Goal: Feedback & Contribution: Submit feedback/report problem

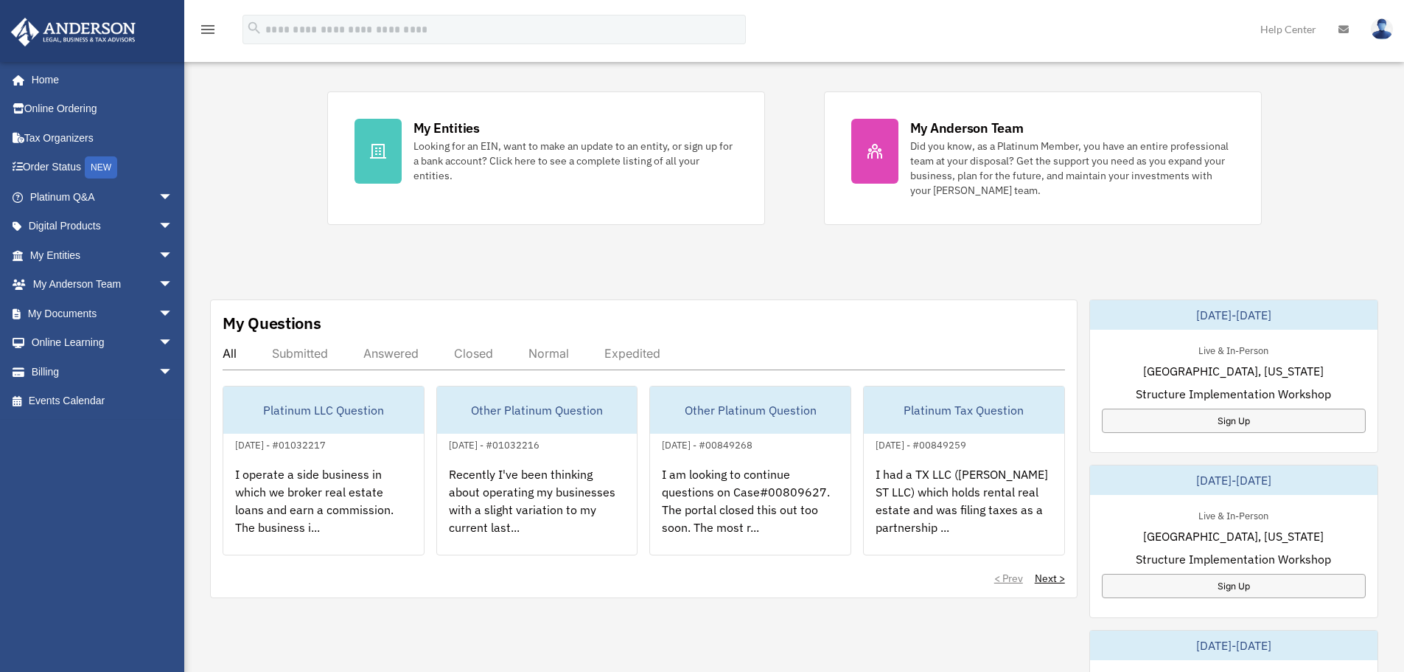
scroll to position [295, 0]
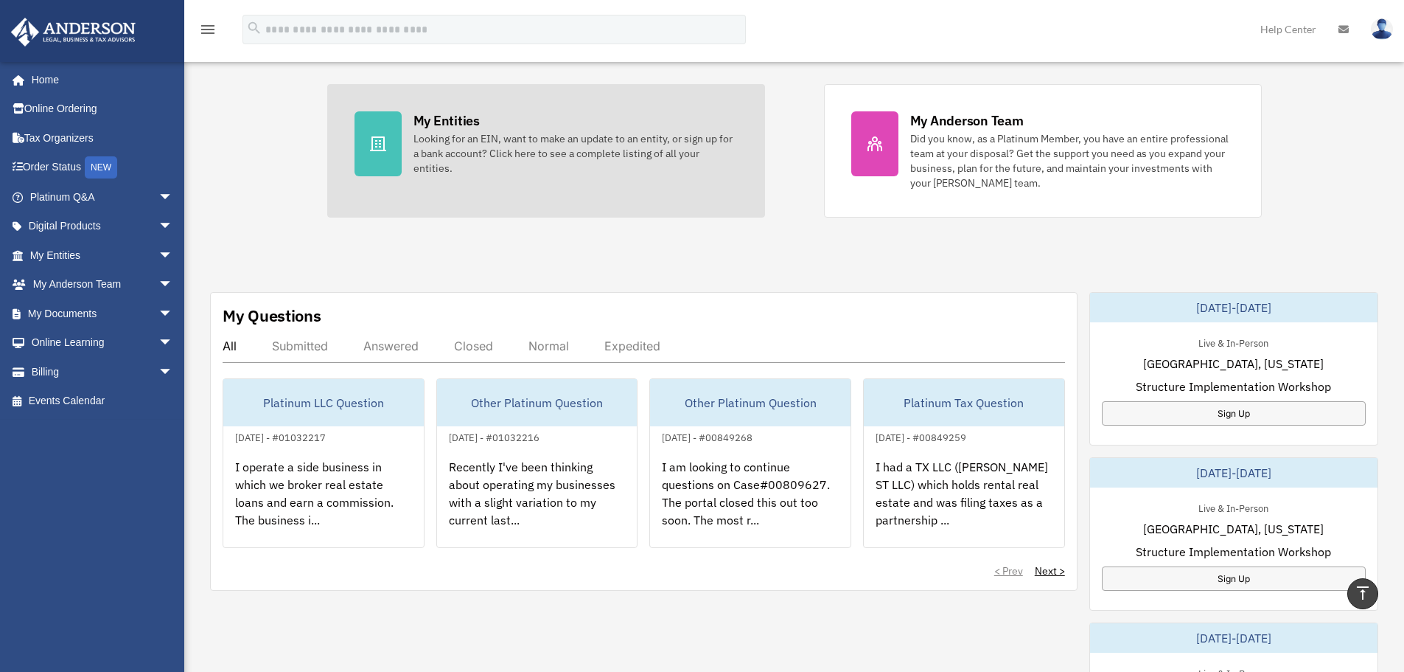
click at [368, 183] on link "My Entities Looking for an EIN, want to make an update to an entity, or sign up…" at bounding box center [546, 150] width 438 height 133
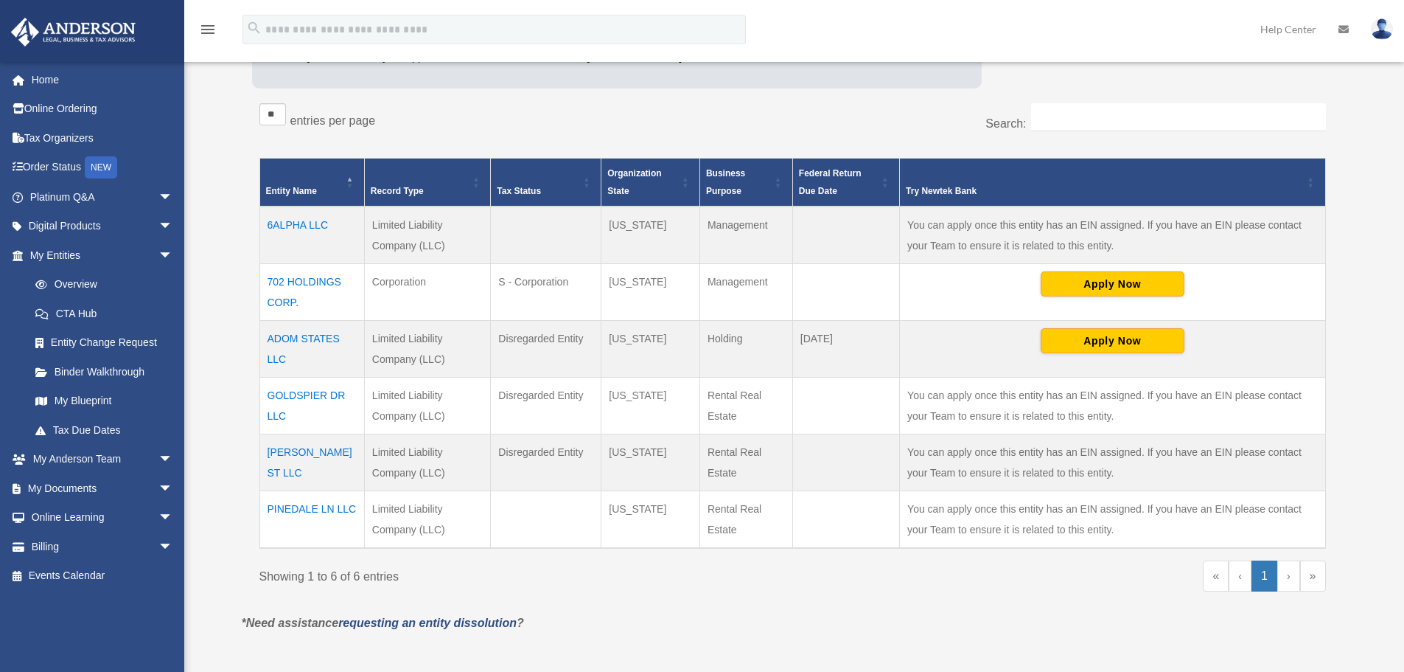
scroll to position [246, 0]
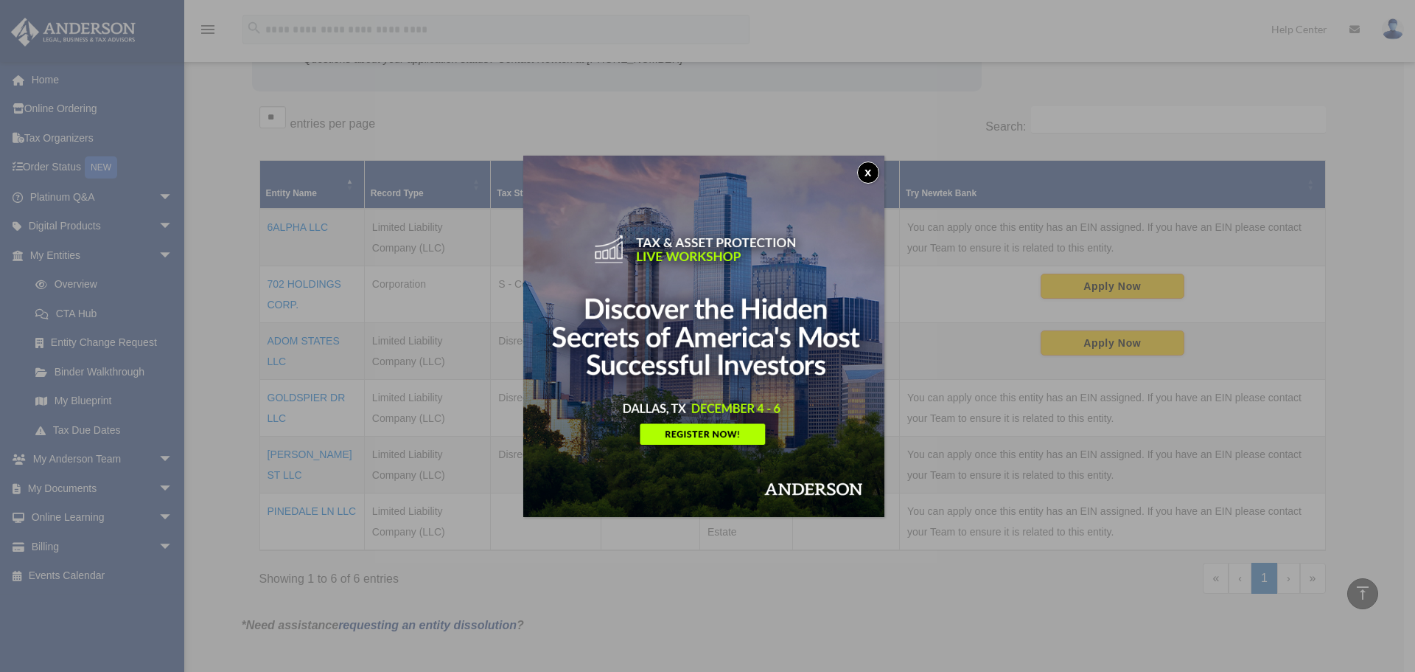
click at [871, 174] on button "x" at bounding box center [868, 172] width 22 height 22
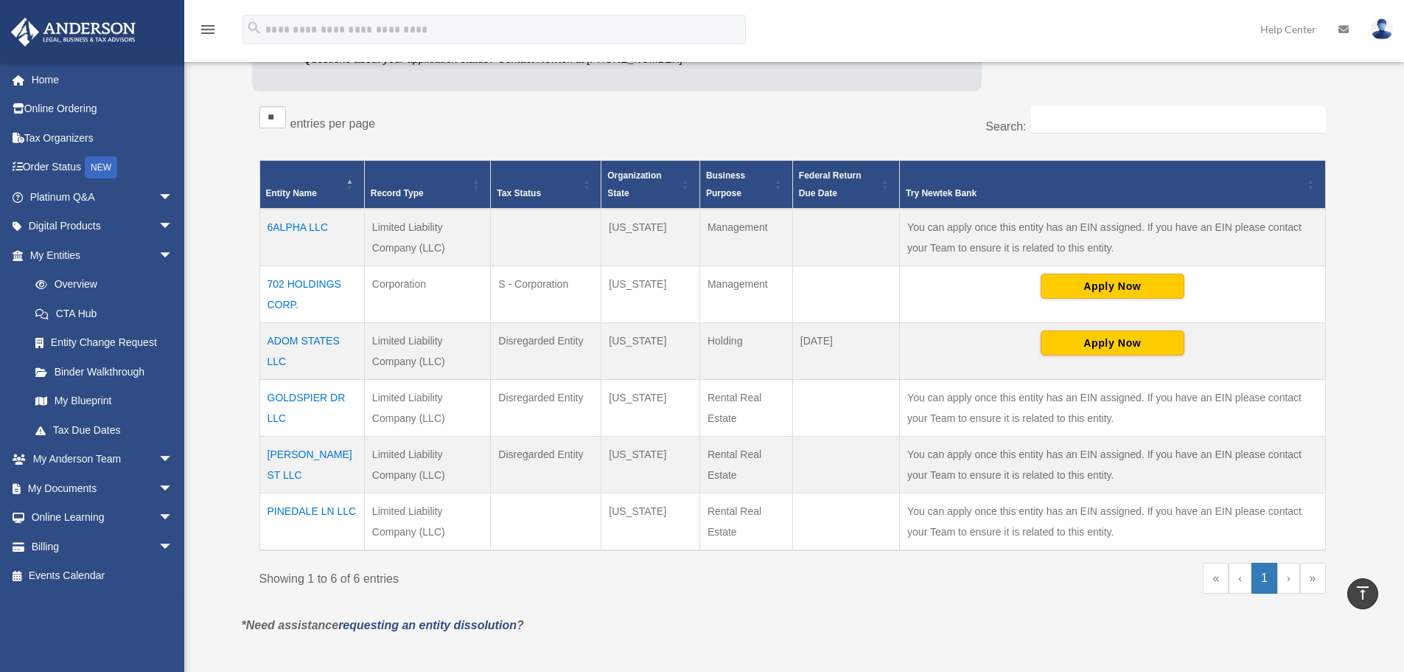
click at [1300, 589] on link "»" at bounding box center [1313, 577] width 26 height 31
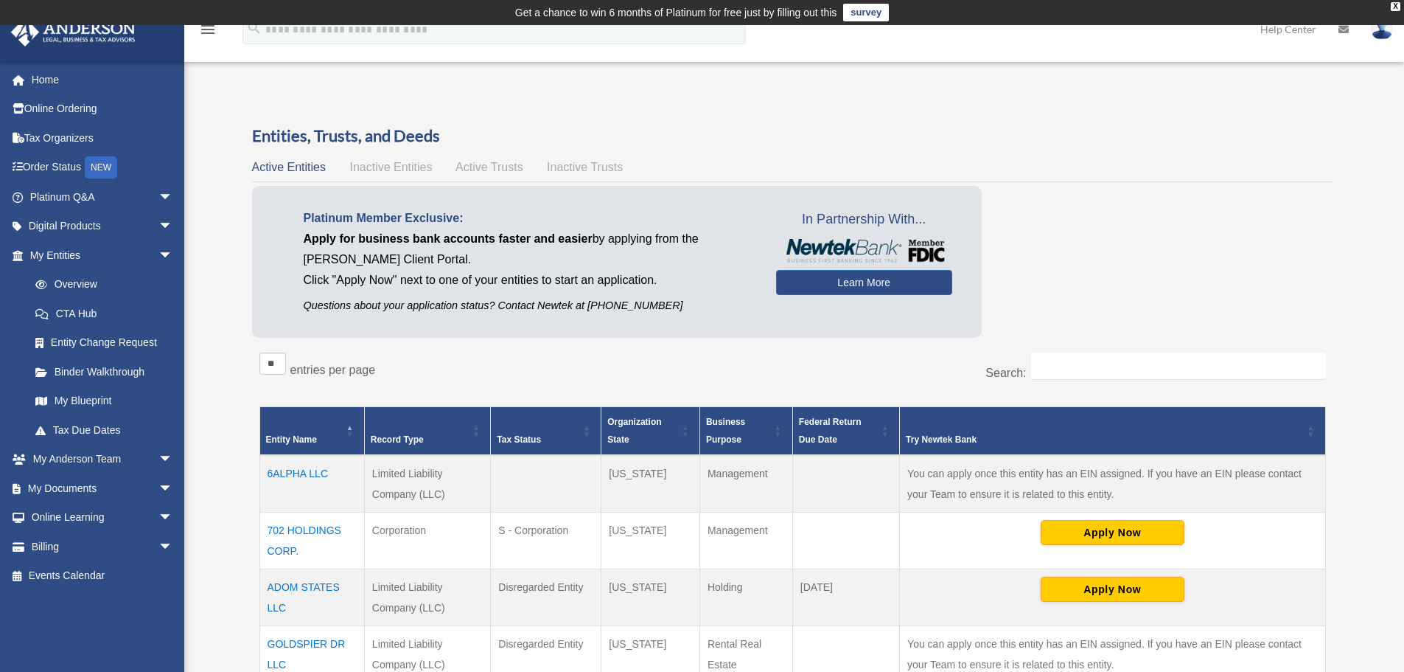
click at [403, 168] on span "Inactive Entities" at bounding box center [390, 167] width 83 height 13
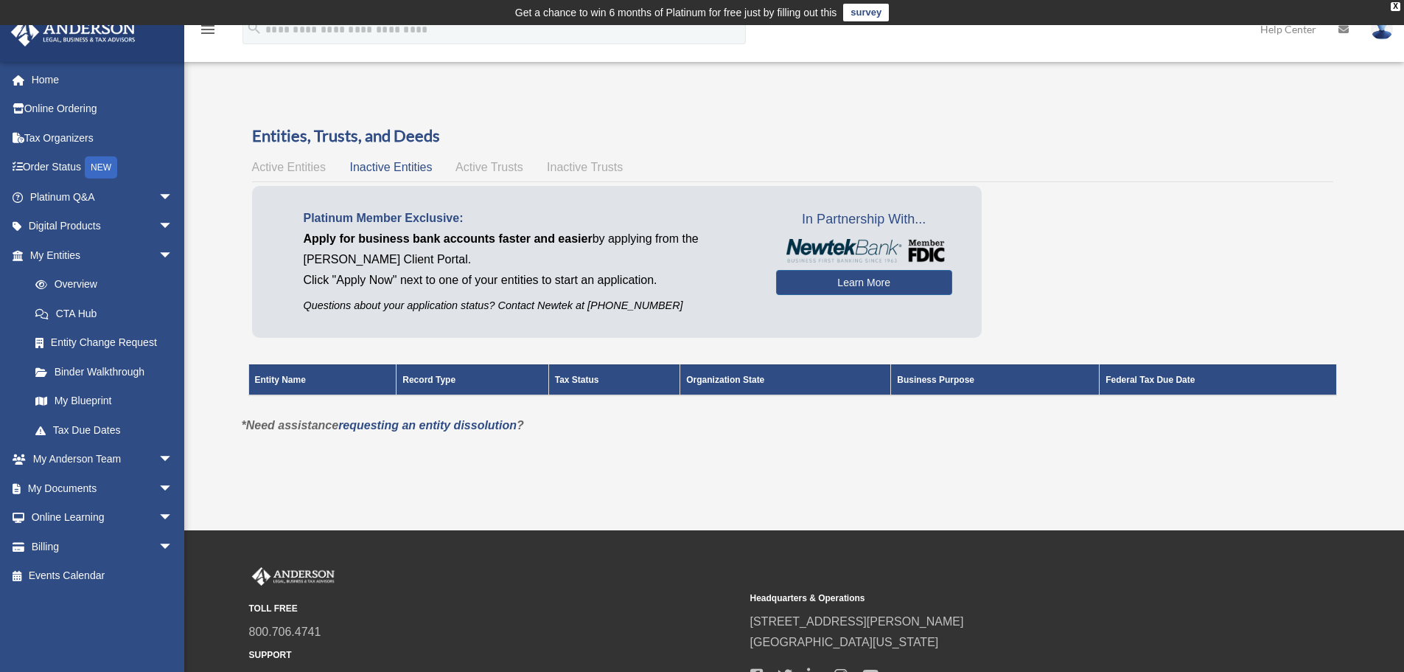
click at [271, 168] on span "Active Entities" at bounding box center [289, 167] width 74 height 13
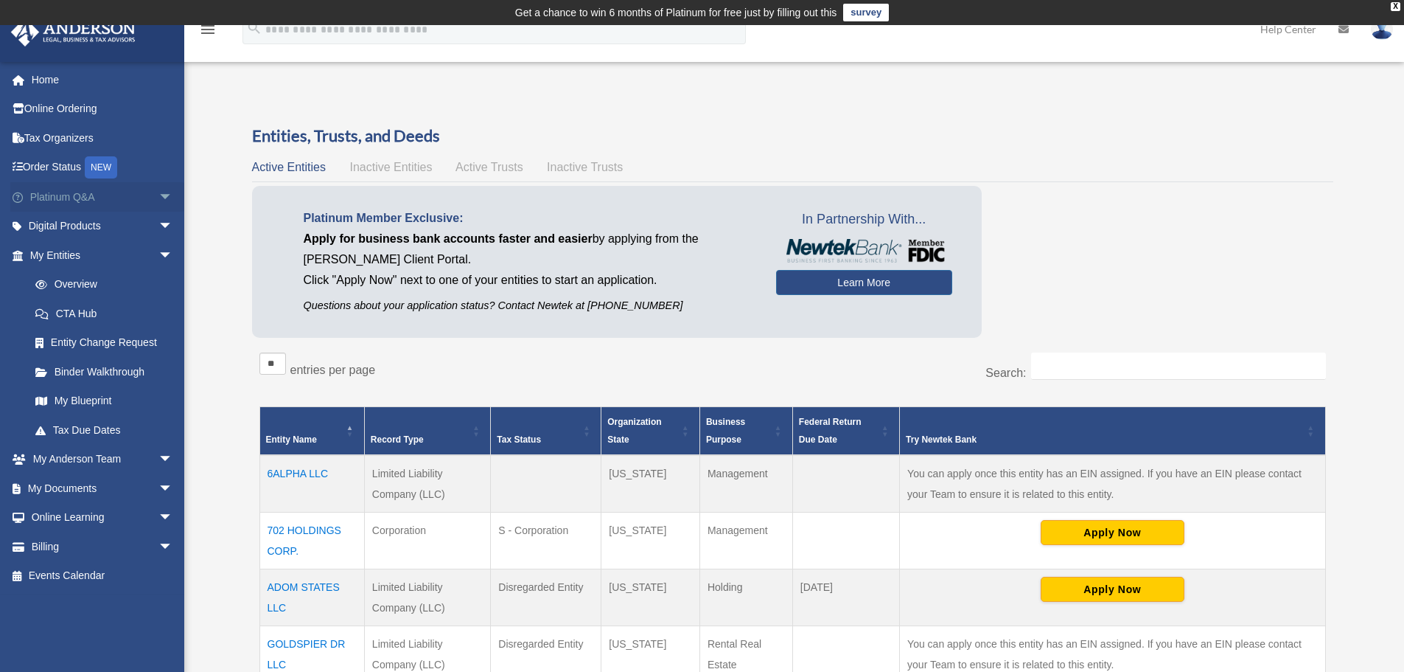
click at [158, 198] on span "arrow_drop_down" at bounding box center [172, 197] width 29 height 30
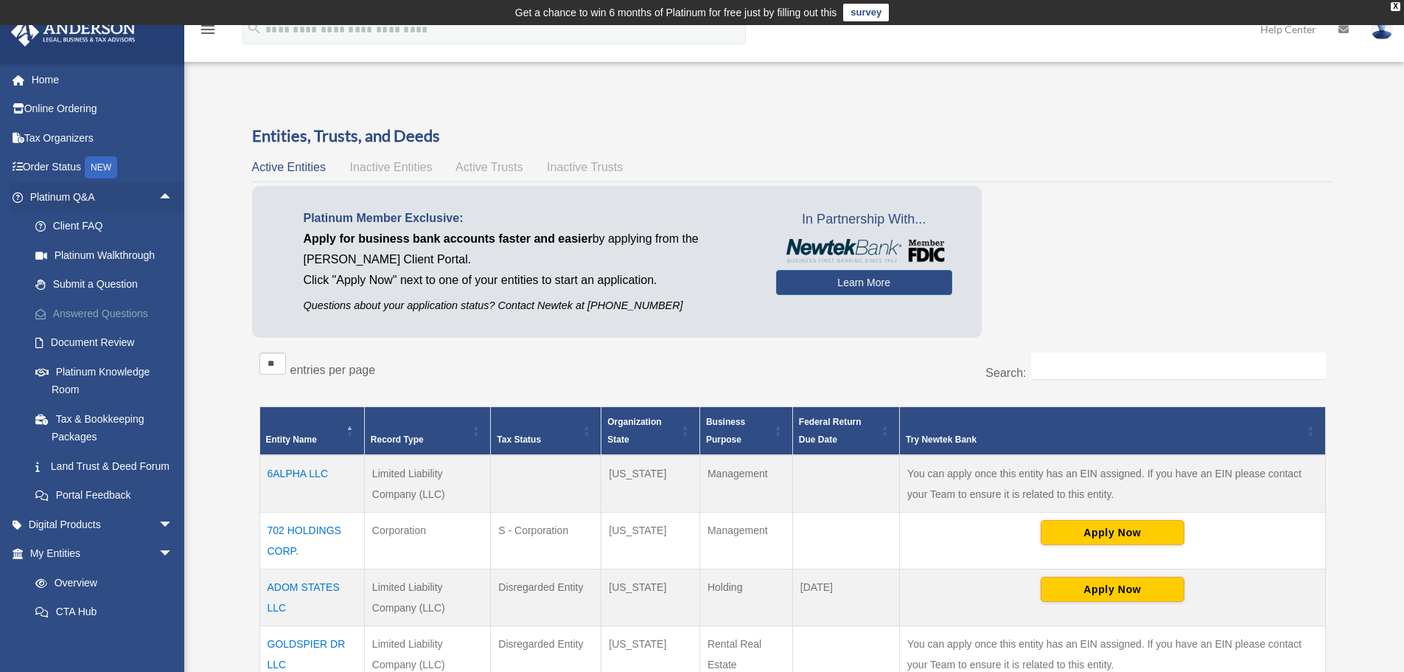
click at [133, 310] on link "Answered Questions" at bounding box center [108, 313] width 175 height 29
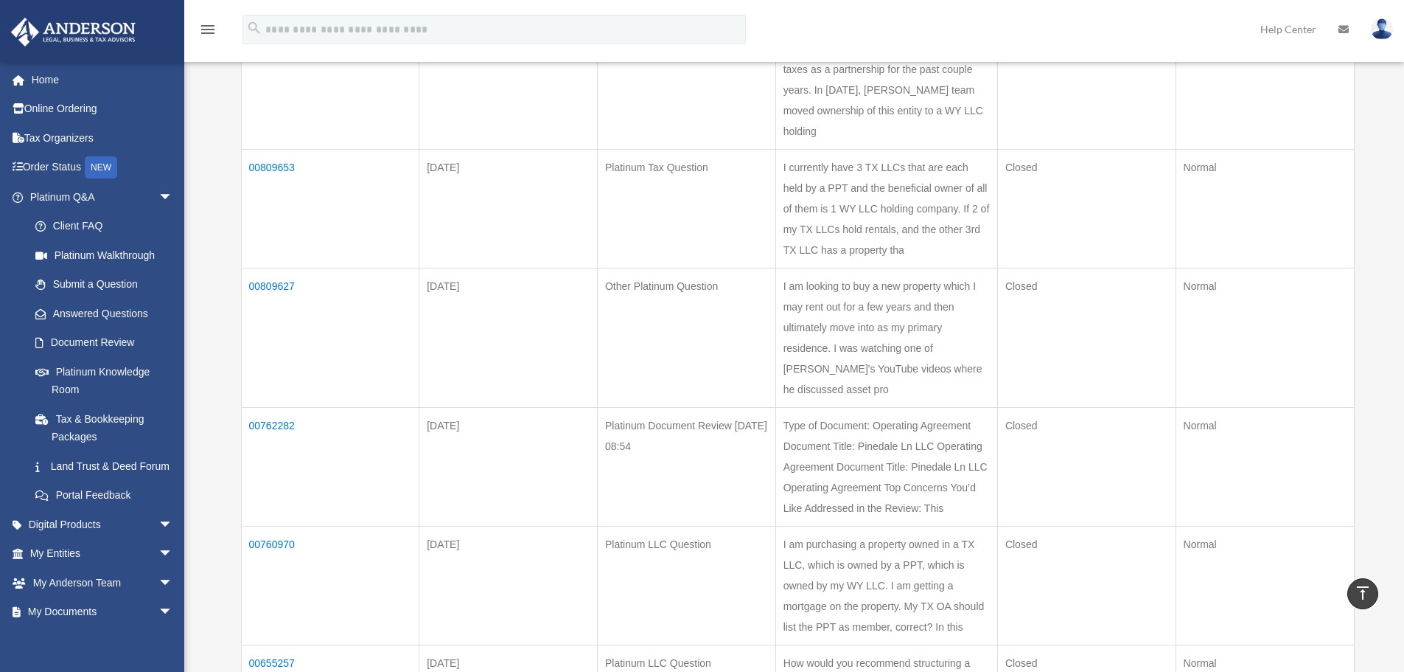
scroll to position [737, 0]
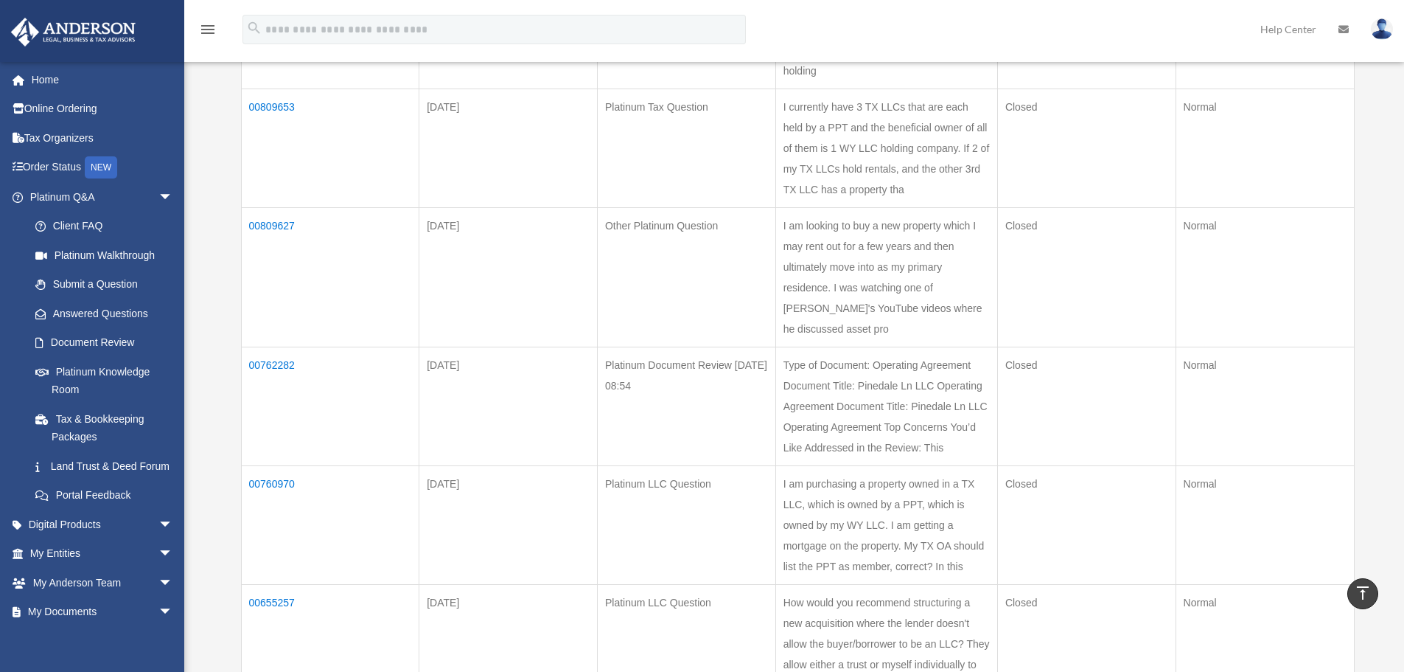
click at [278, 207] on td "00809627" at bounding box center [330, 276] width 178 height 139
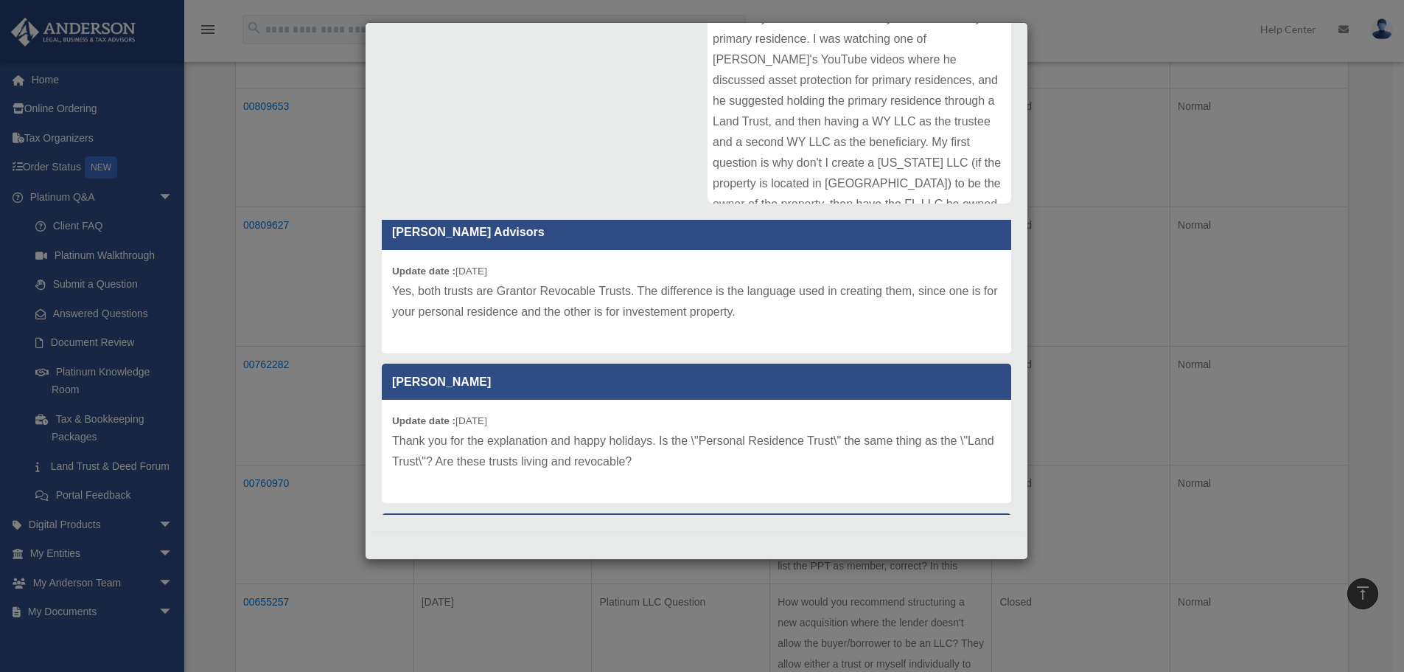
scroll to position [618, 0]
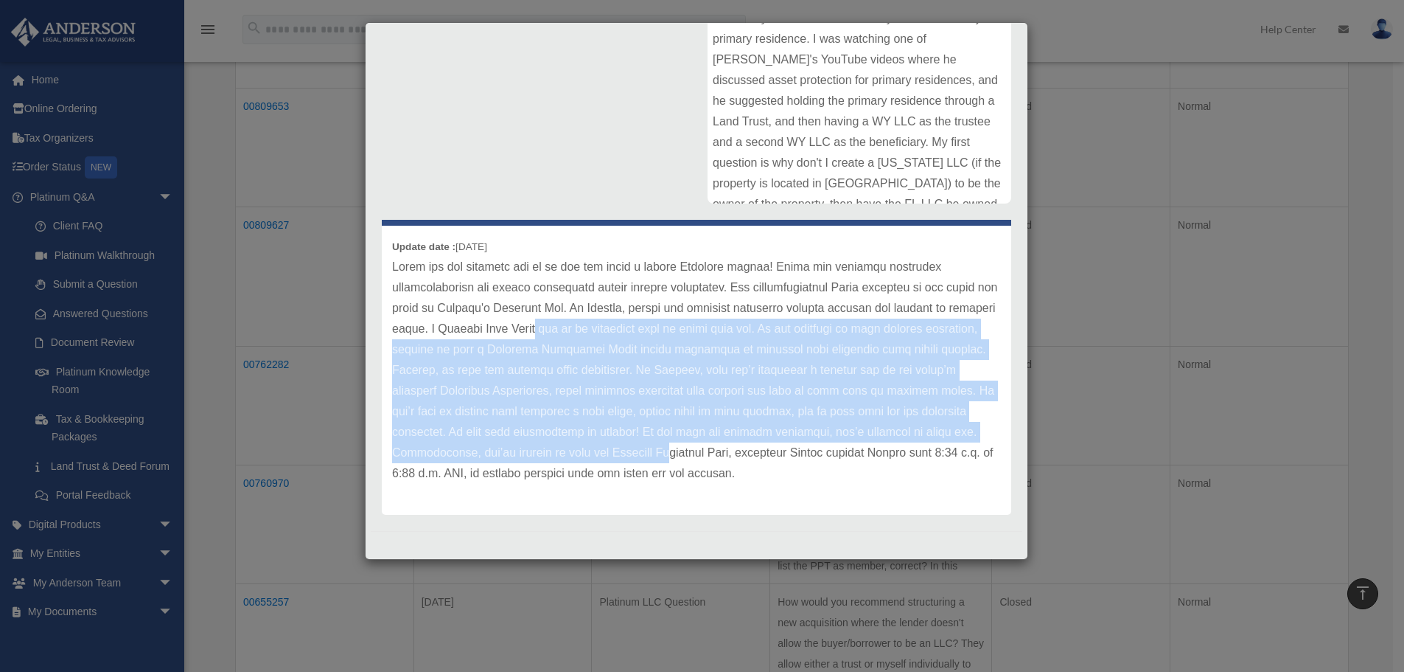
drag, startPoint x: 652, startPoint y: 322, endPoint x: 663, endPoint y: 447, distance: 125.8
click at [663, 447] on p at bounding box center [696, 370] width 609 height 227
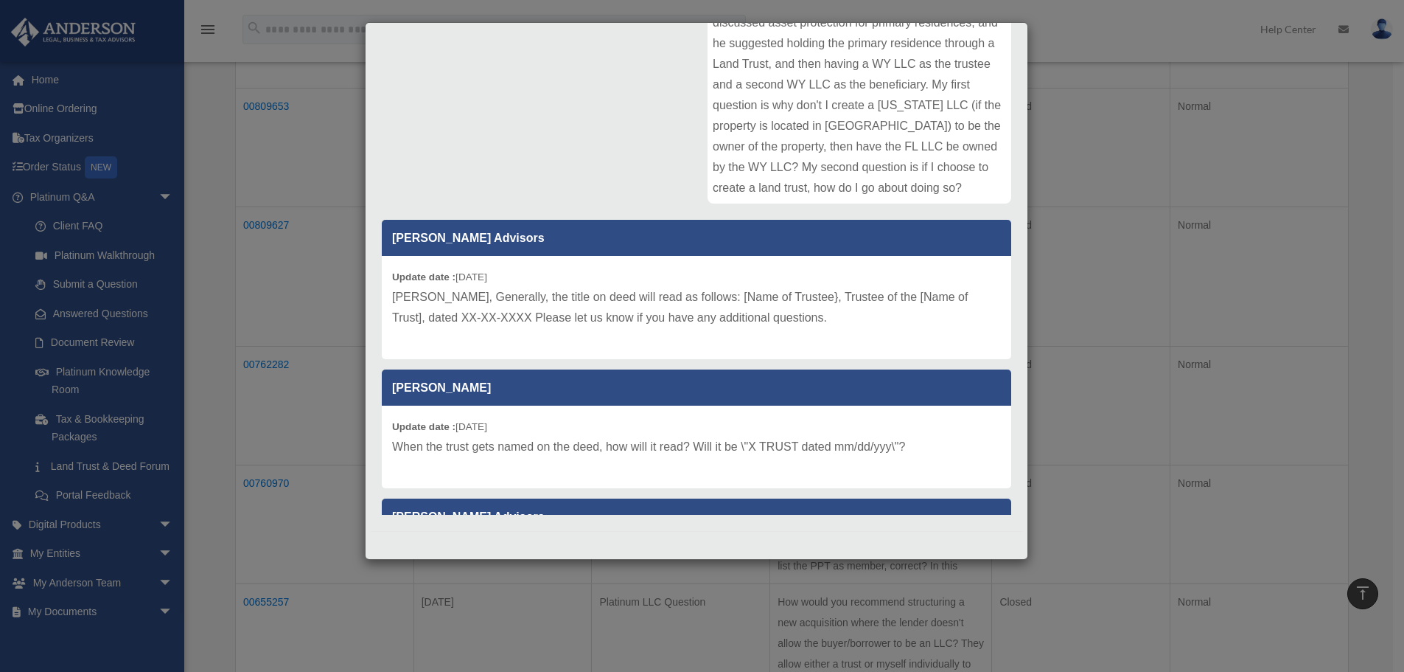
scroll to position [0, 0]
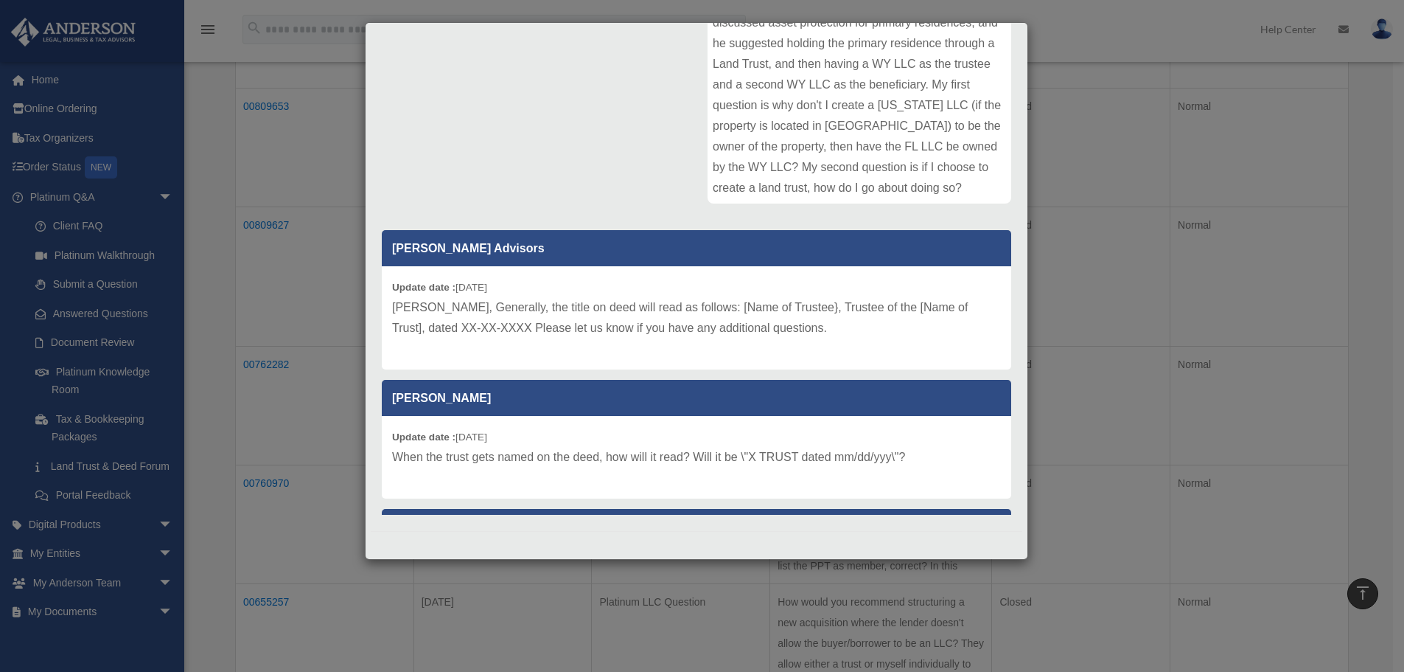
click at [1128, 344] on div "Case Detail × Other Platinum Question Case Number 00809627 Created Date Decembe…" at bounding box center [702, 336] width 1404 height 672
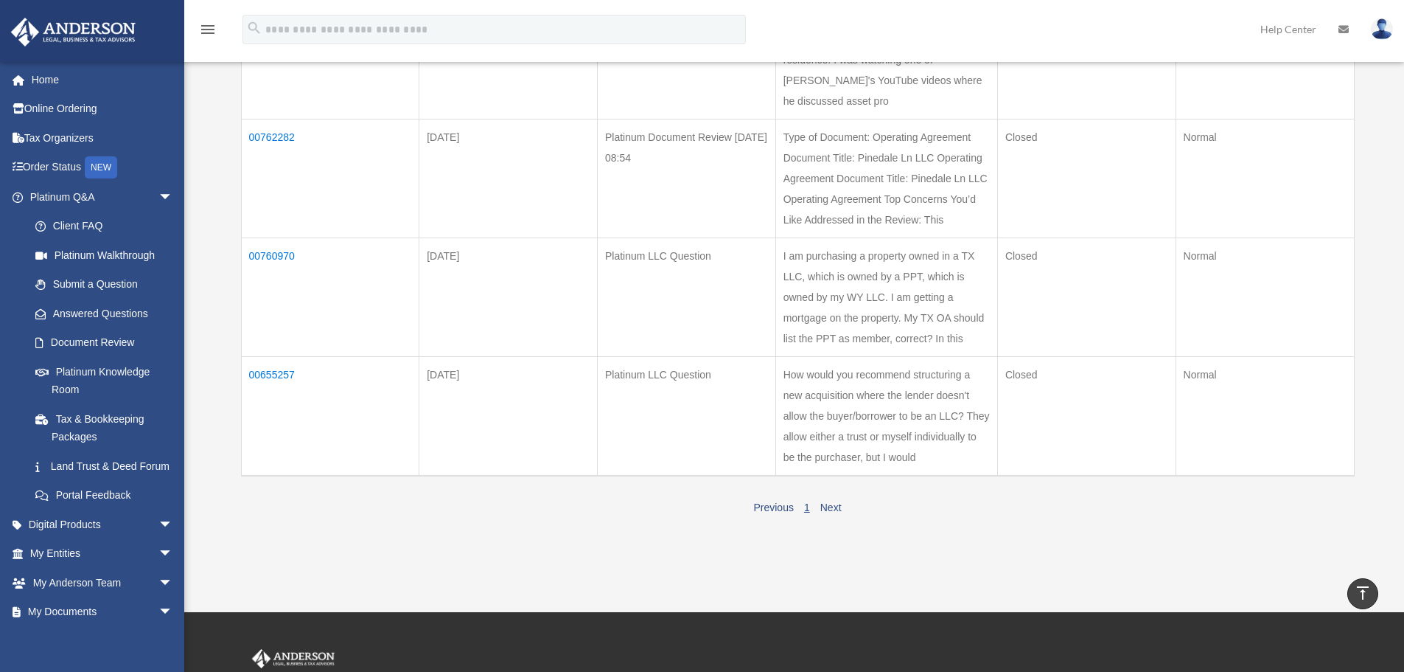
scroll to position [958, 0]
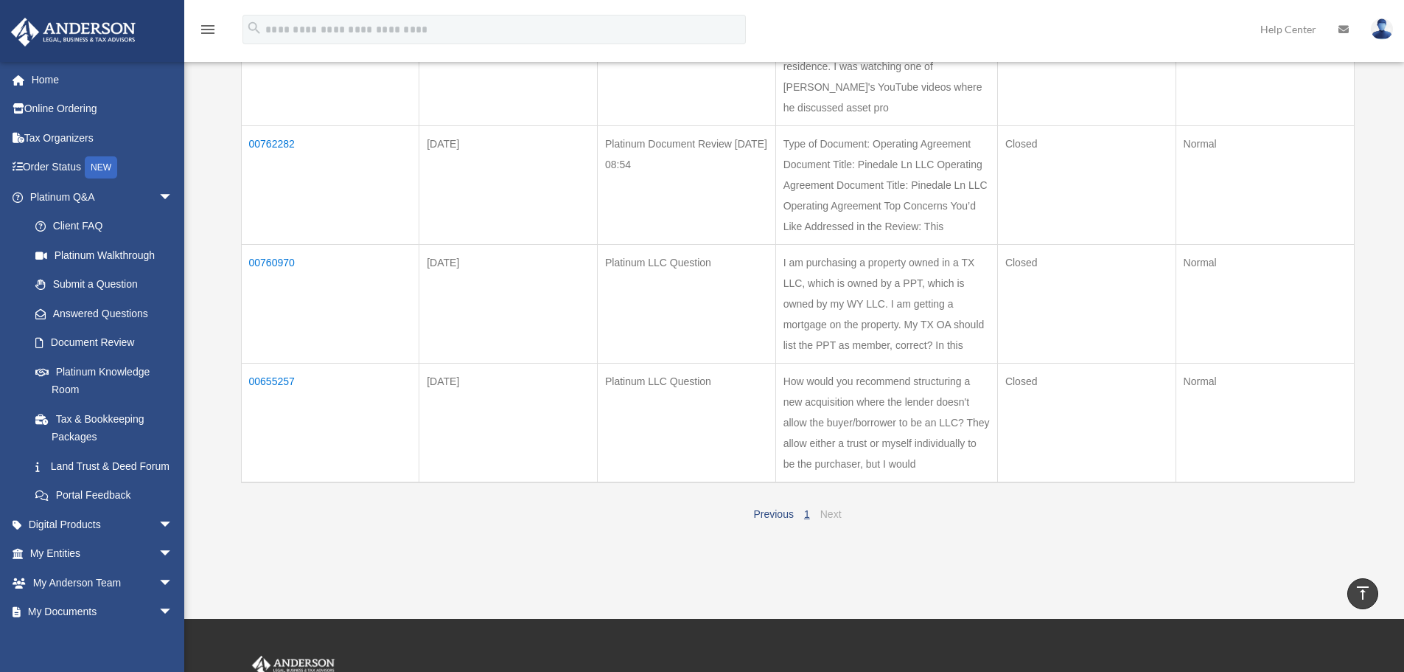
click at [828, 508] on link "Next" at bounding box center [830, 514] width 21 height 12
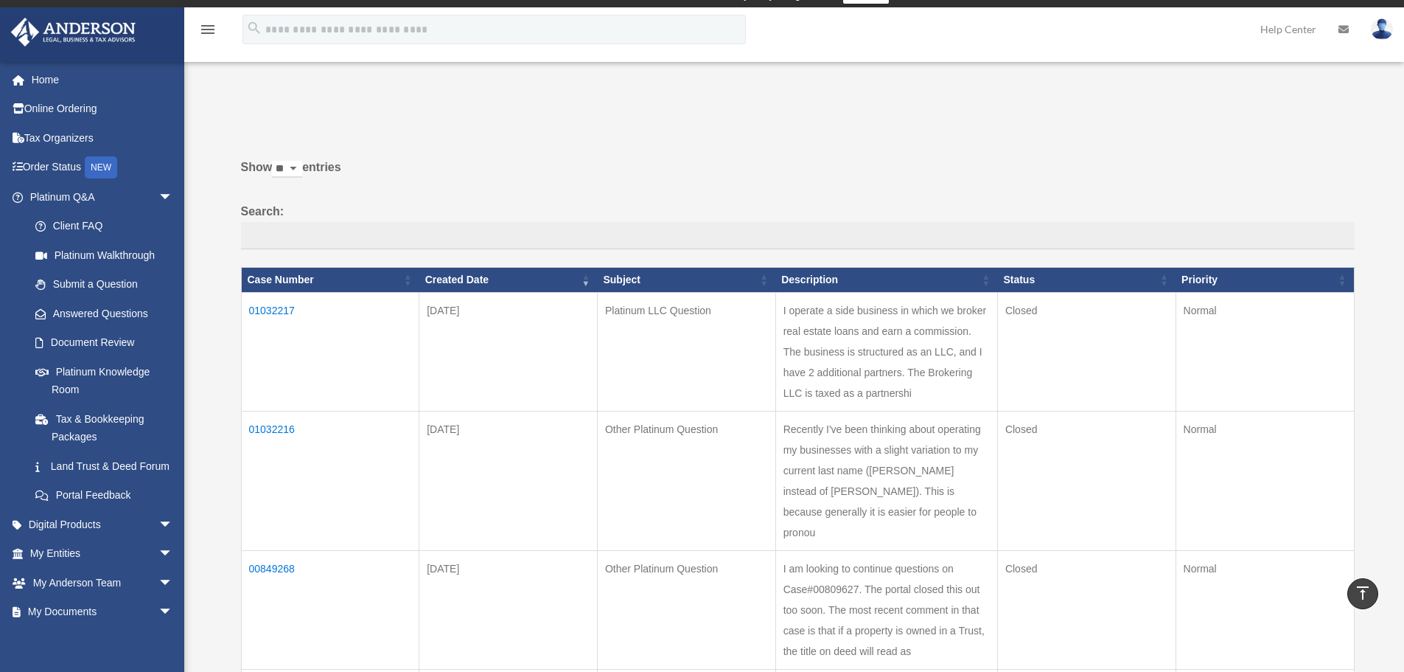
scroll to position [0, 0]
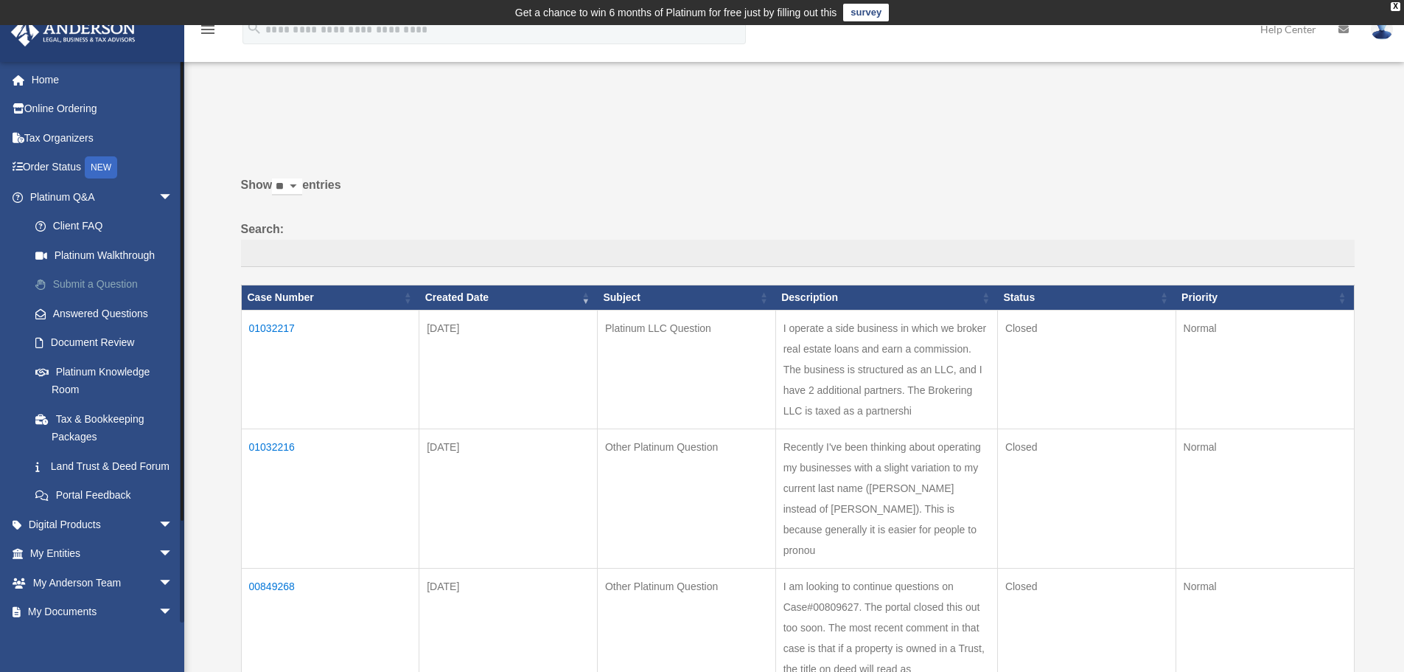
click at [116, 287] on link "Submit a Question" at bounding box center [108, 284] width 175 height 29
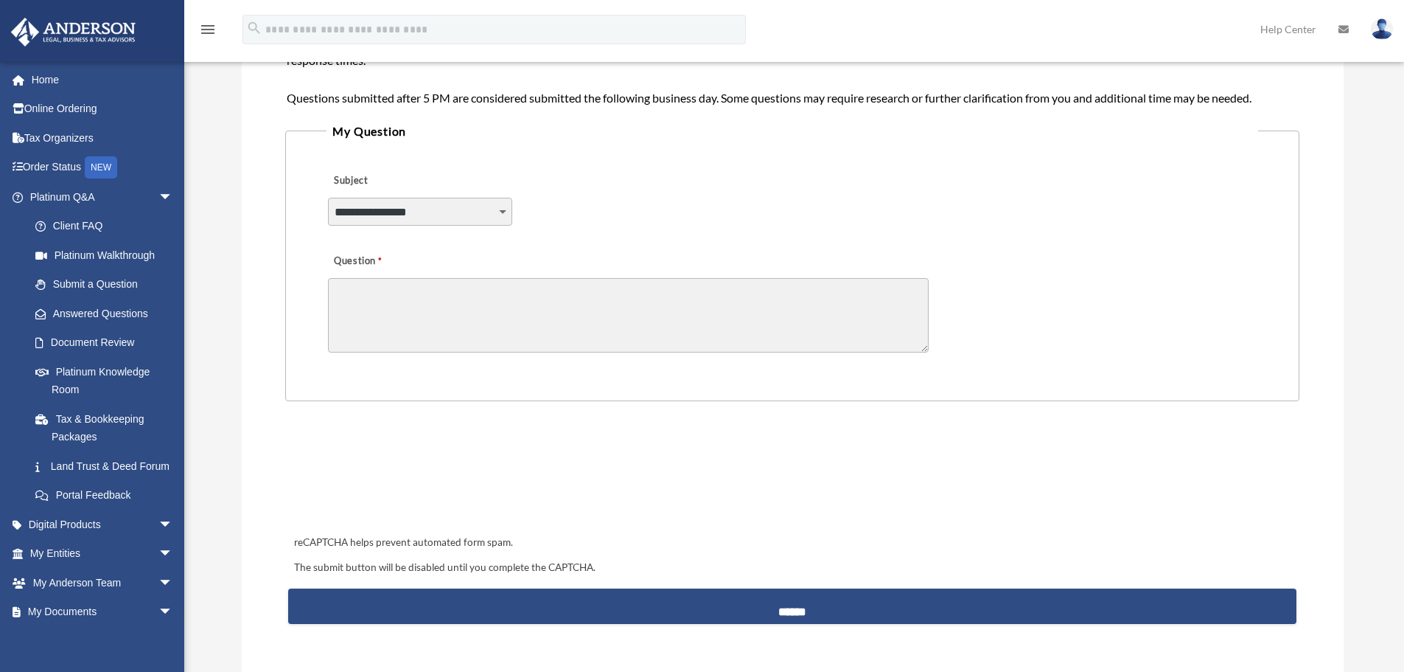
scroll to position [319, 0]
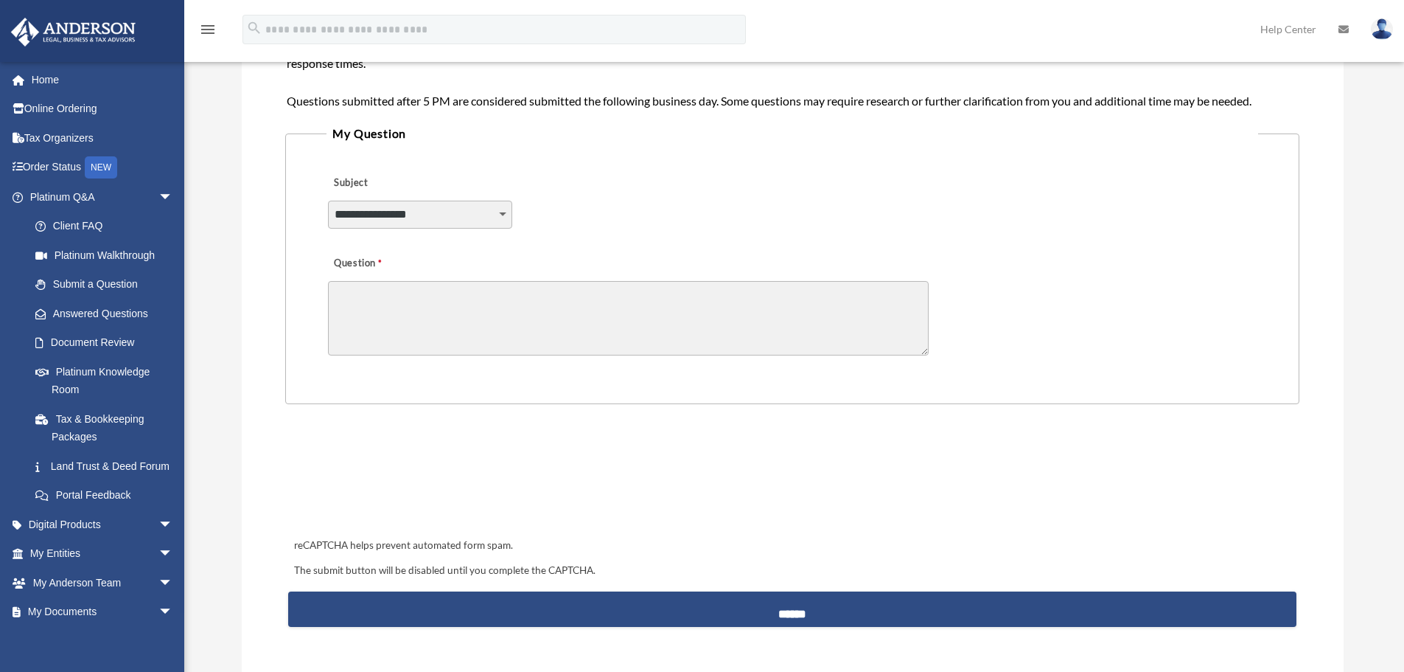
click at [437, 205] on select "**********" at bounding box center [420, 215] width 184 height 28
select select "******"
click at [328, 201] on select "**********" at bounding box center [420, 215] width 184 height 28
click at [460, 322] on textarea "Question" at bounding box center [628, 318] width 601 height 74
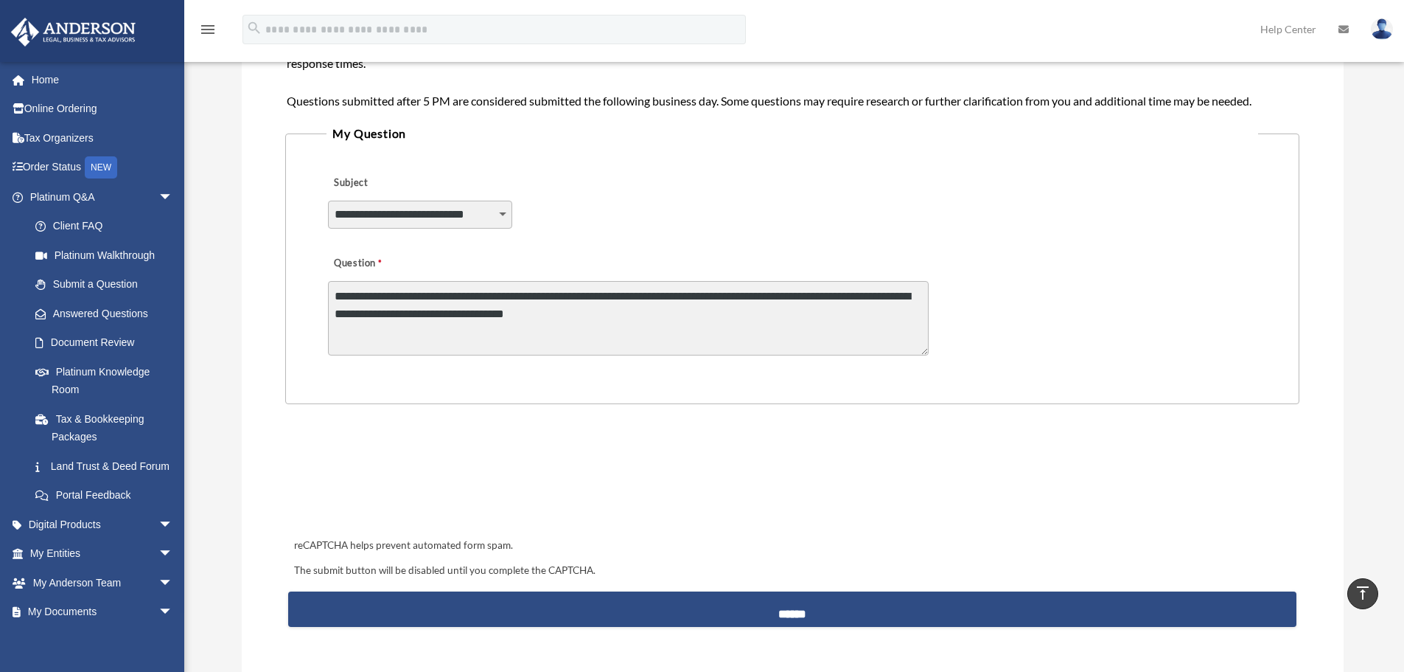
type textarea "**********"
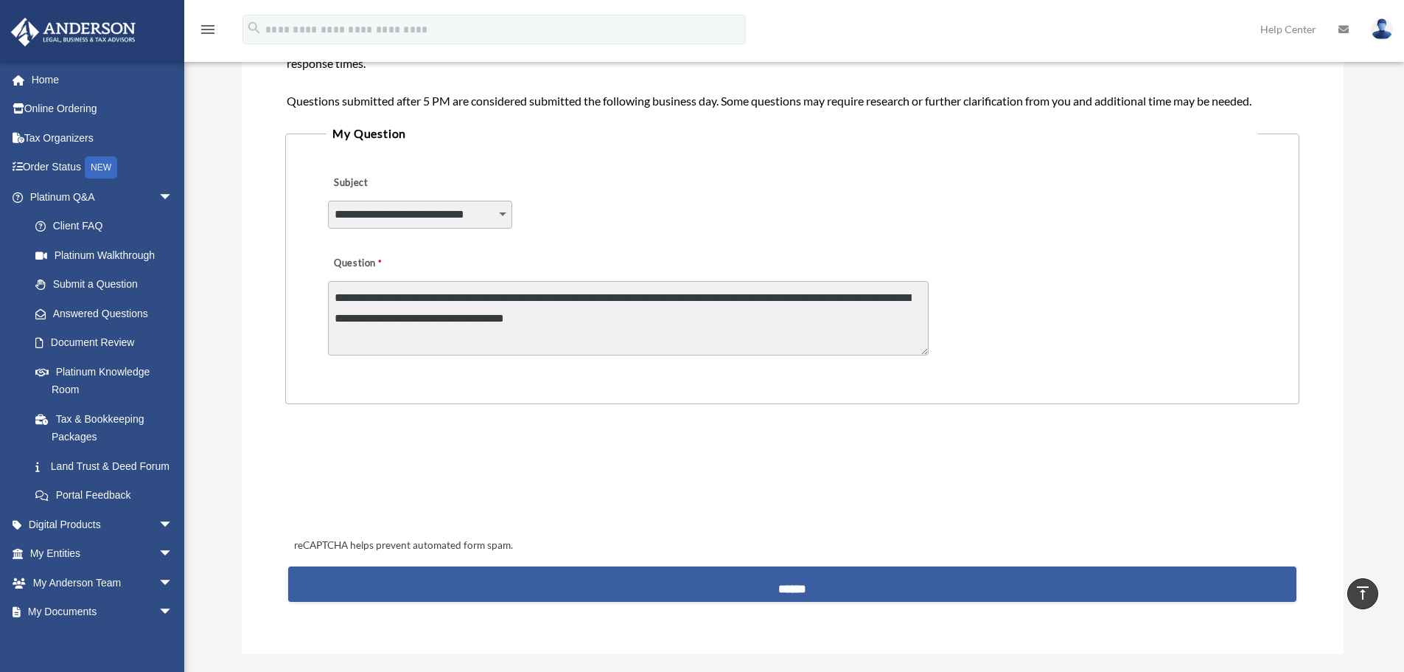
click at [784, 586] on input "******" at bounding box center [792, 583] width 1008 height 35
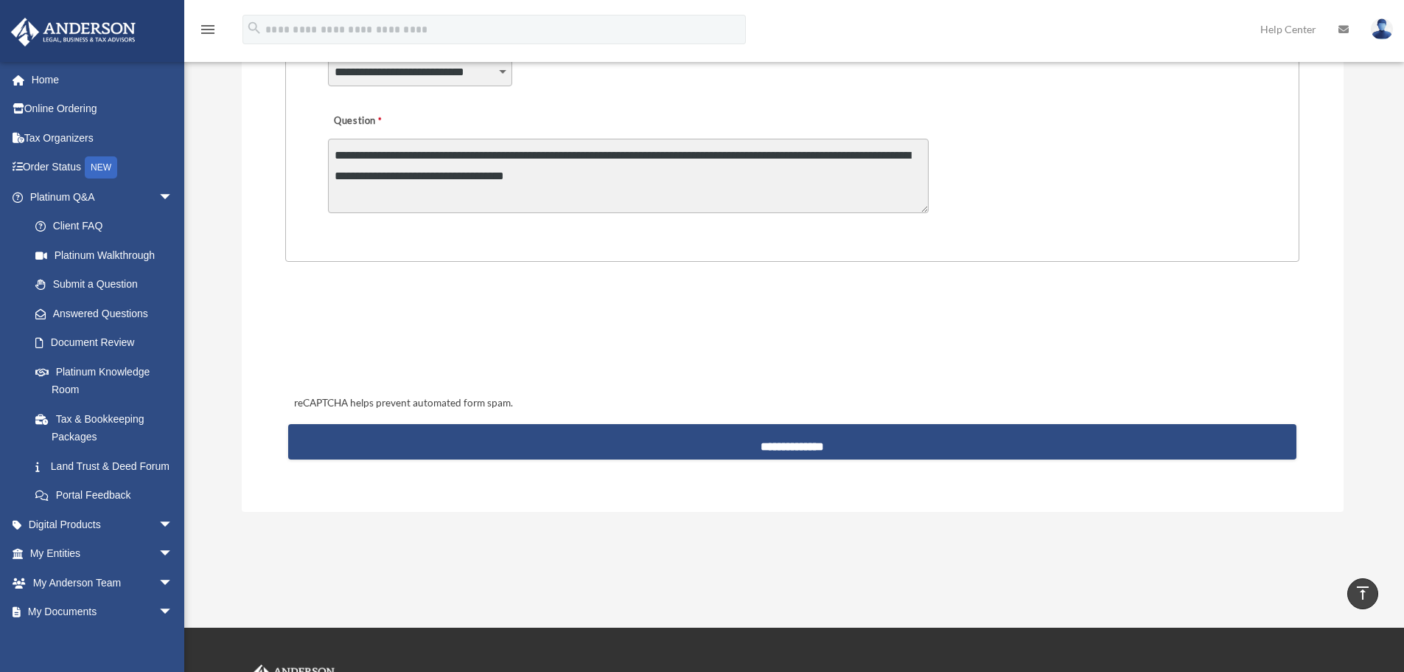
scroll to position [467, 0]
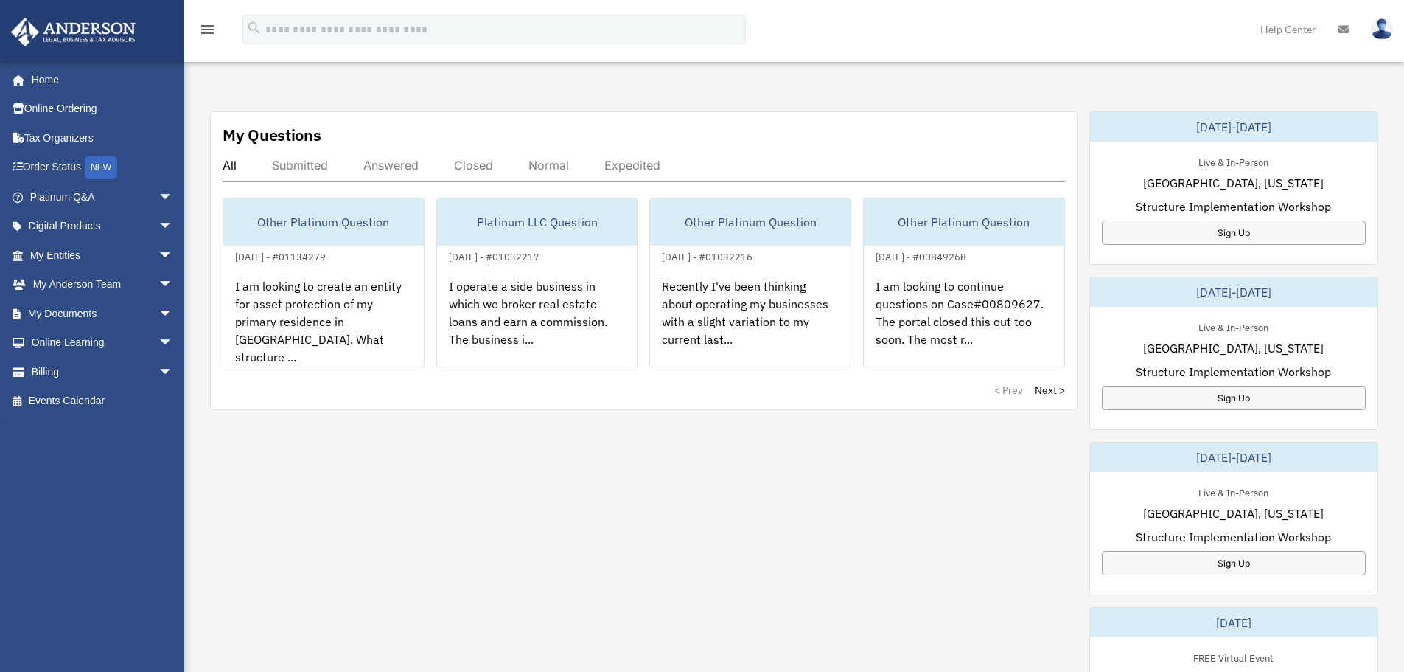
scroll to position [467, 0]
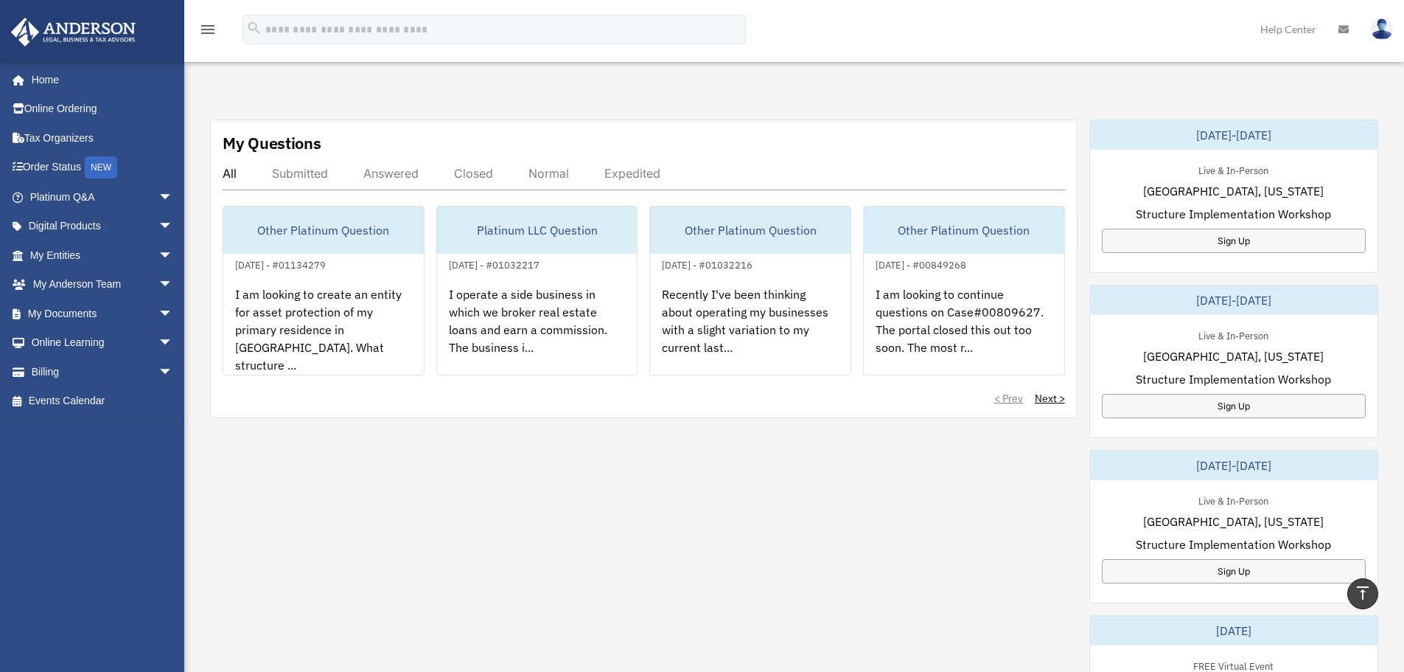
click at [299, 172] on div "Submitted" at bounding box center [300, 173] width 56 height 15
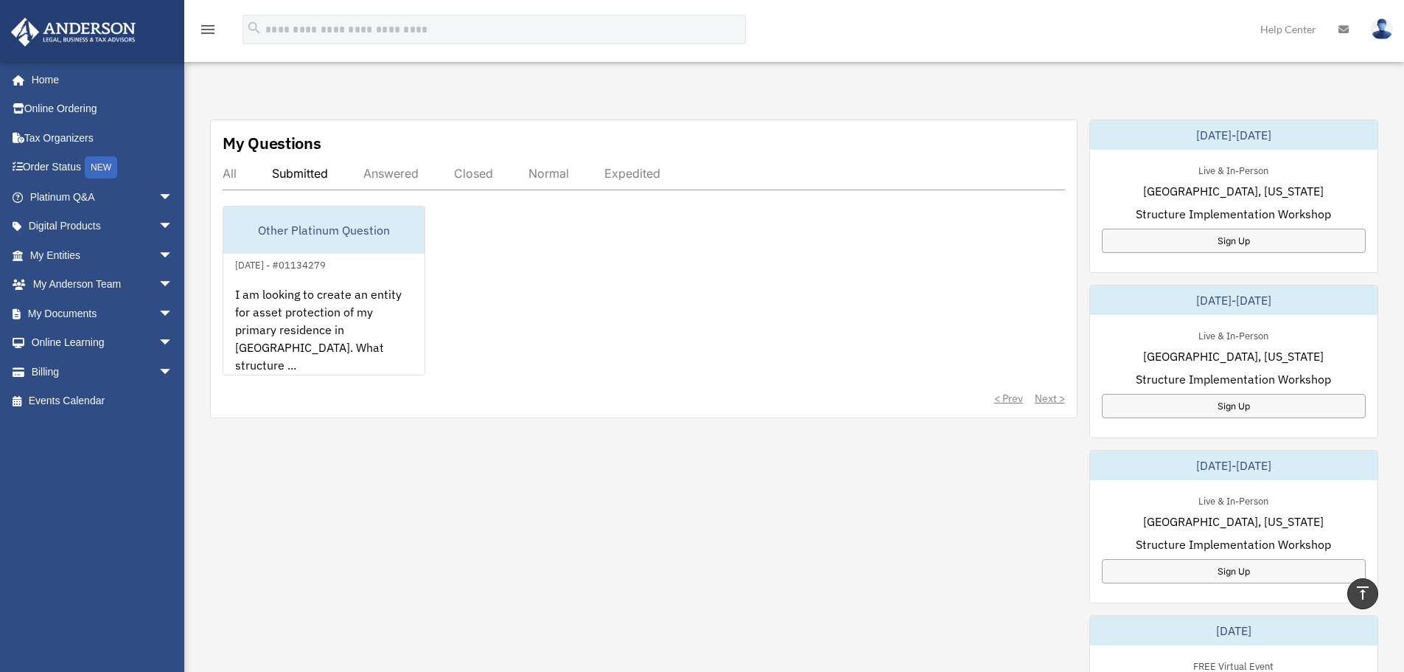
click at [397, 172] on div "Answered" at bounding box center [390, 173] width 55 height 15
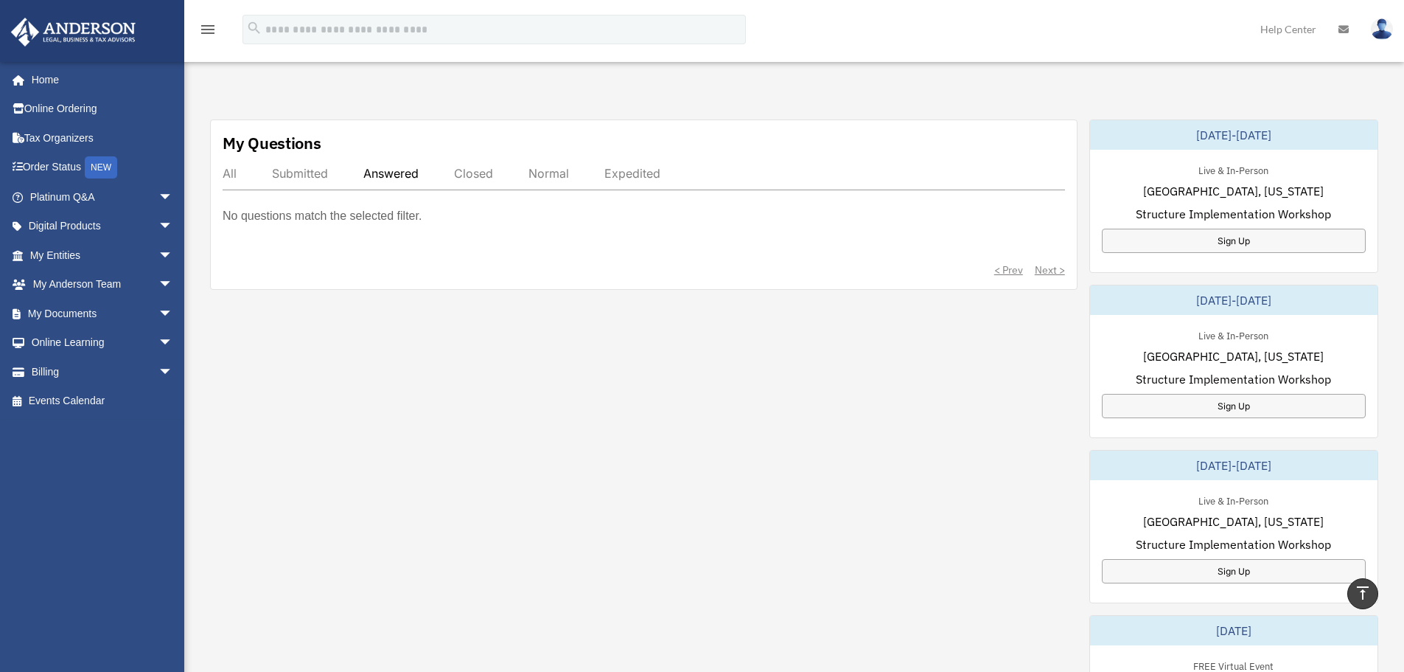
click at [308, 172] on div "Submitted" at bounding box center [300, 173] width 56 height 15
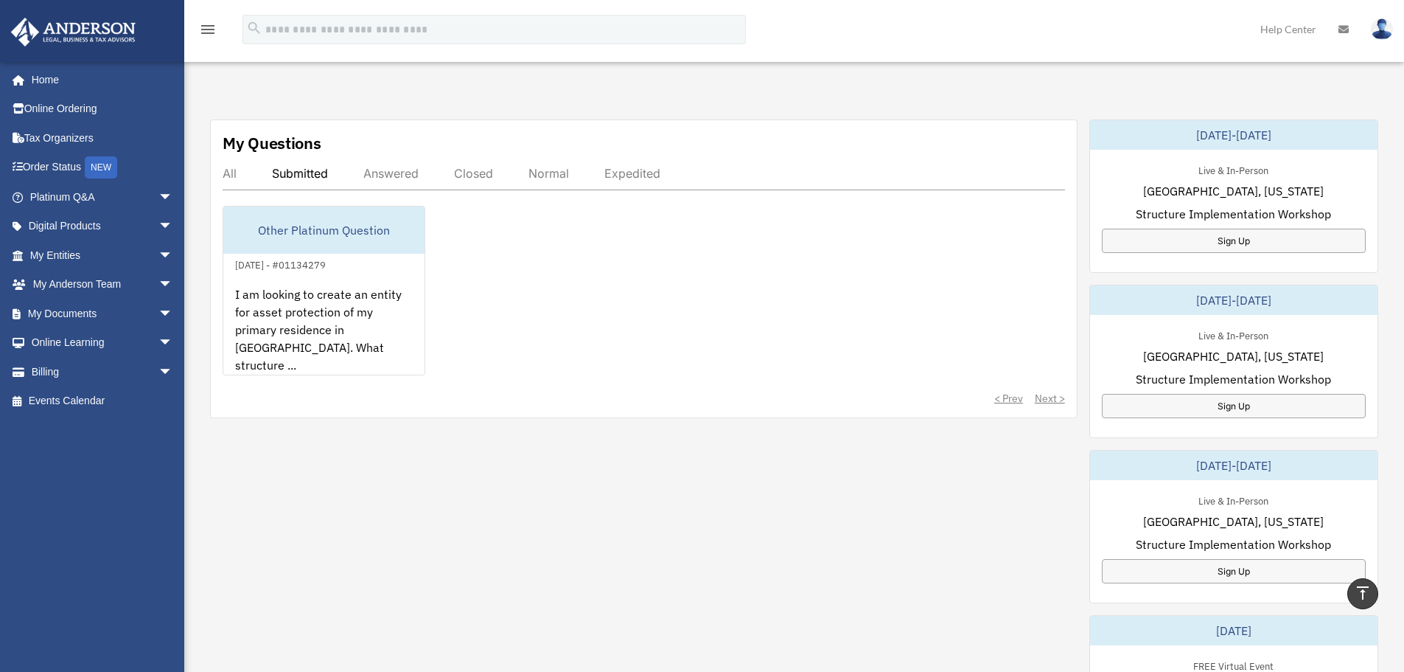
click at [229, 175] on div "All" at bounding box center [230, 173] width 14 height 15
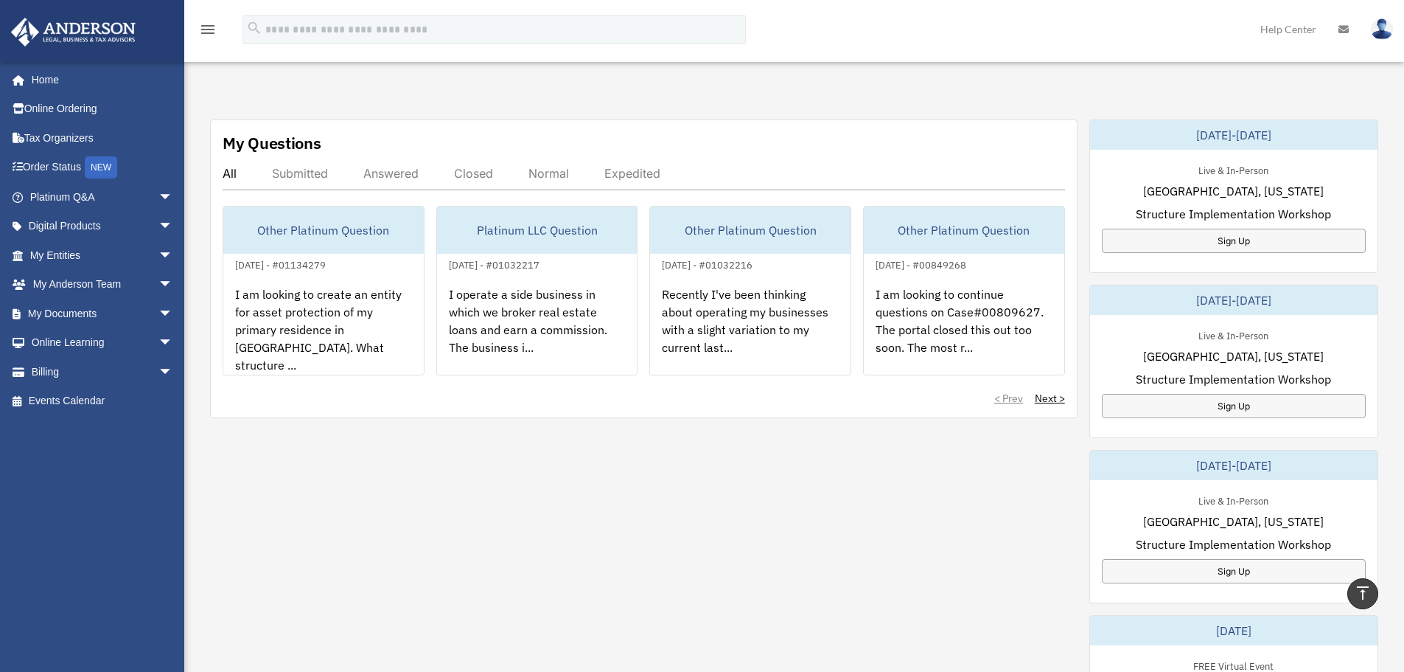
click at [292, 175] on div "Submitted" at bounding box center [300, 173] width 56 height 15
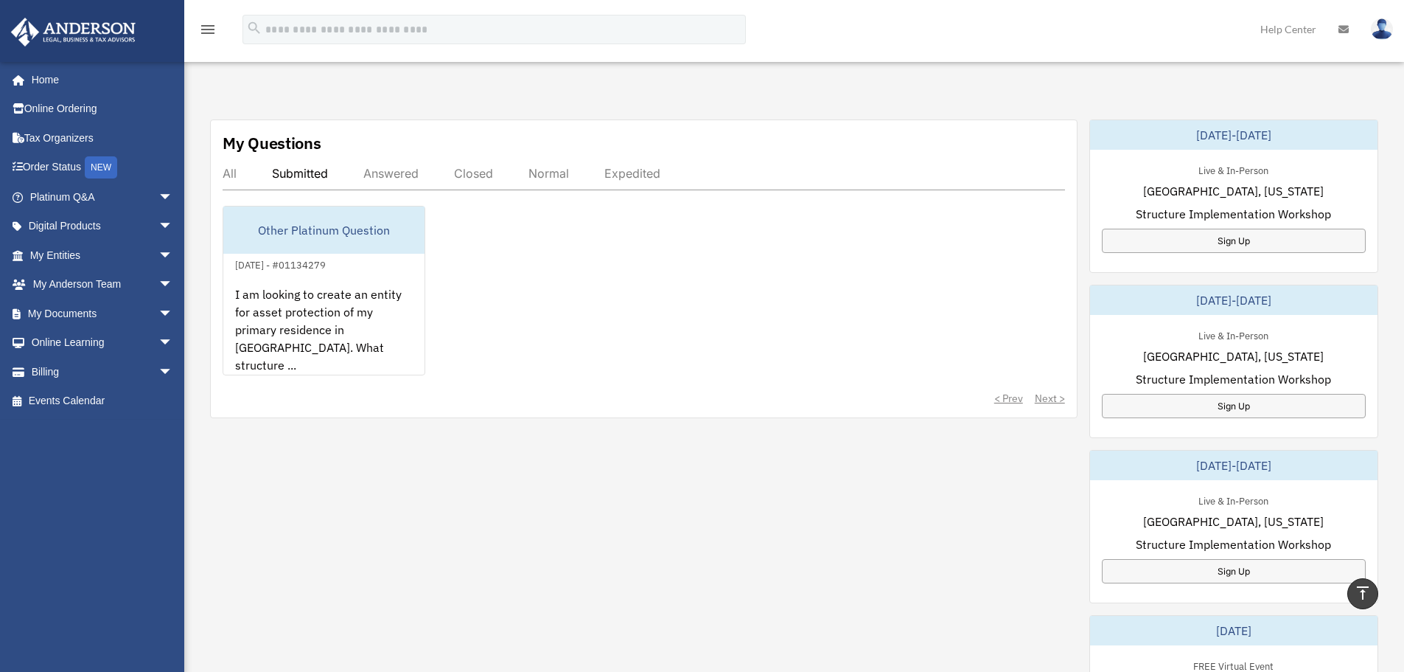
click at [237, 172] on div "All Submitted Answered Closed Normal Expedited" at bounding box center [644, 178] width 843 height 24
click at [138, 194] on link "Platinum Q&A arrow_drop_down" at bounding box center [102, 196] width 185 height 29
click at [162, 189] on span "arrow_drop_down" at bounding box center [172, 197] width 29 height 30
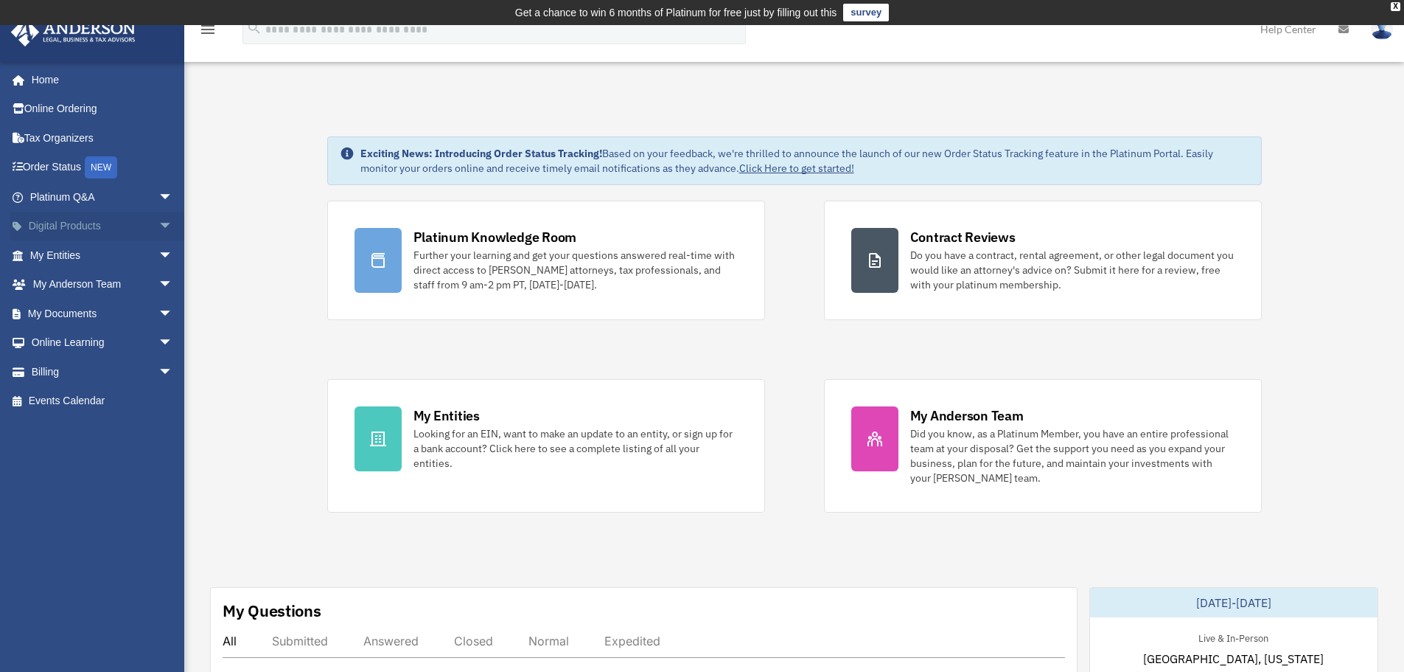
click at [158, 231] on span "arrow_drop_down" at bounding box center [172, 227] width 29 height 30
click at [158, 231] on span "arrow_drop_up" at bounding box center [172, 227] width 29 height 30
click at [158, 197] on span "arrow_drop_down" at bounding box center [172, 197] width 29 height 30
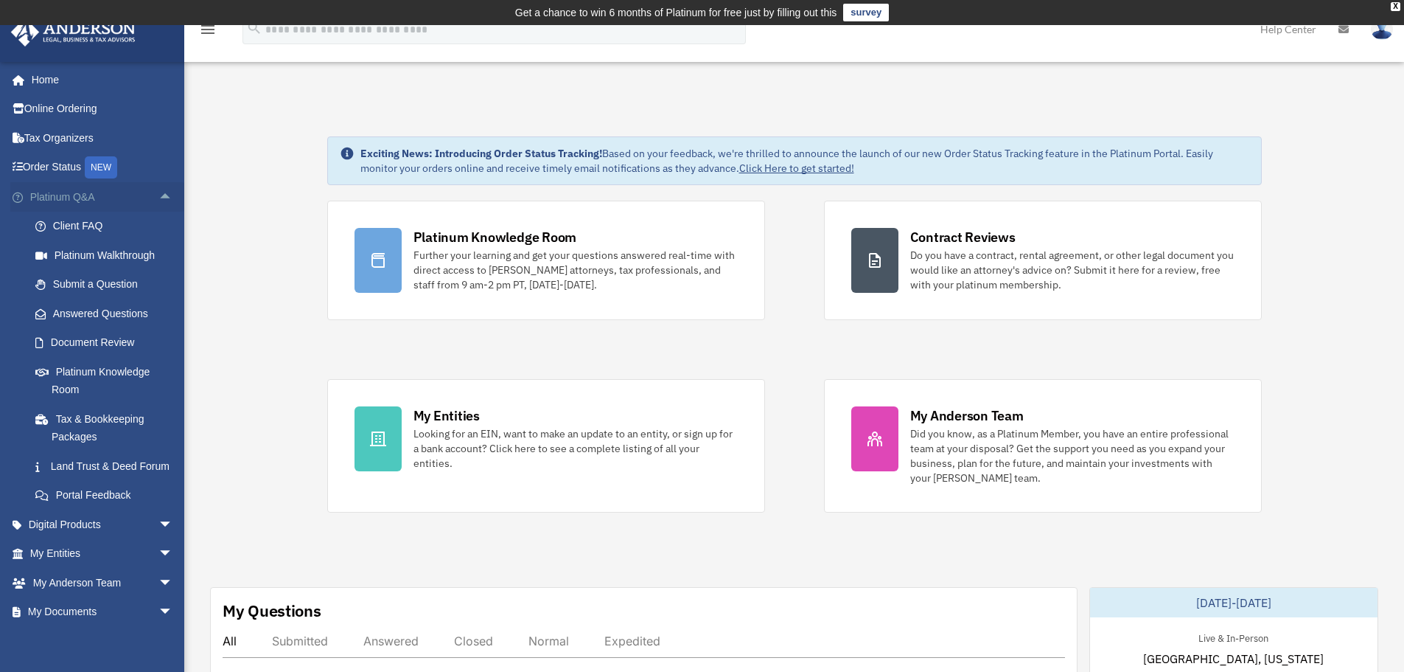
click at [163, 195] on span "arrow_drop_up" at bounding box center [172, 197] width 29 height 30
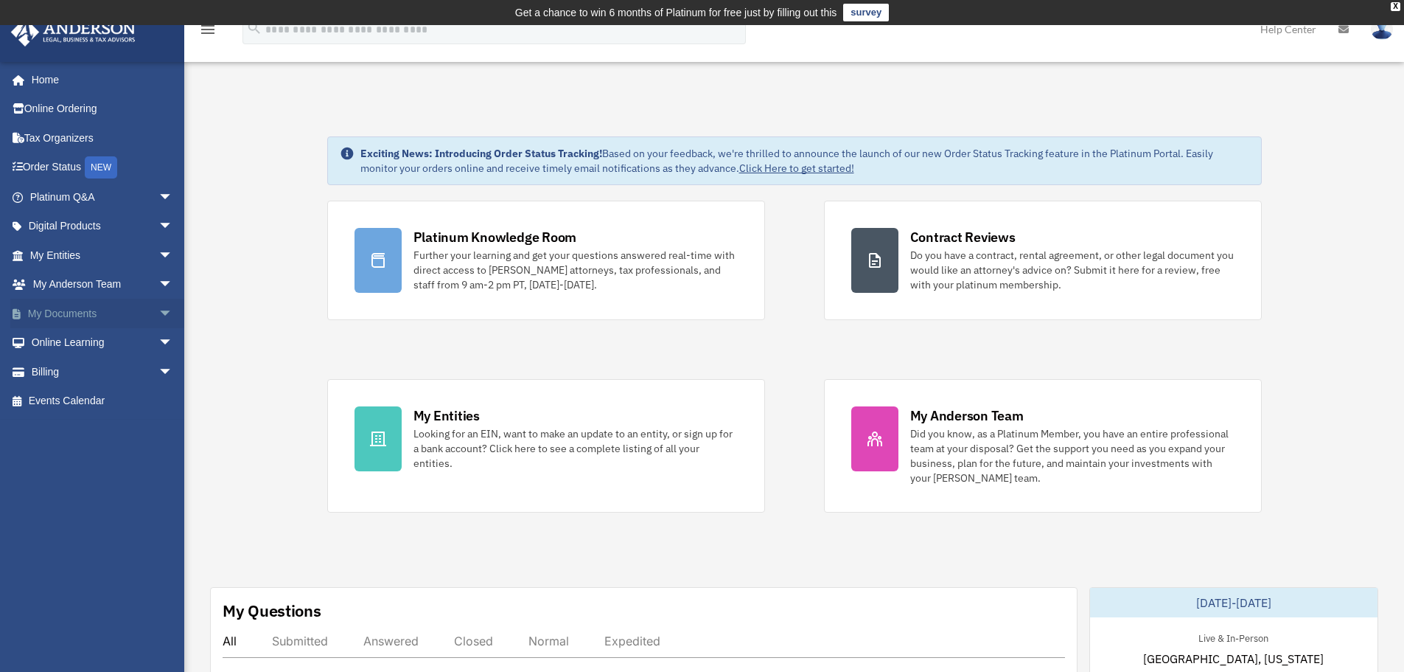
click at [158, 312] on span "arrow_drop_down" at bounding box center [172, 314] width 29 height 30
click at [125, 391] on link "Forms Library" at bounding box center [108, 400] width 175 height 29
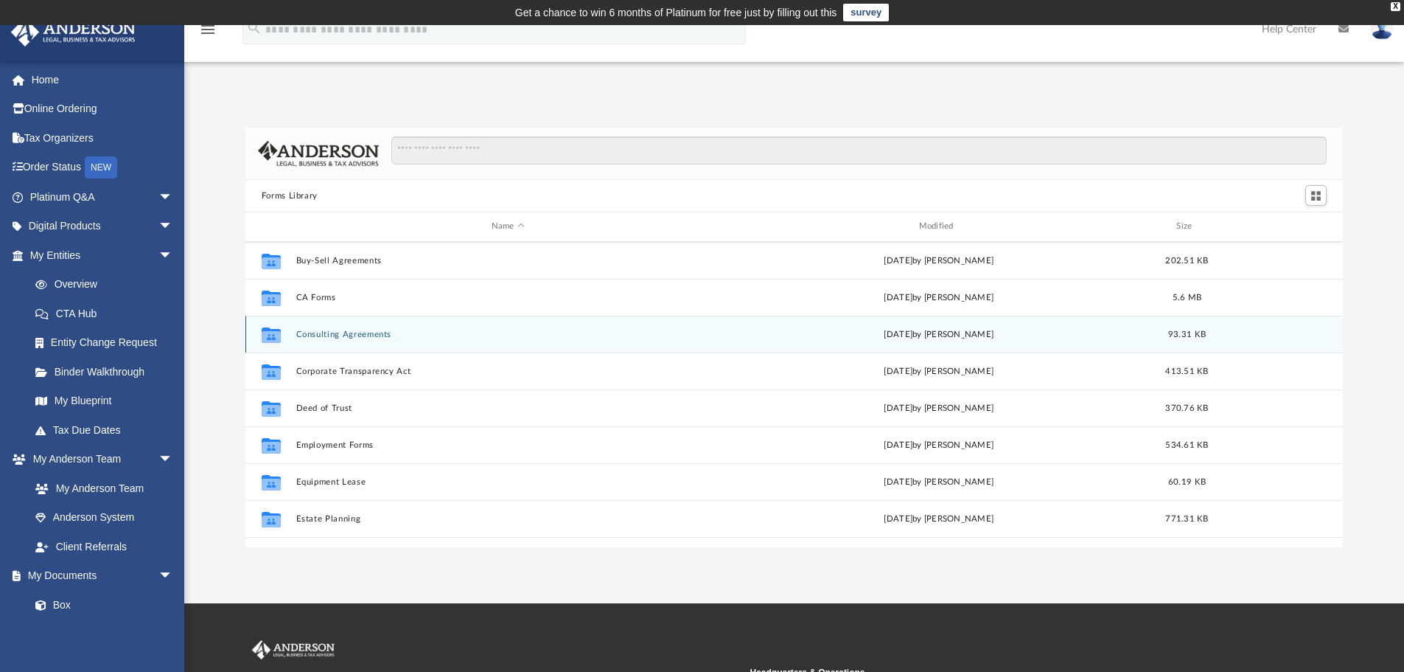
scroll to position [295, 0]
click at [336, 333] on button "Deed of Trust" at bounding box center [508, 335] width 425 height 10
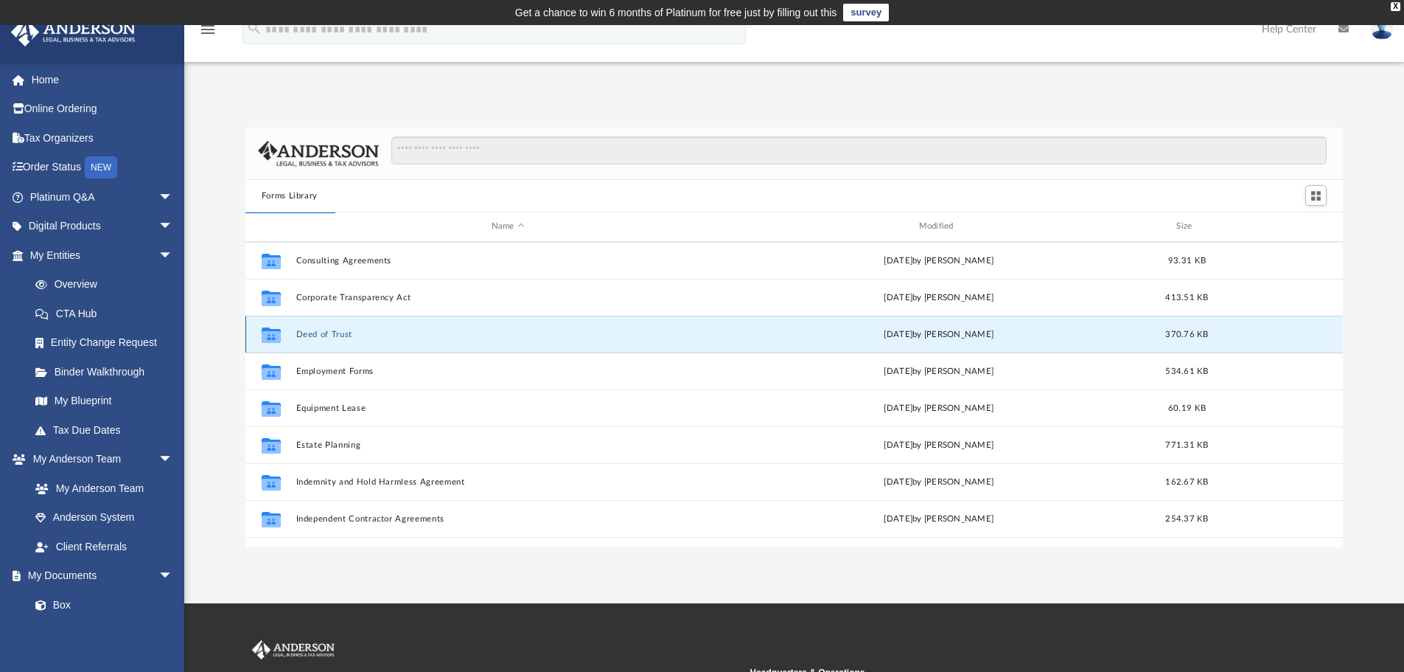
scroll to position [0, 0]
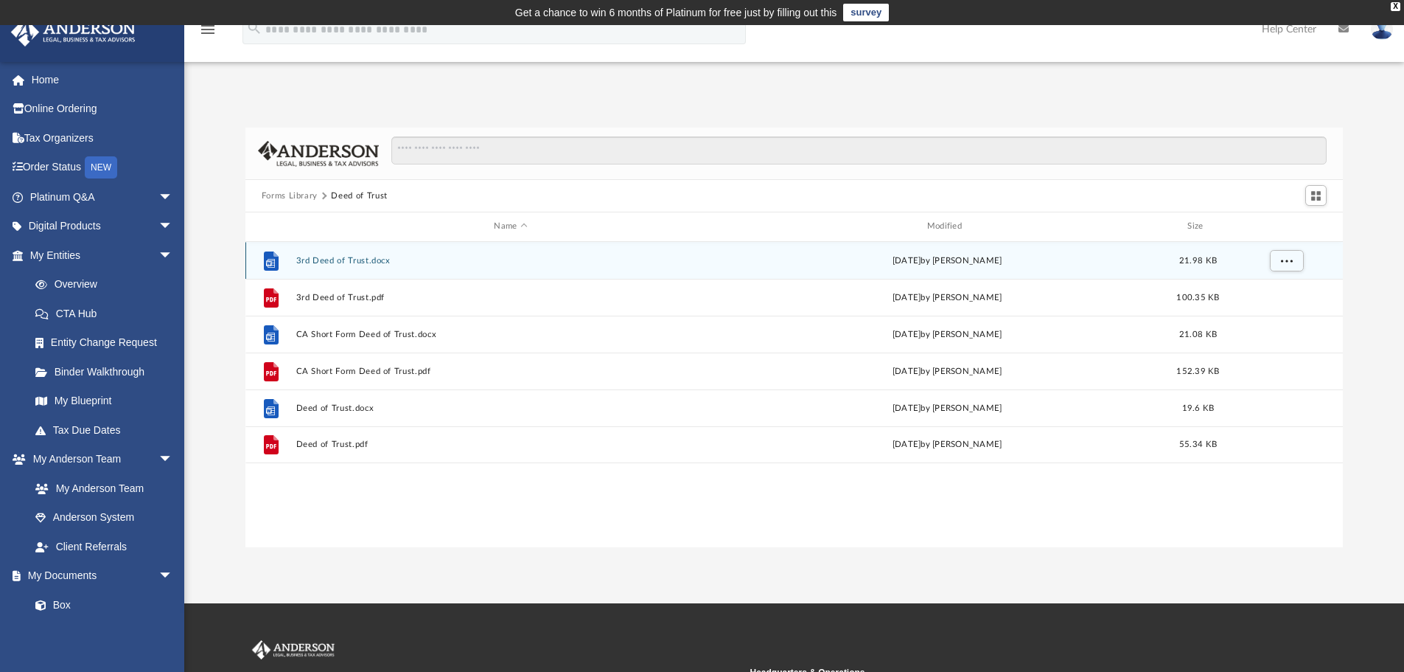
click at [360, 259] on button "3rd Deed of Trust.docx" at bounding box center [511, 261] width 430 height 10
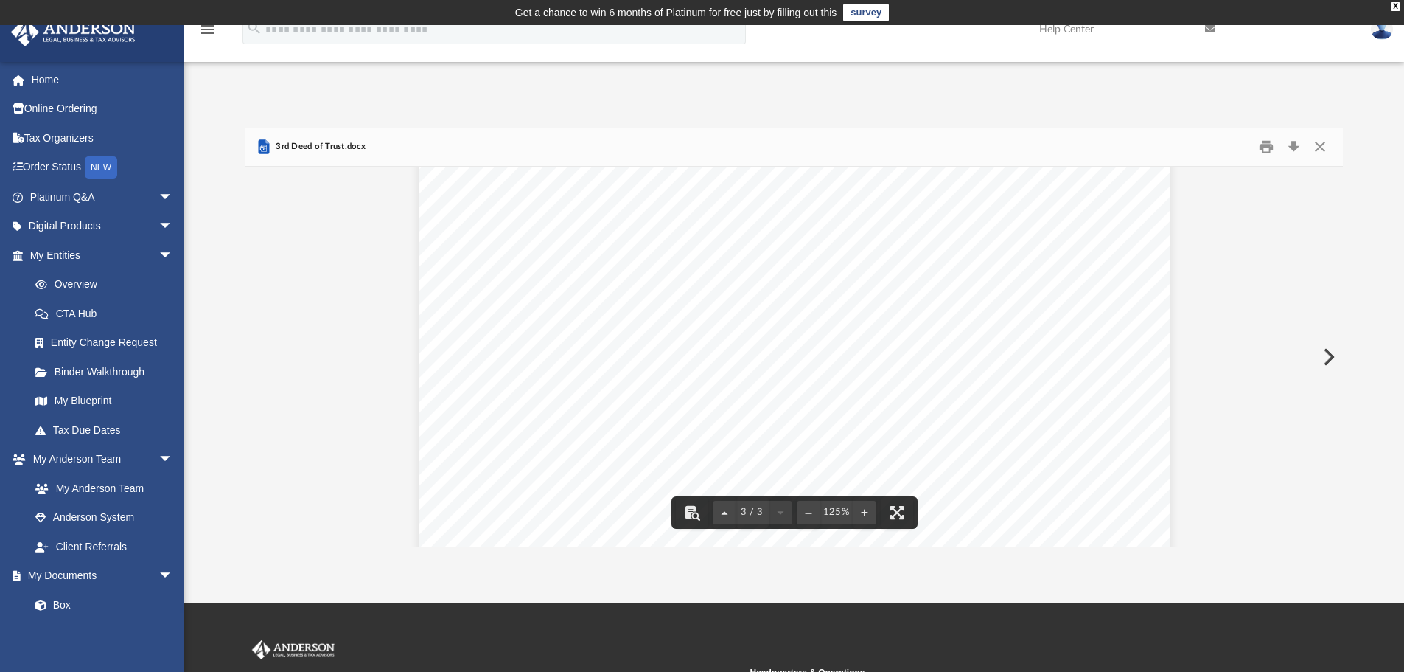
scroll to position [2605, 0]
click at [1319, 150] on button "Close" at bounding box center [1320, 147] width 27 height 23
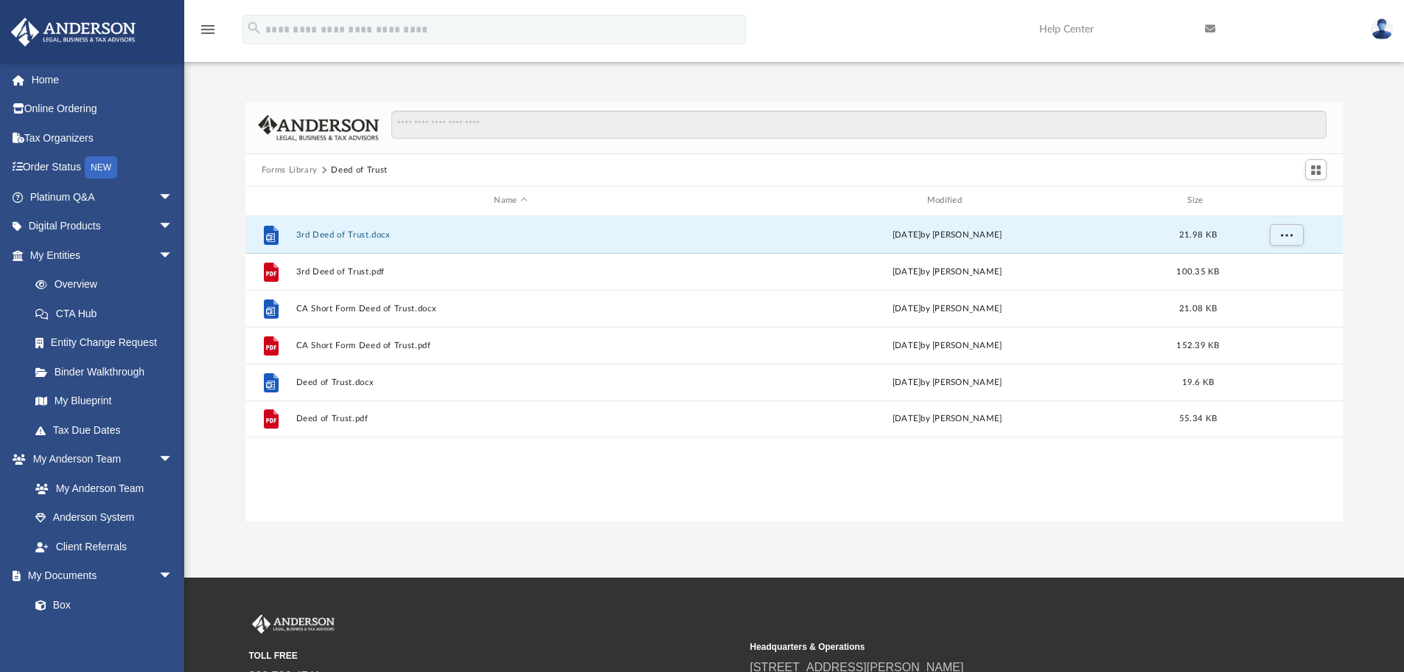
scroll to position [0, 0]
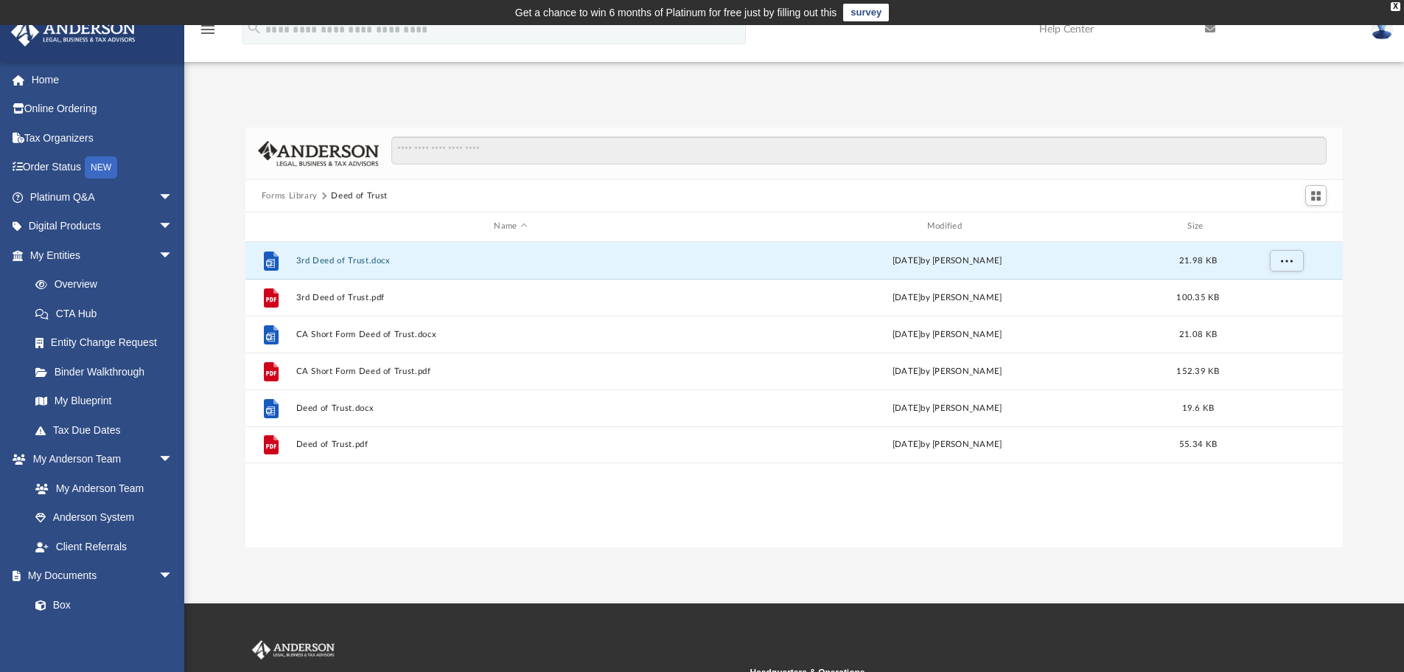
click at [293, 193] on button "Forms Library" at bounding box center [290, 195] width 56 height 13
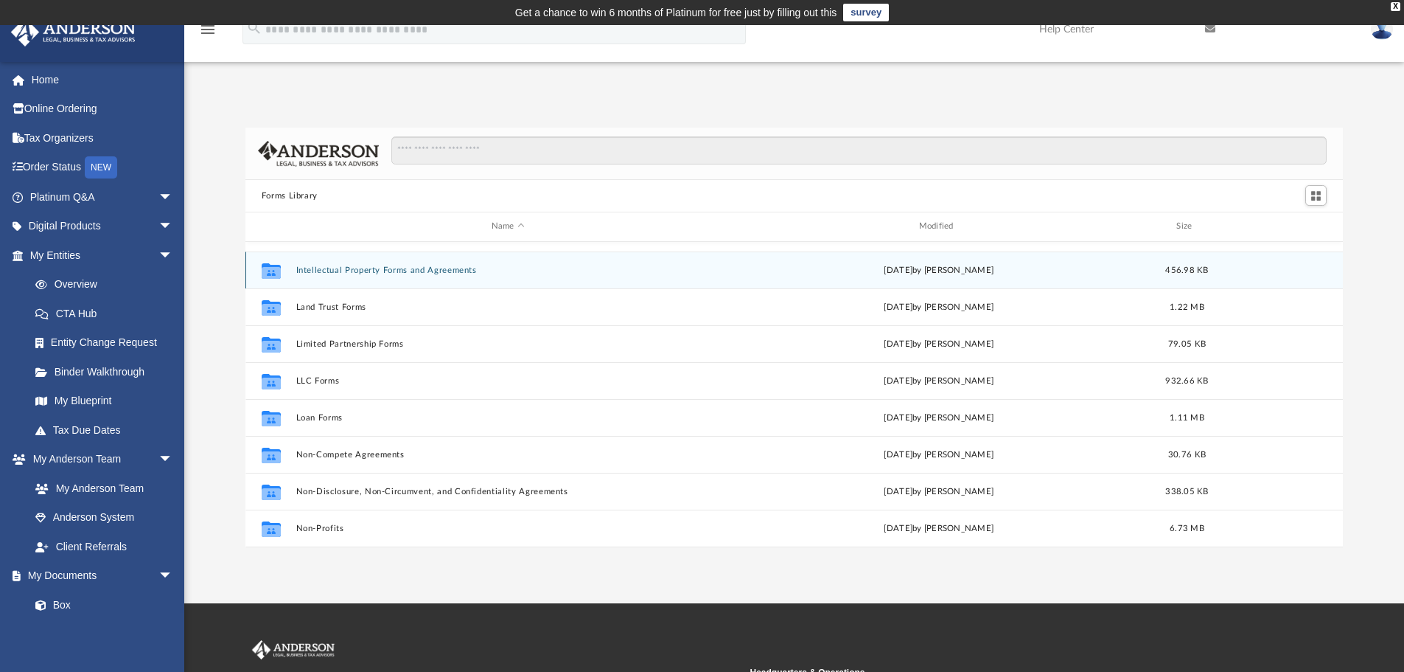
scroll to position [590, 0]
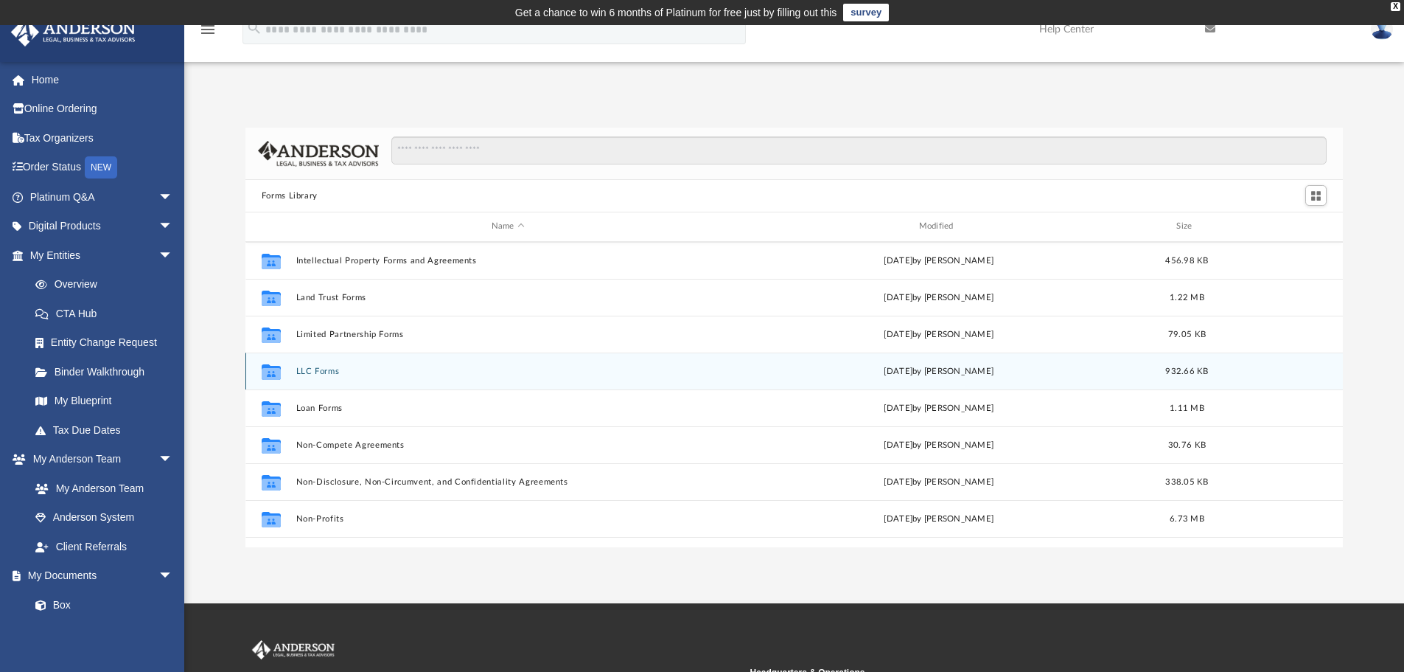
click at [311, 368] on button "LLC Forms" at bounding box center [508, 371] width 425 height 10
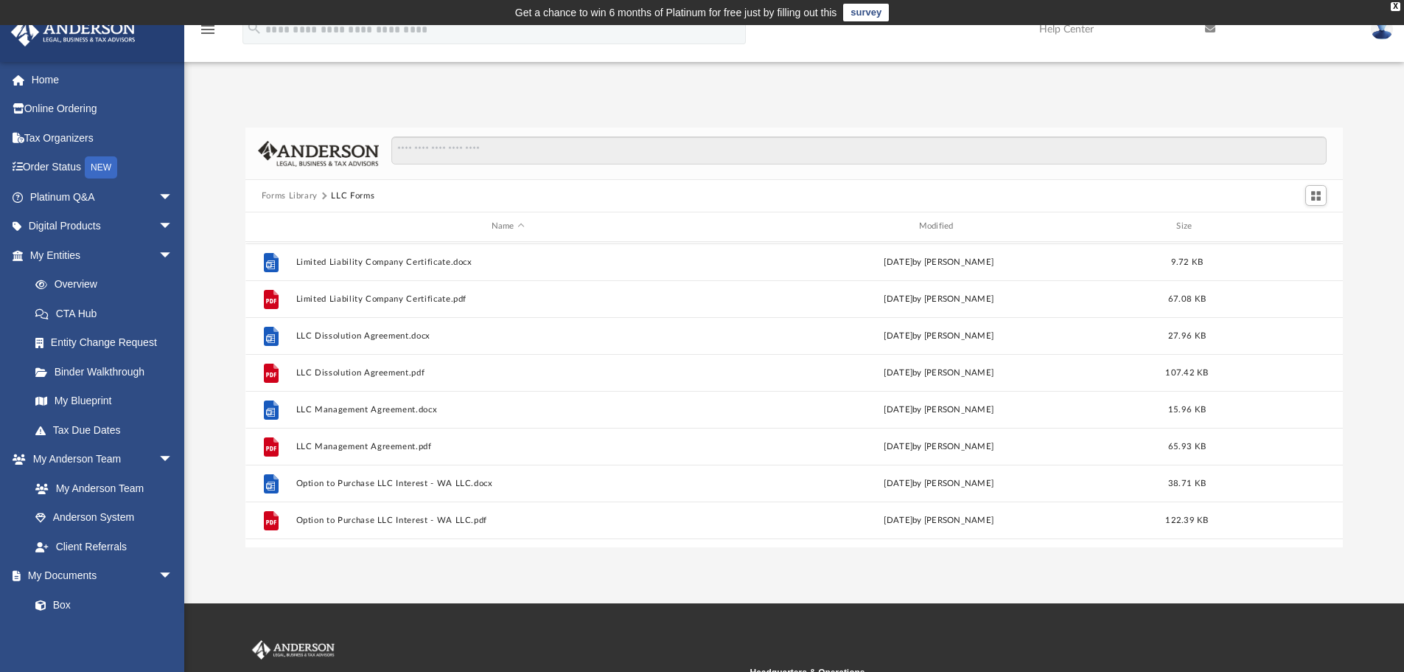
scroll to position [147, 0]
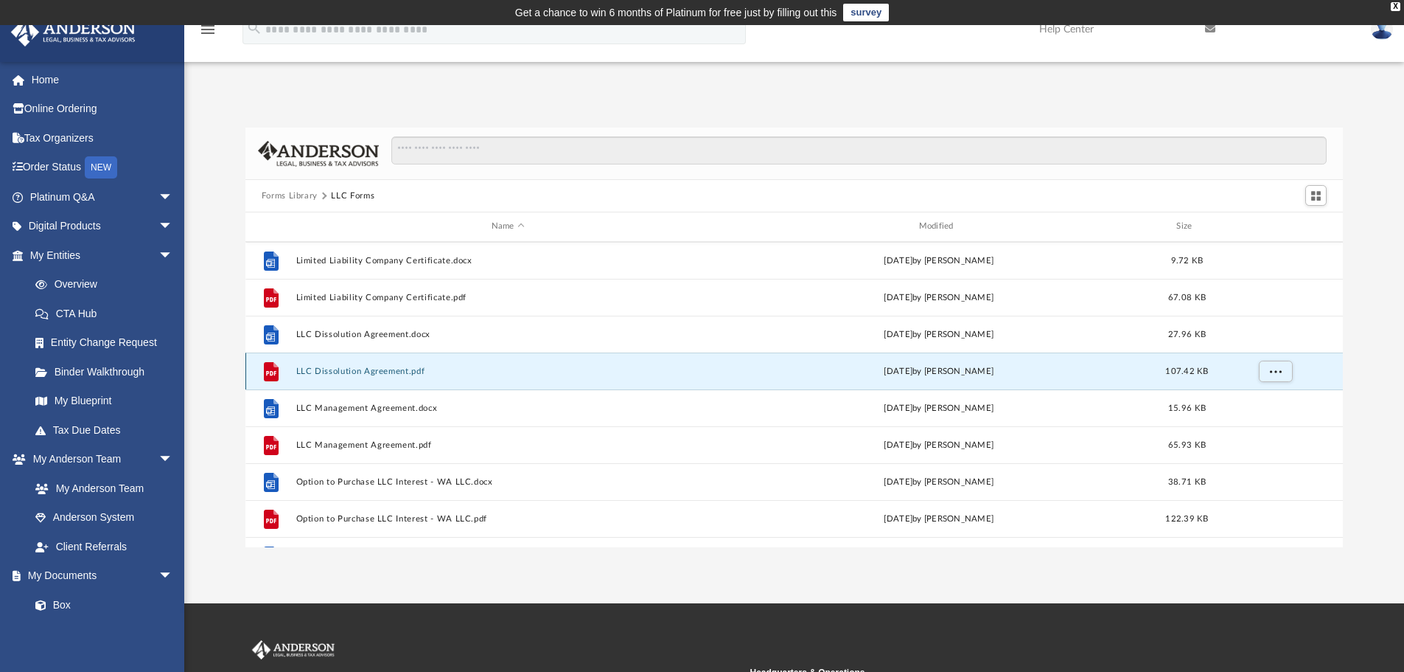
click at [382, 375] on button "LLC Dissolution Agreement.pdf" at bounding box center [508, 371] width 425 height 10
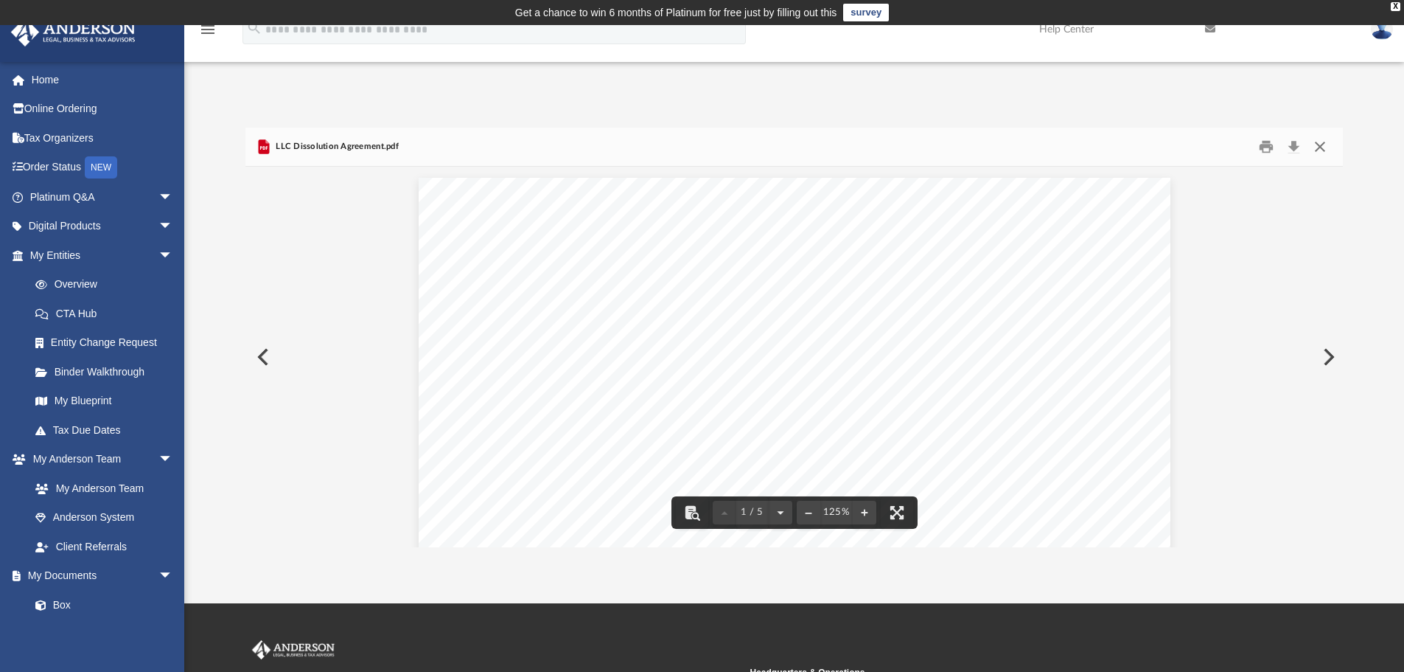
click at [1321, 144] on button "Close" at bounding box center [1320, 147] width 27 height 23
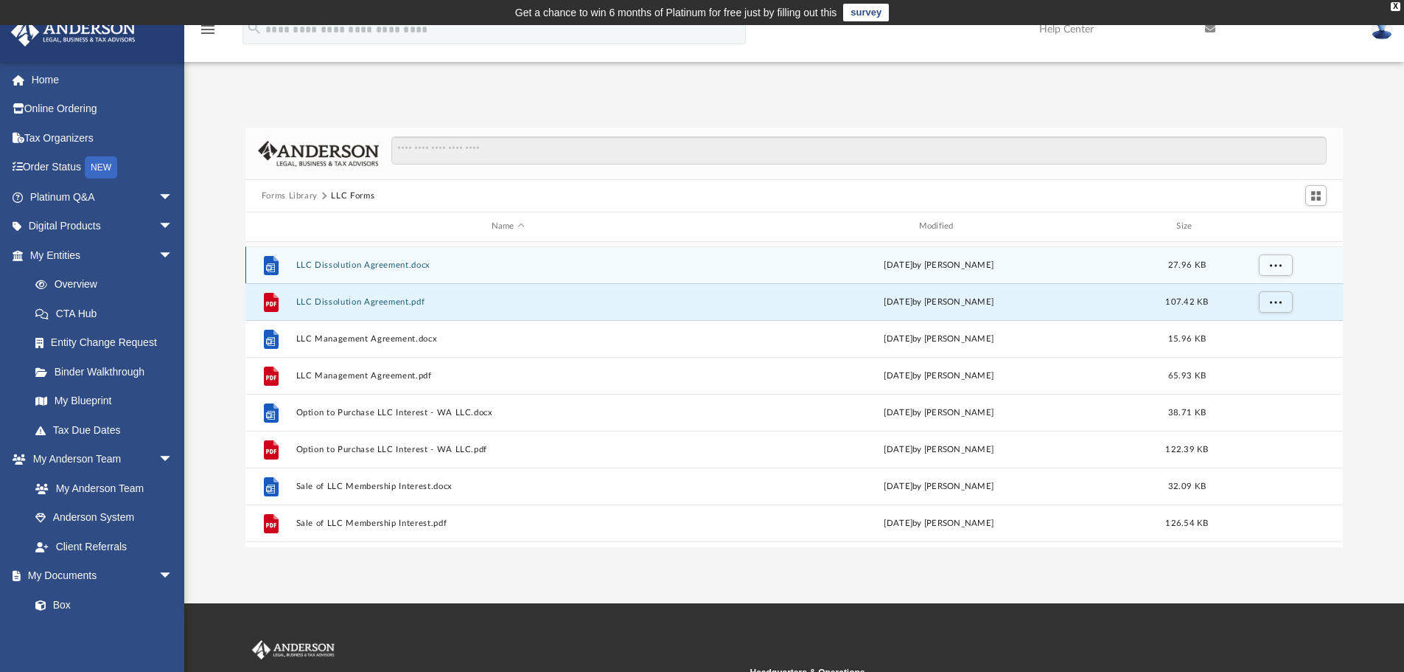
scroll to position [285, 0]
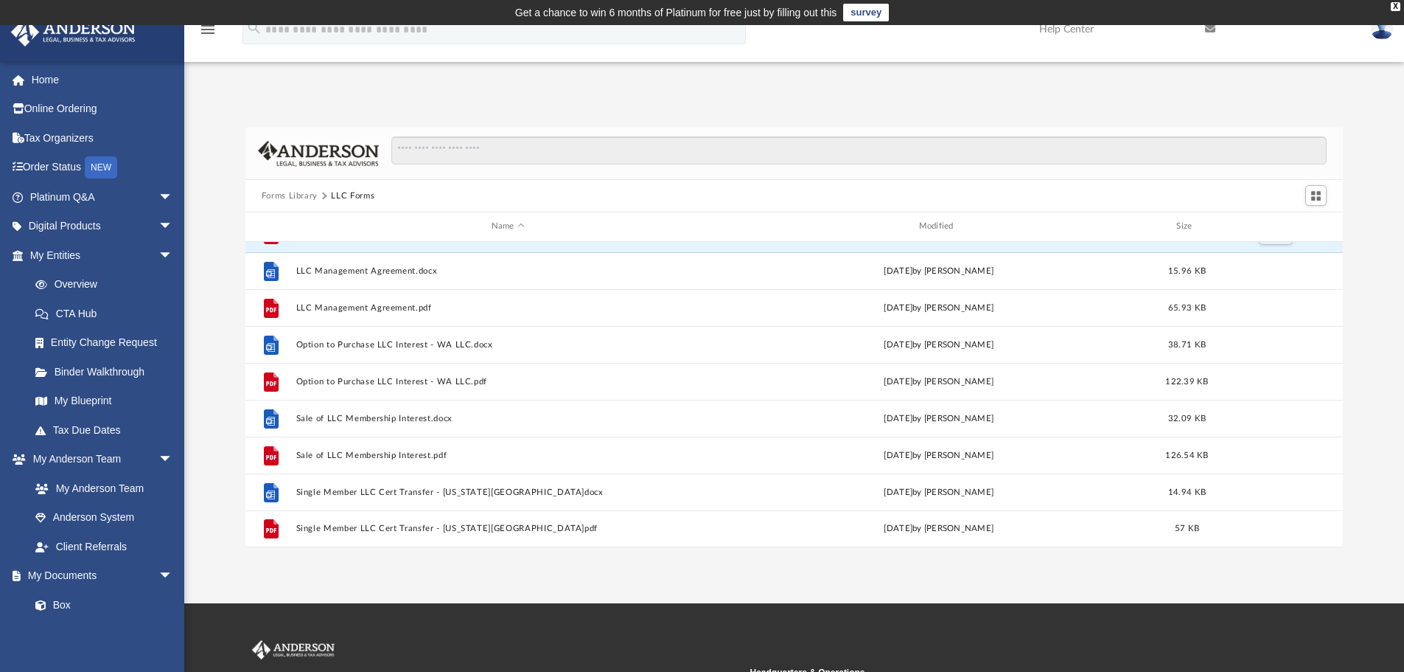
click at [295, 197] on button "Forms Library" at bounding box center [290, 195] width 56 height 13
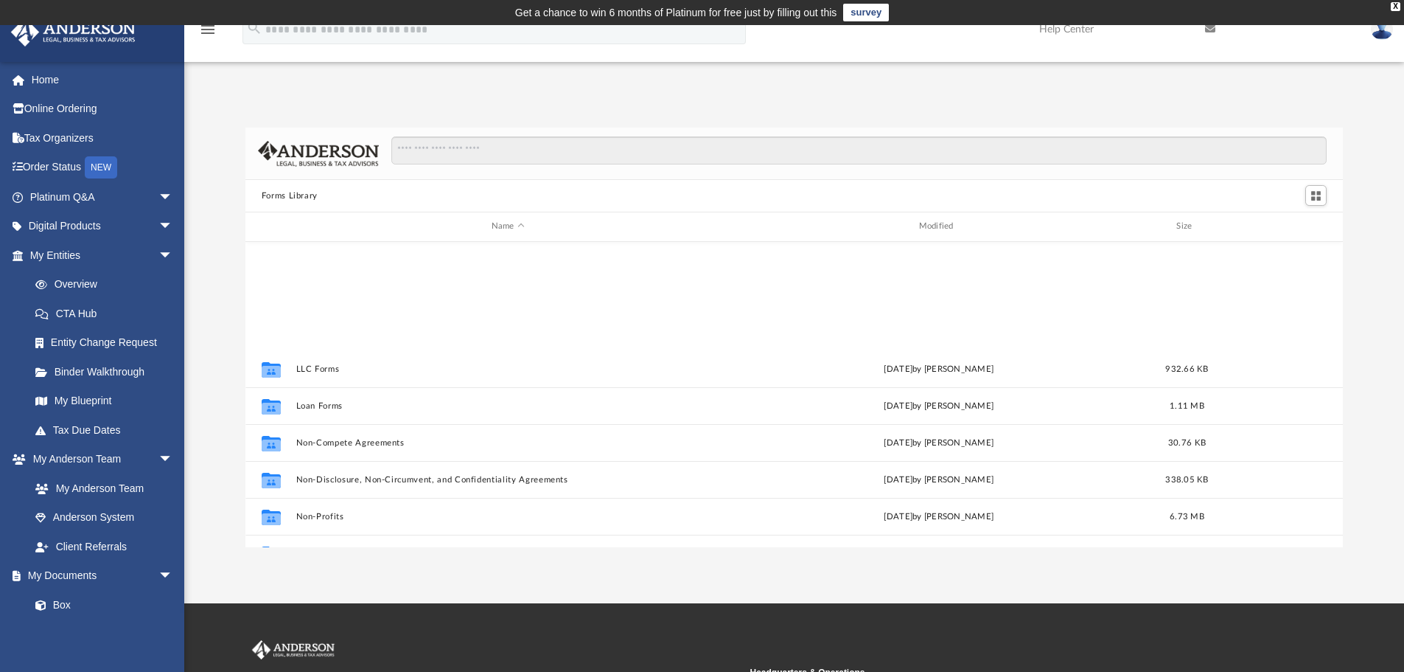
scroll to position [801, 0]
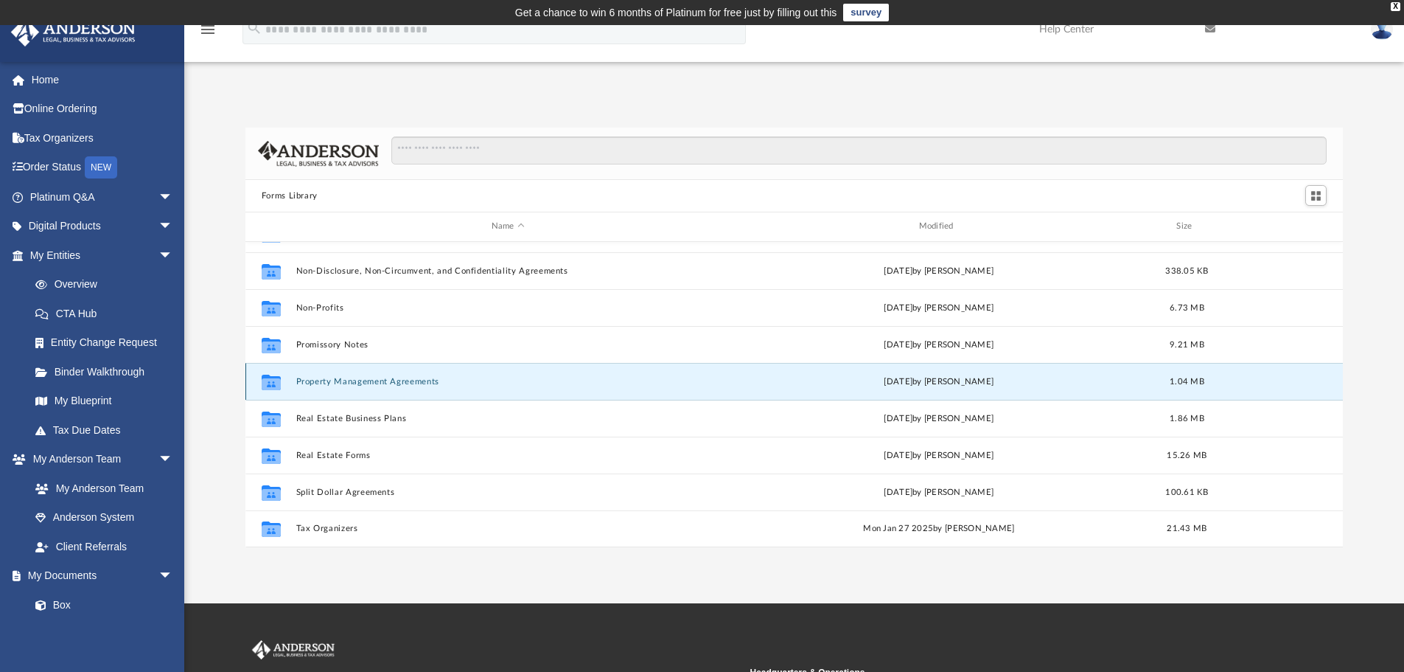
click at [388, 381] on button "Property Management Agreements" at bounding box center [508, 382] width 425 height 10
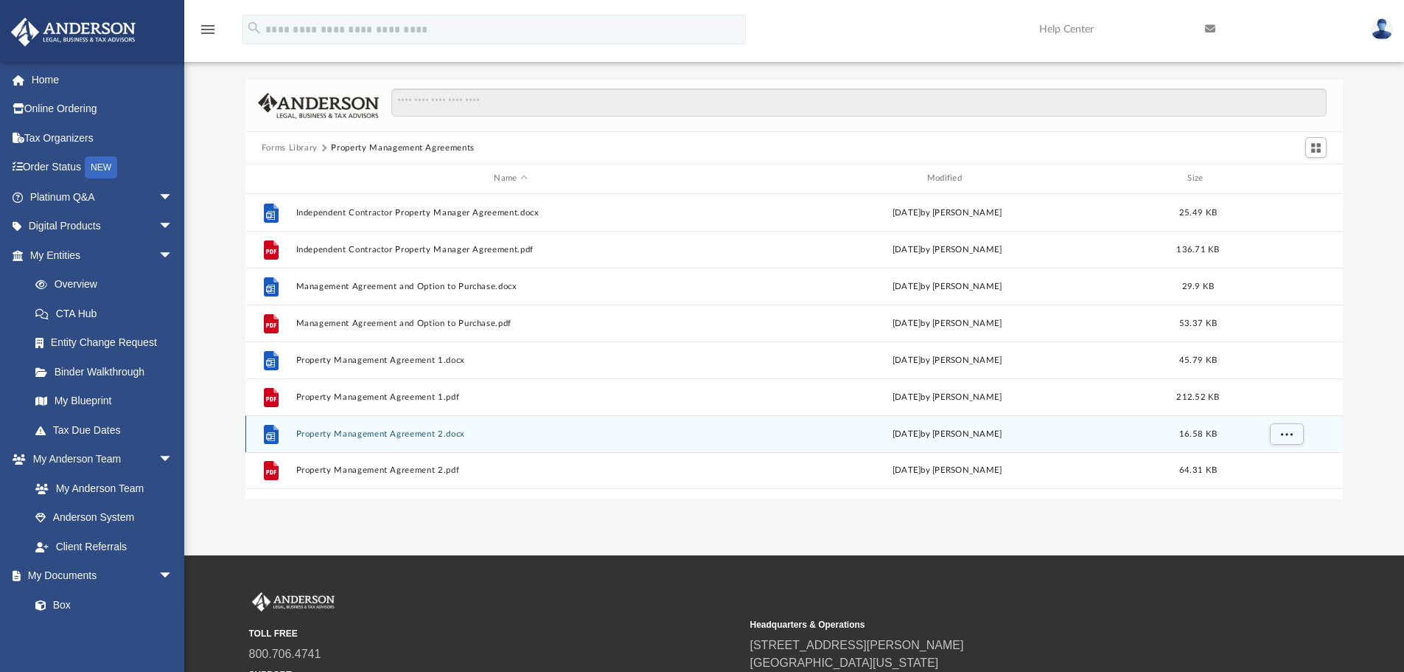
scroll to position [74, 0]
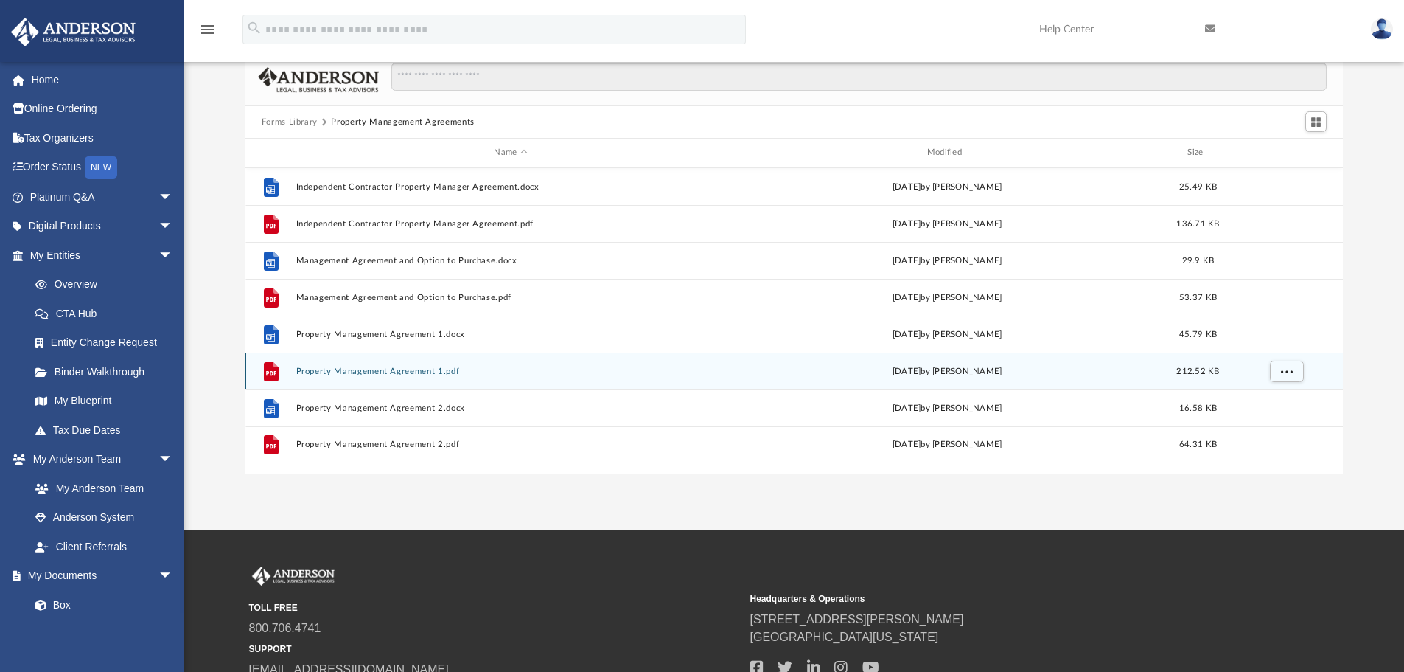
click at [400, 368] on button "Property Management Agreement 1.pdf" at bounding box center [511, 371] width 430 height 10
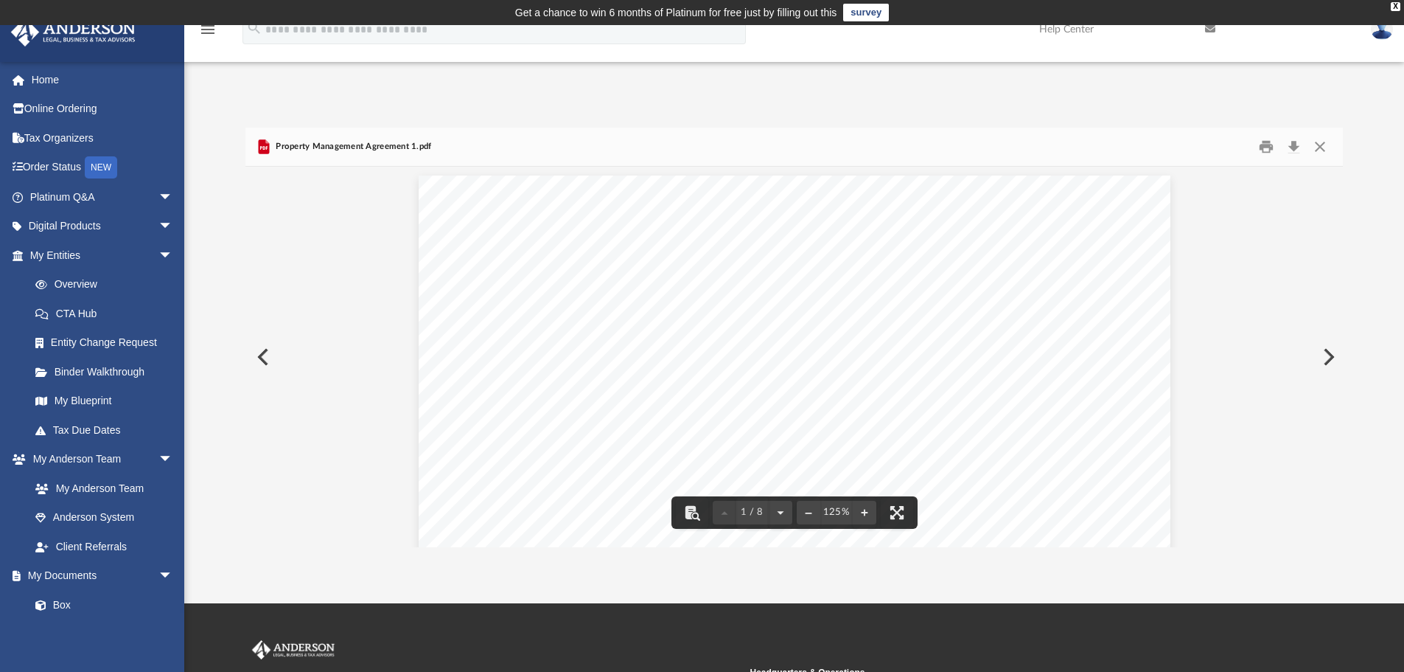
scroll to position [0, 0]
click at [268, 365] on button "Preview" at bounding box center [261, 356] width 32 height 41
click at [1325, 357] on button "Preview" at bounding box center [1327, 356] width 32 height 41
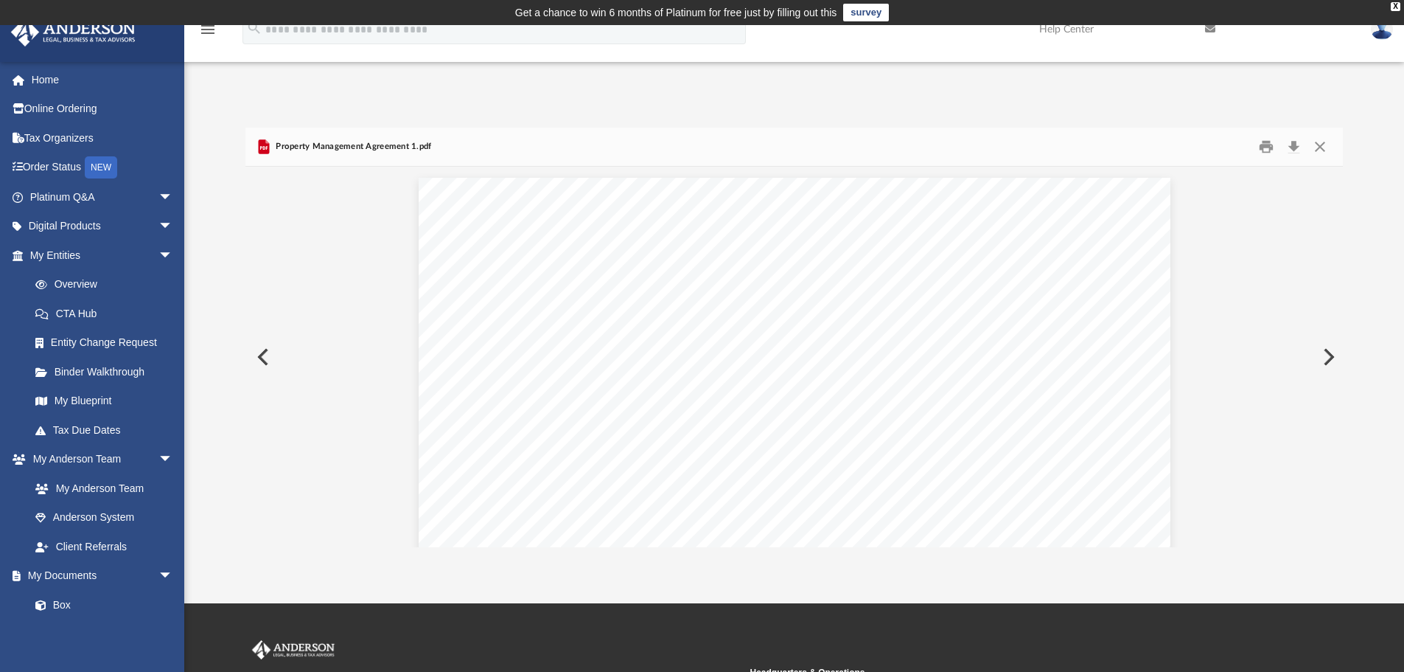
click at [1329, 357] on button "Preview" at bounding box center [1327, 356] width 32 height 41
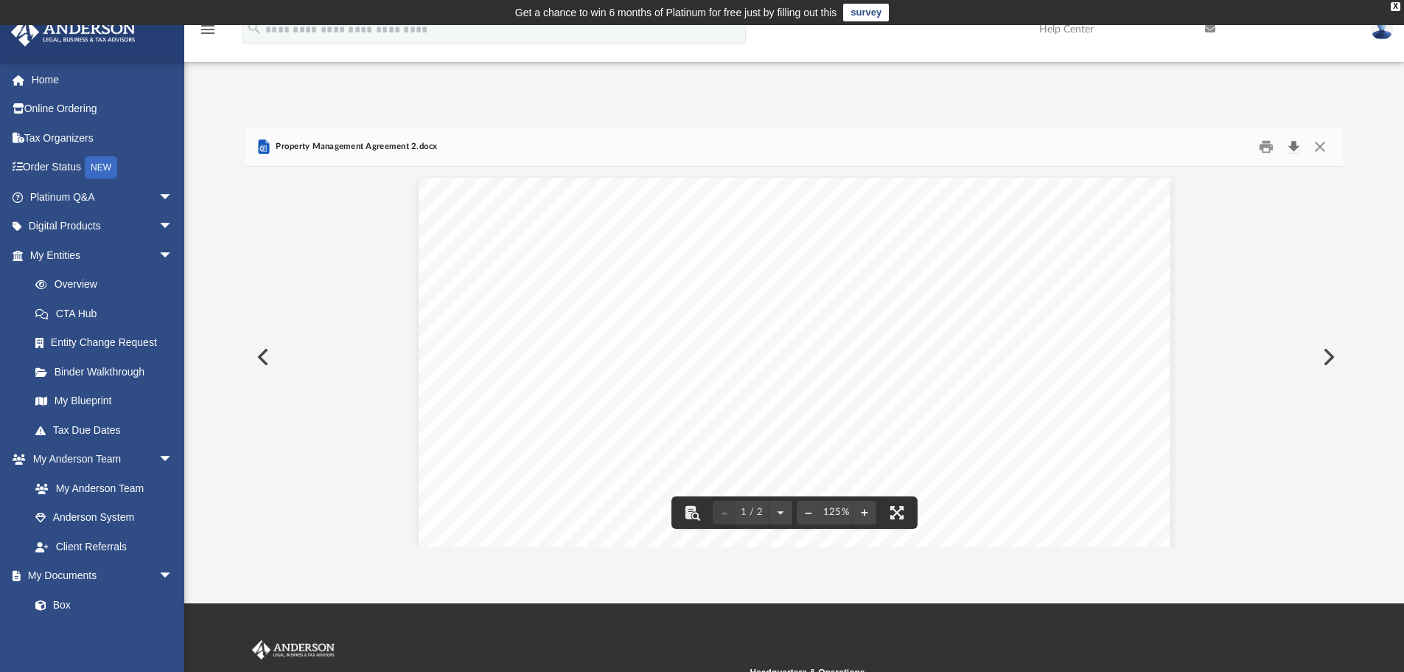
click at [1297, 147] on button "Download" at bounding box center [1293, 147] width 27 height 23
click at [265, 358] on button "Preview" at bounding box center [261, 356] width 32 height 41
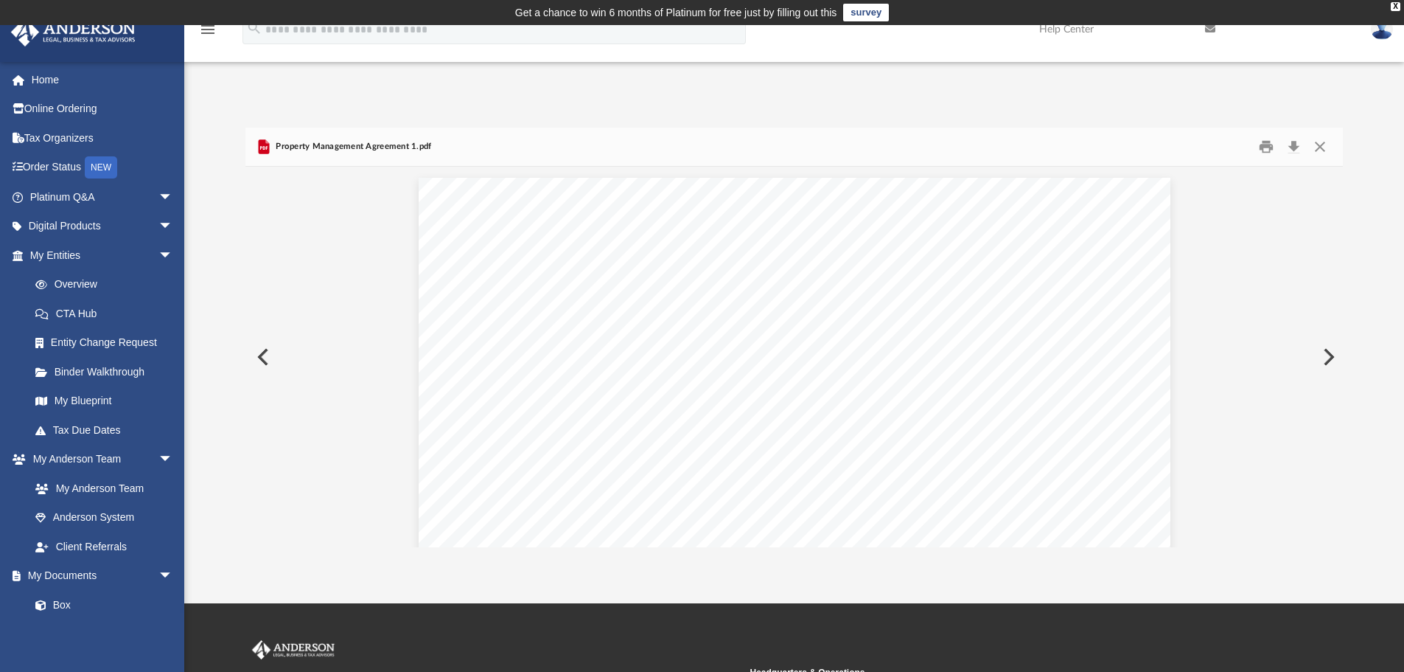
click at [265, 358] on button "Preview" at bounding box center [261, 356] width 32 height 41
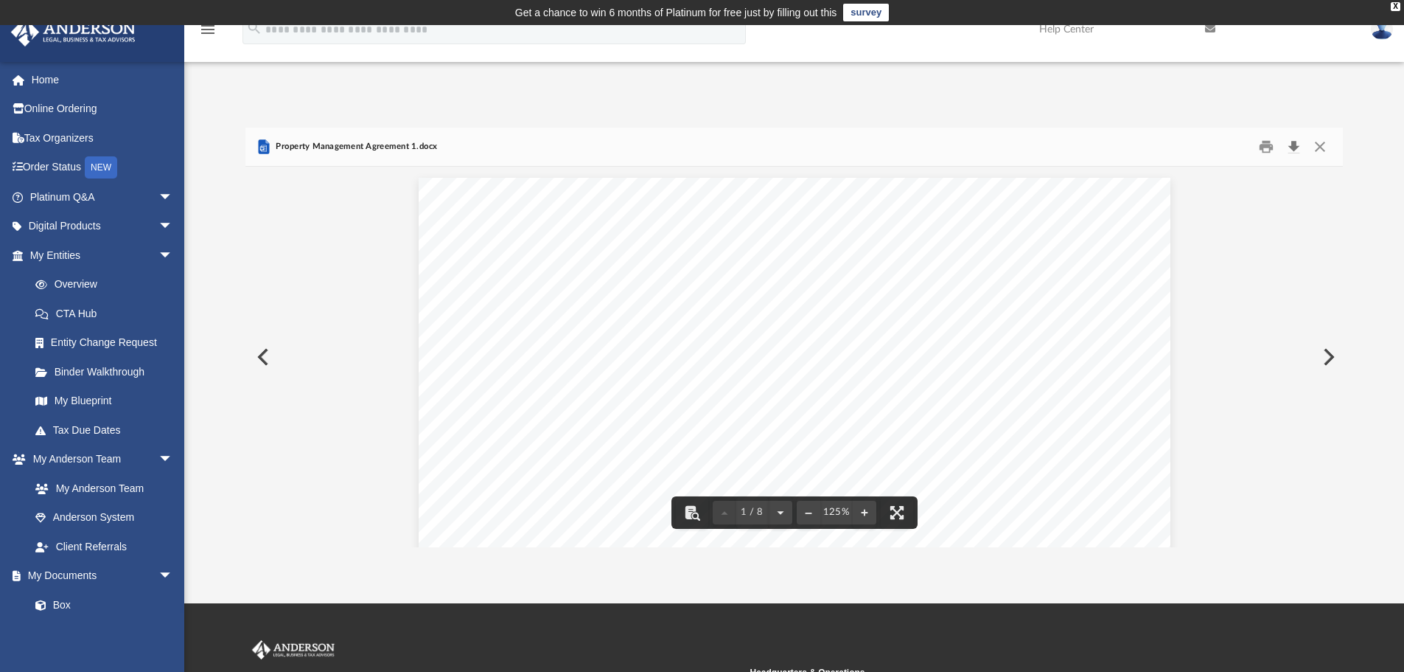
click at [1293, 142] on button "Download" at bounding box center [1293, 147] width 27 height 23
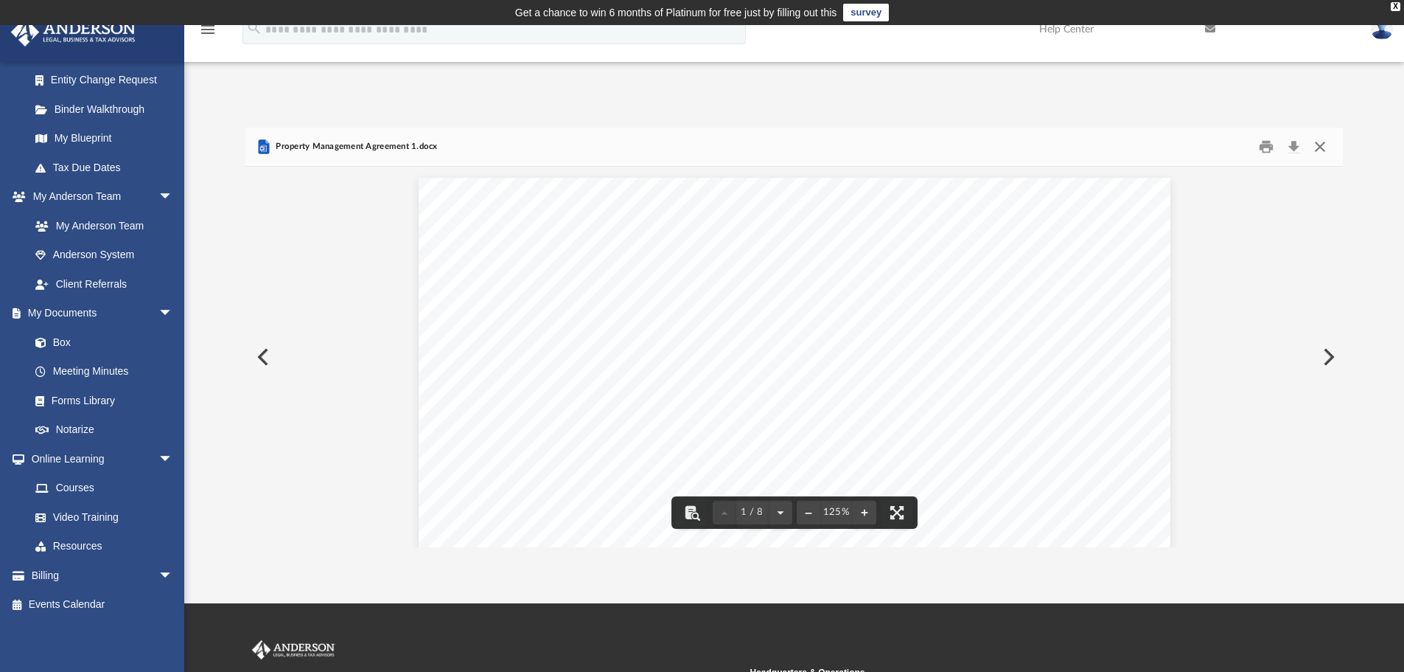
click at [1322, 142] on button "Close" at bounding box center [1320, 147] width 27 height 23
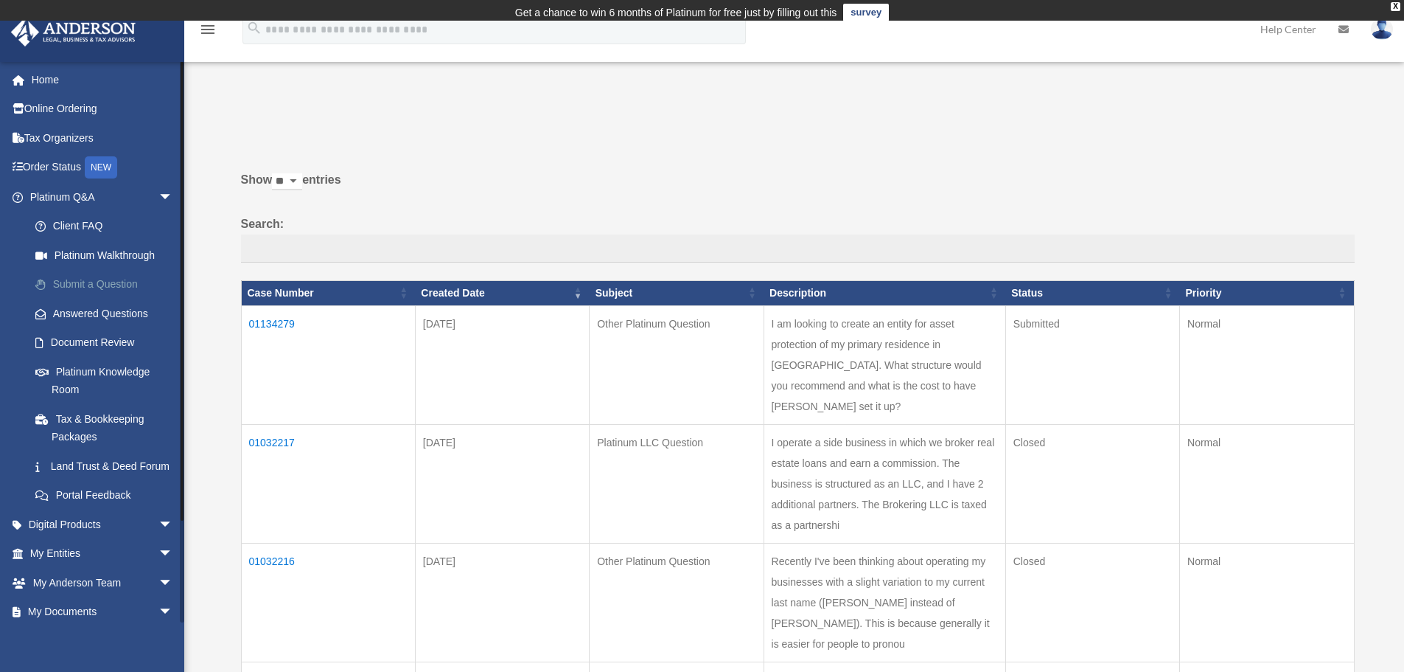
click at [102, 276] on link "Submit a Question" at bounding box center [108, 284] width 175 height 29
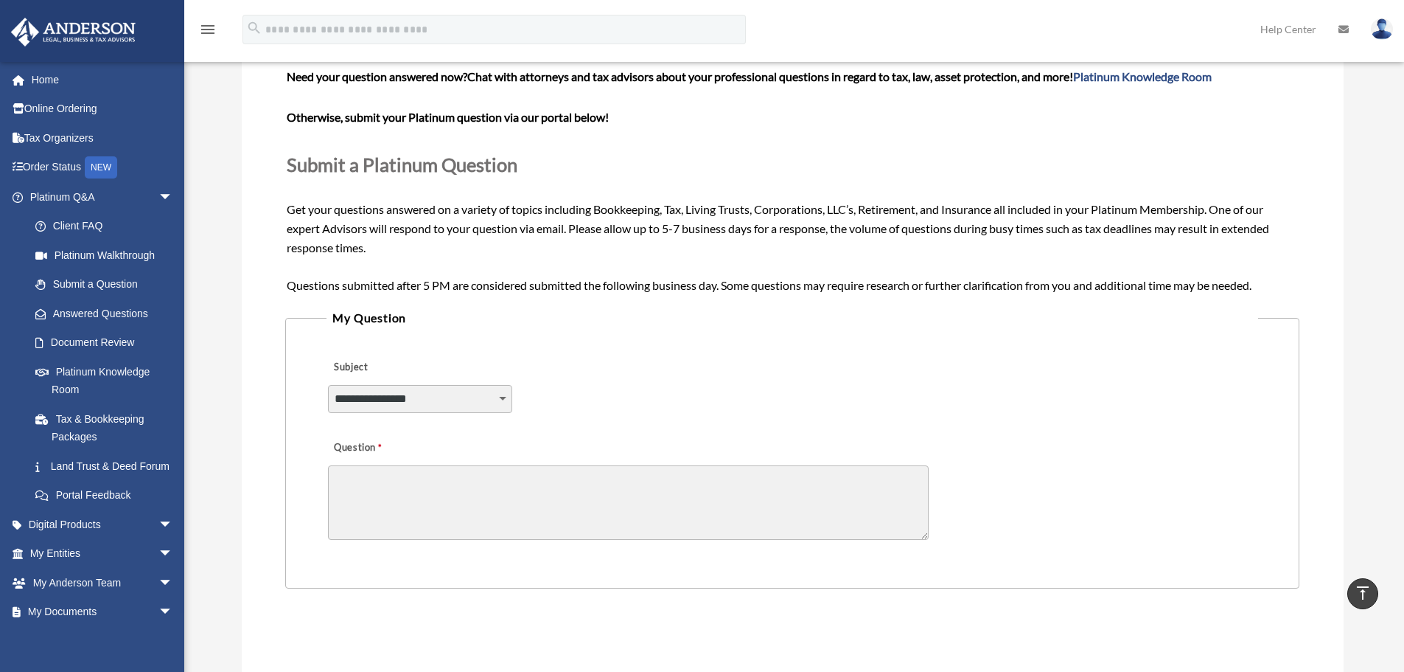
scroll to position [295, 0]
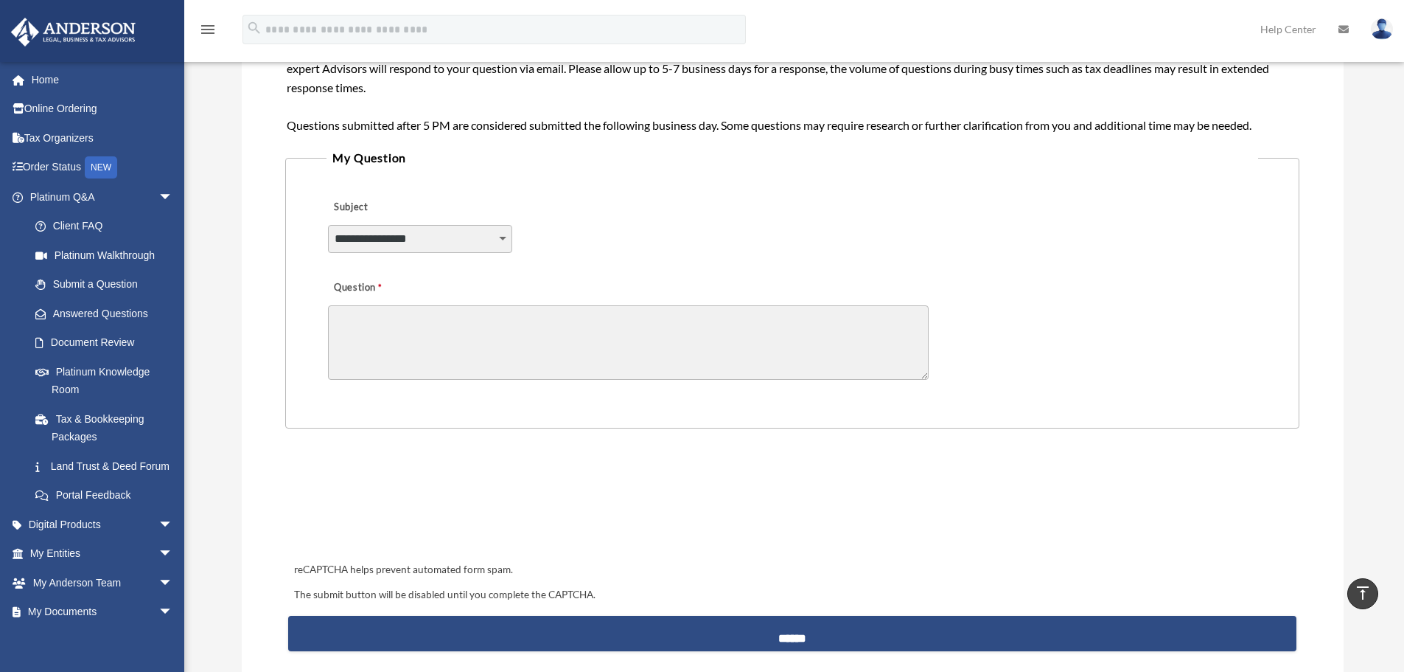
click at [422, 248] on select "**********" at bounding box center [420, 239] width 184 height 28
select select "******"
click at [328, 225] on select "**********" at bounding box center [420, 239] width 184 height 28
click at [464, 365] on textarea "Question" at bounding box center [628, 342] width 601 height 74
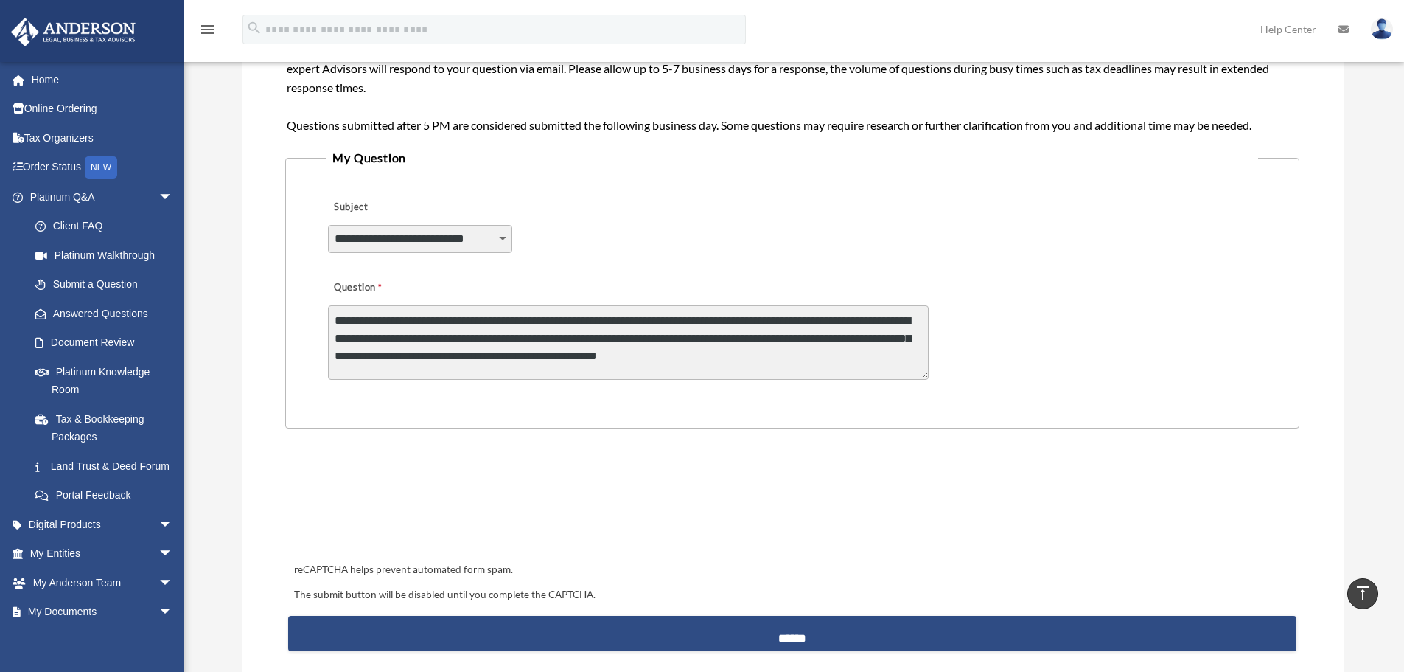
type textarea "**********"
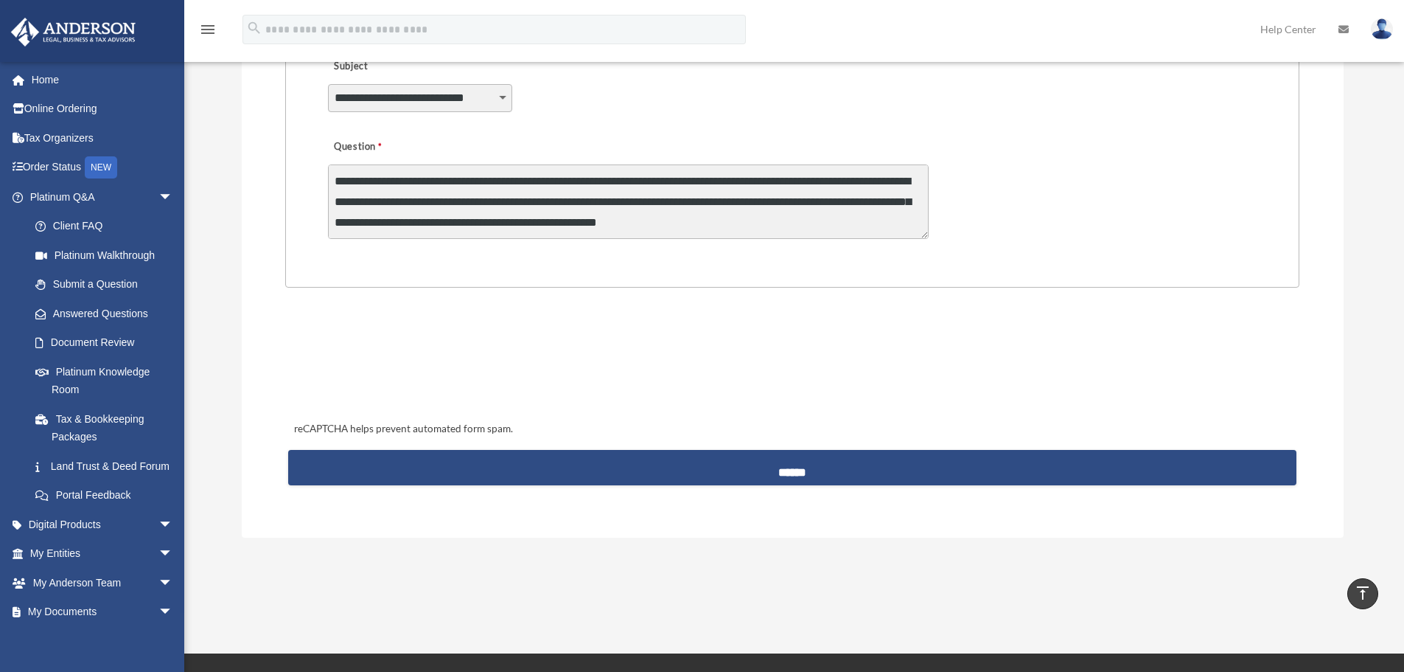
scroll to position [442, 0]
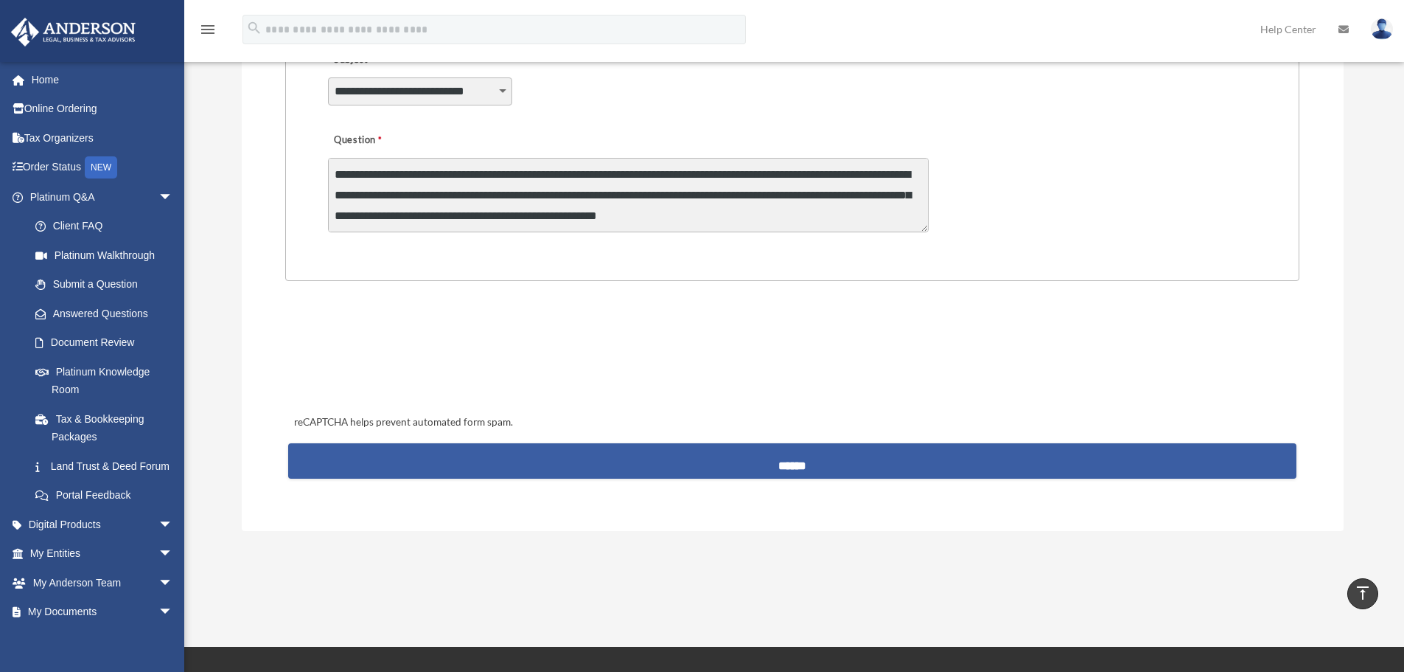
click at [808, 459] on input "******" at bounding box center [792, 460] width 1008 height 35
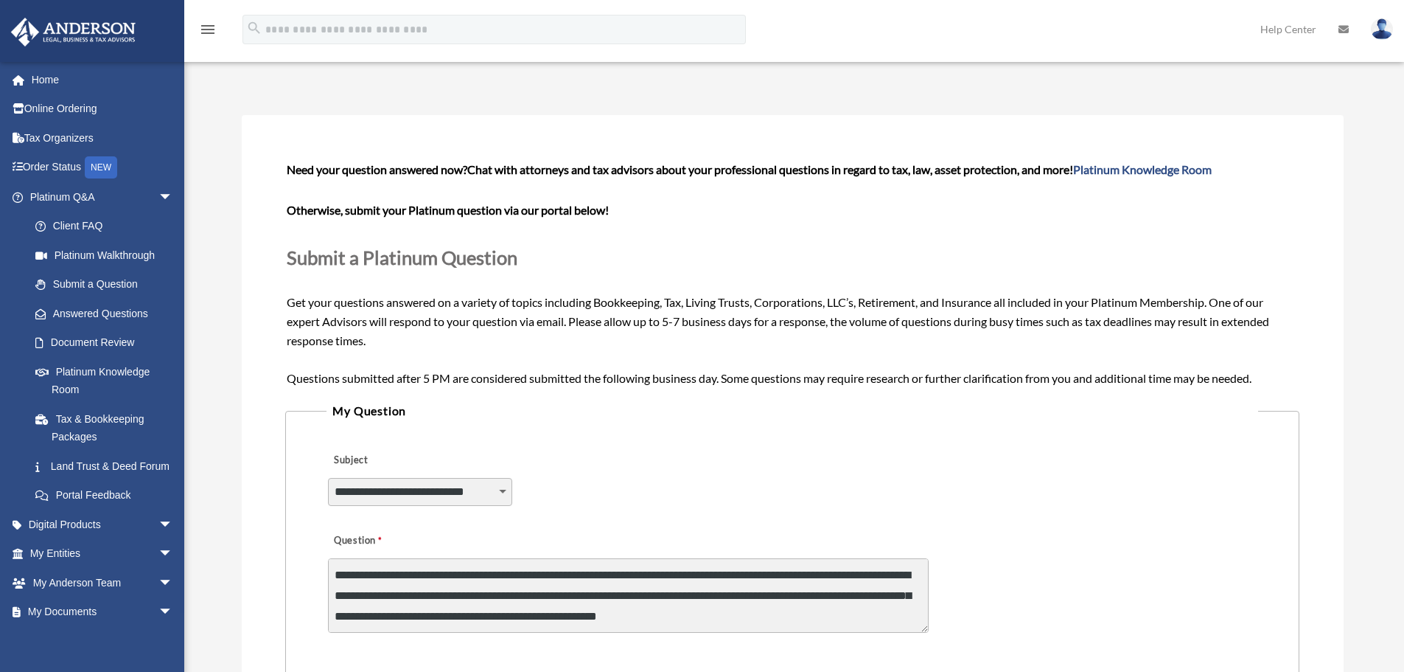
scroll to position [0, 0]
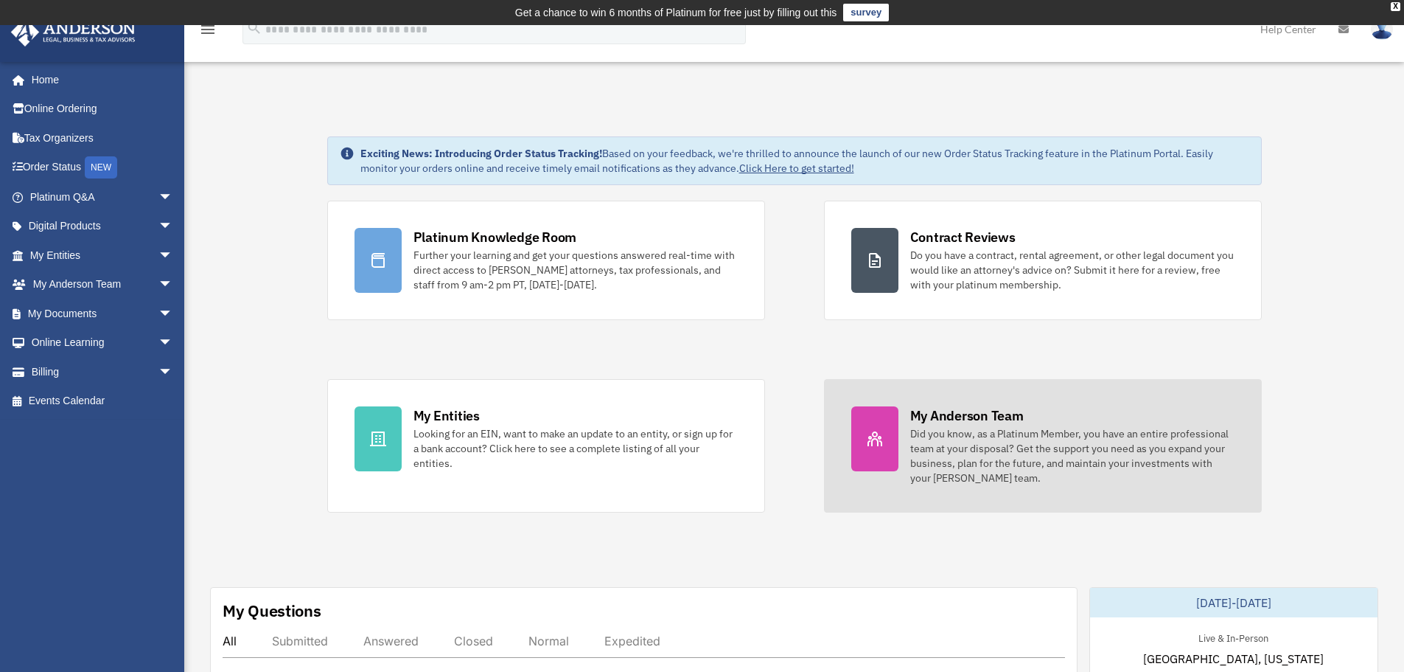
click at [1104, 422] on div "My [PERSON_NAME] Team Did you know, as a Platinum Member, you have an entire pr…" at bounding box center [1072, 445] width 324 height 79
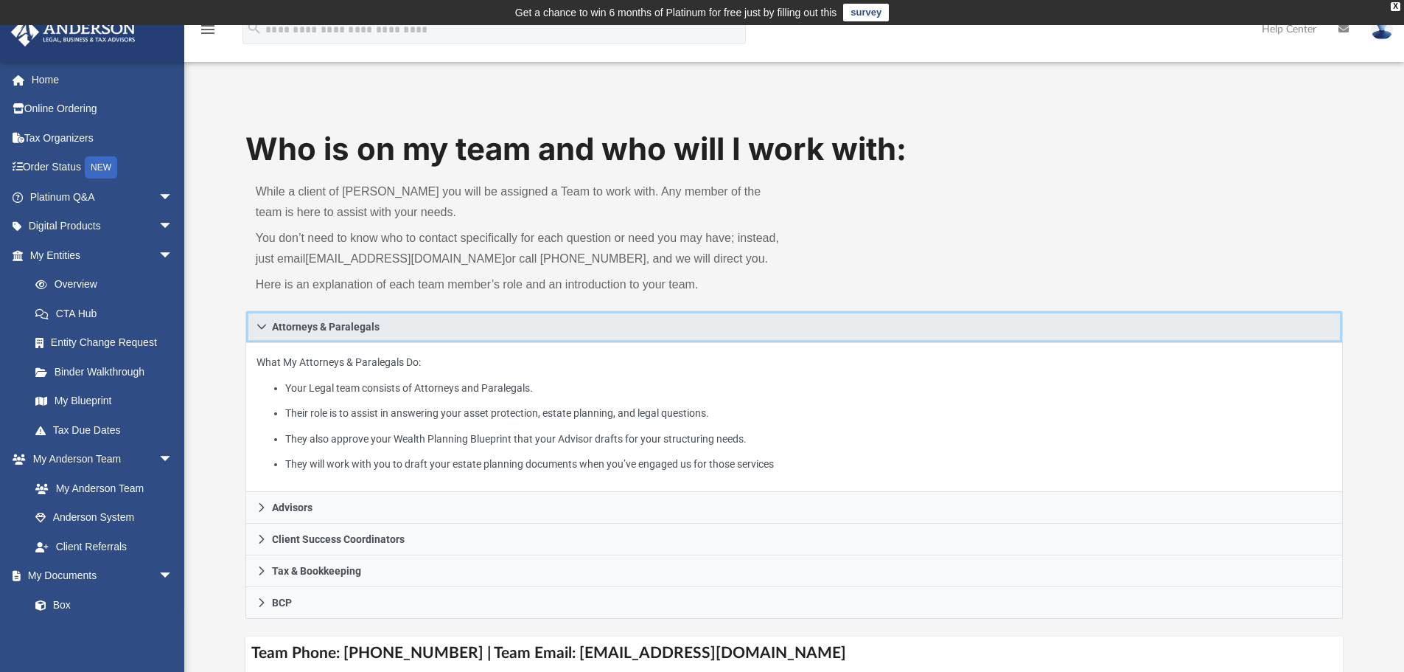
click at [376, 323] on span "Attorneys & Paralegals" at bounding box center [326, 326] width 108 height 10
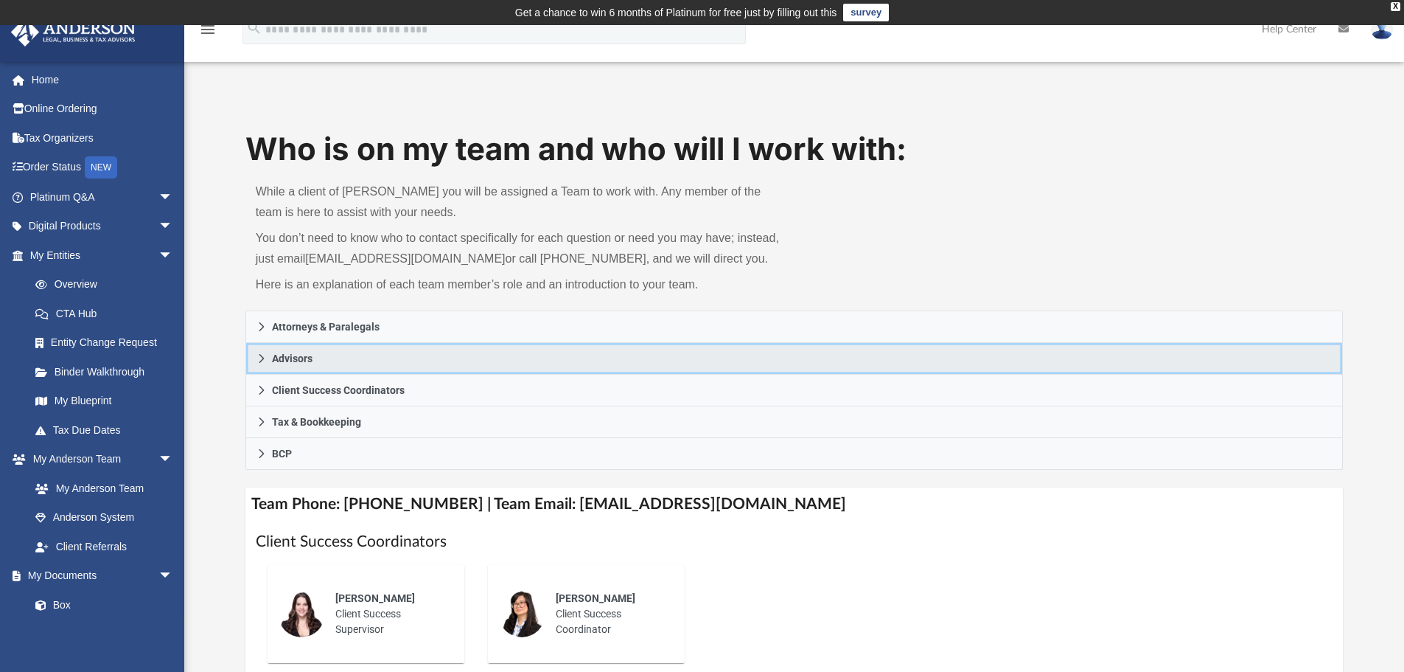
click at [368, 353] on link "Advisors" at bounding box center [794, 359] width 1098 height 32
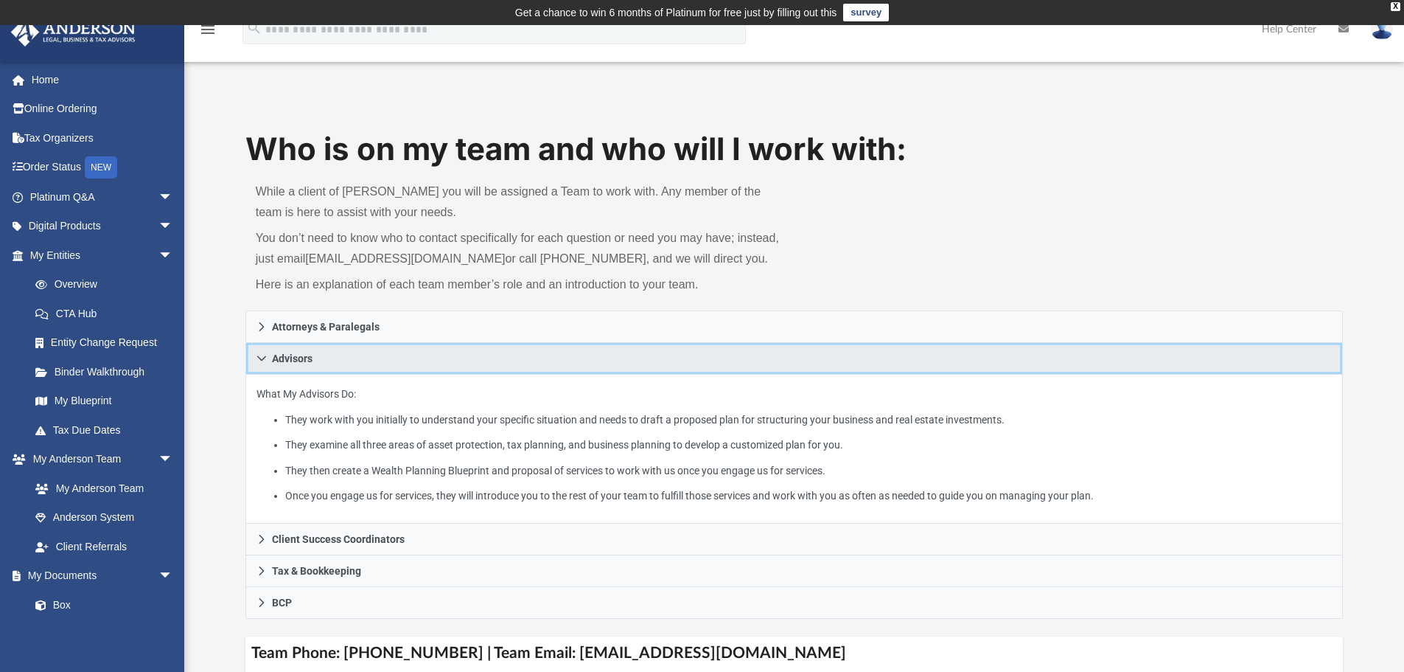
click at [368, 355] on link "Advisors" at bounding box center [794, 359] width 1098 height 32
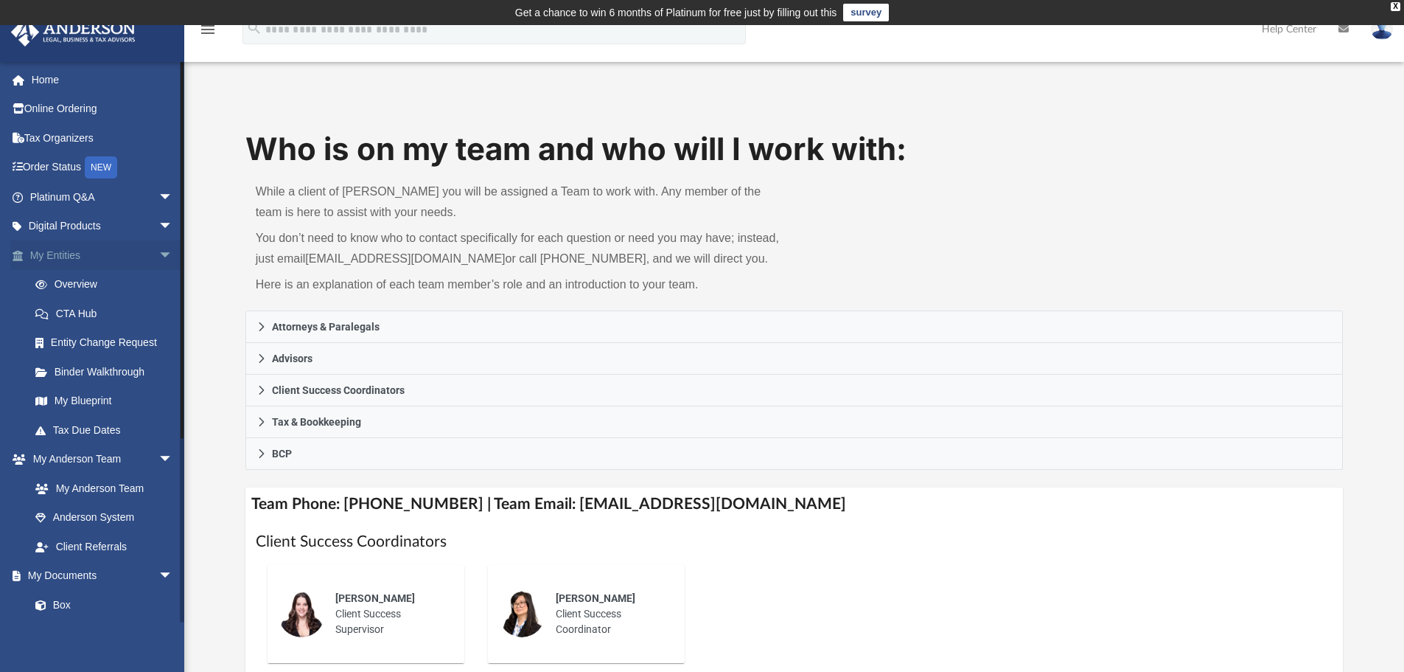
click at [111, 257] on link "My Entities arrow_drop_down" at bounding box center [102, 254] width 185 height 29
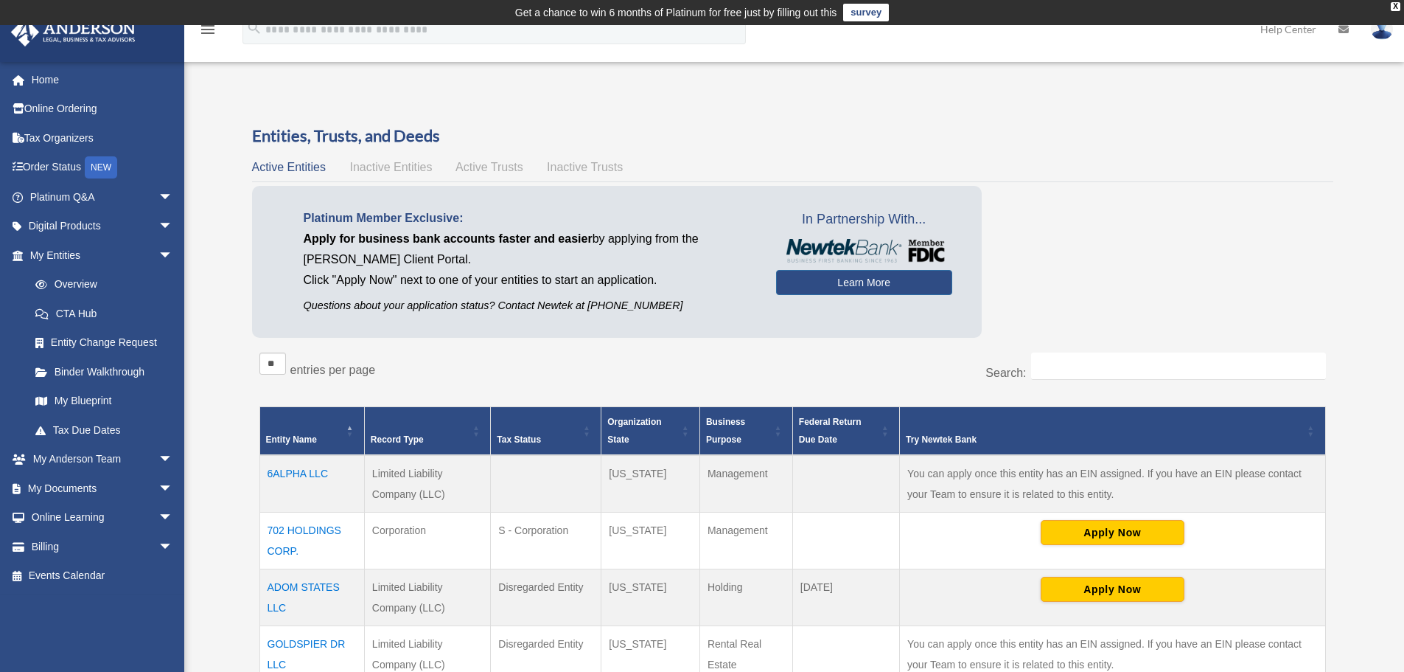
click at [369, 165] on span "Inactive Entities" at bounding box center [390, 167] width 83 height 13
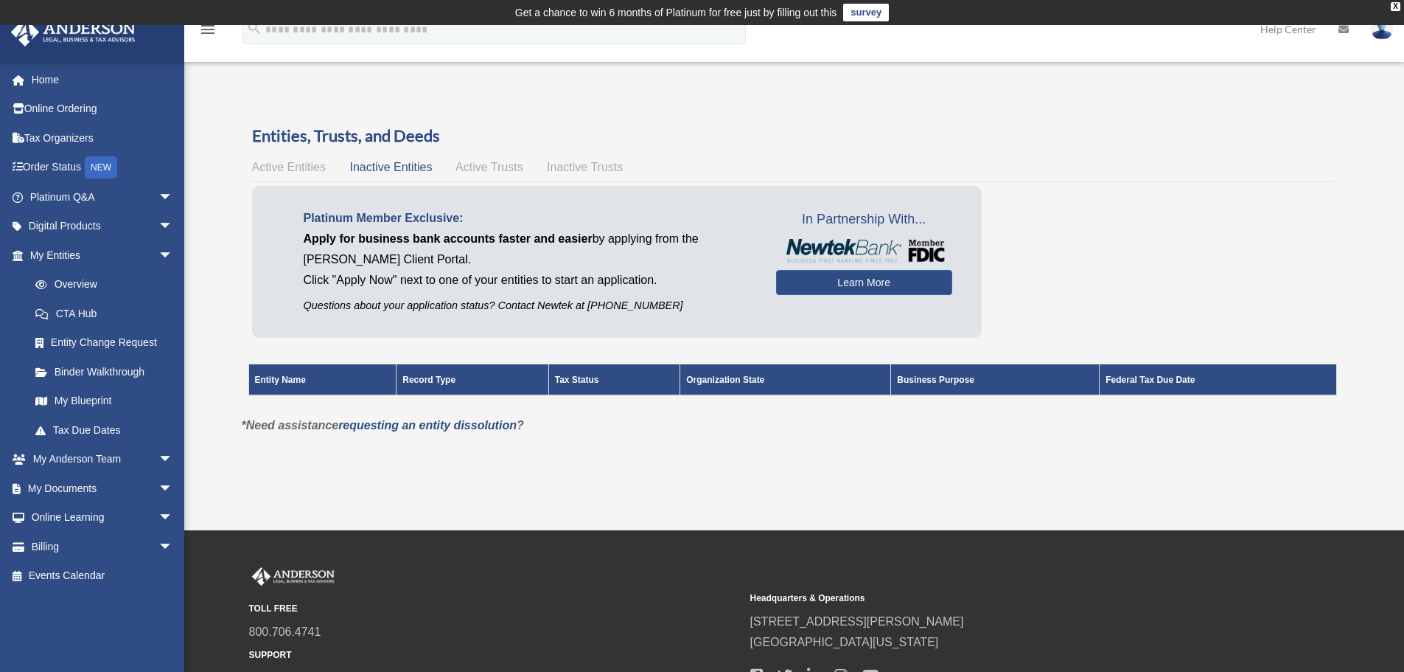
click at [313, 165] on span "Active Entities" at bounding box center [289, 167] width 74 height 13
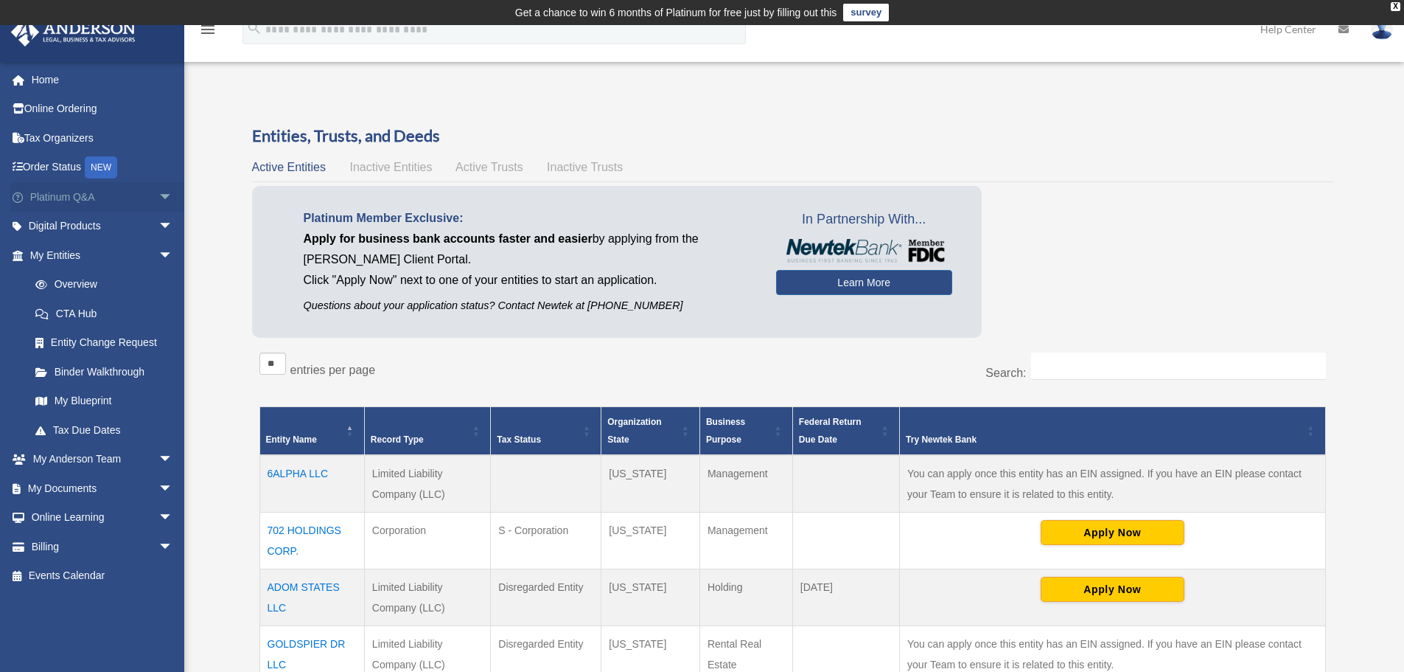
click at [161, 199] on span "arrow_drop_down" at bounding box center [172, 197] width 29 height 30
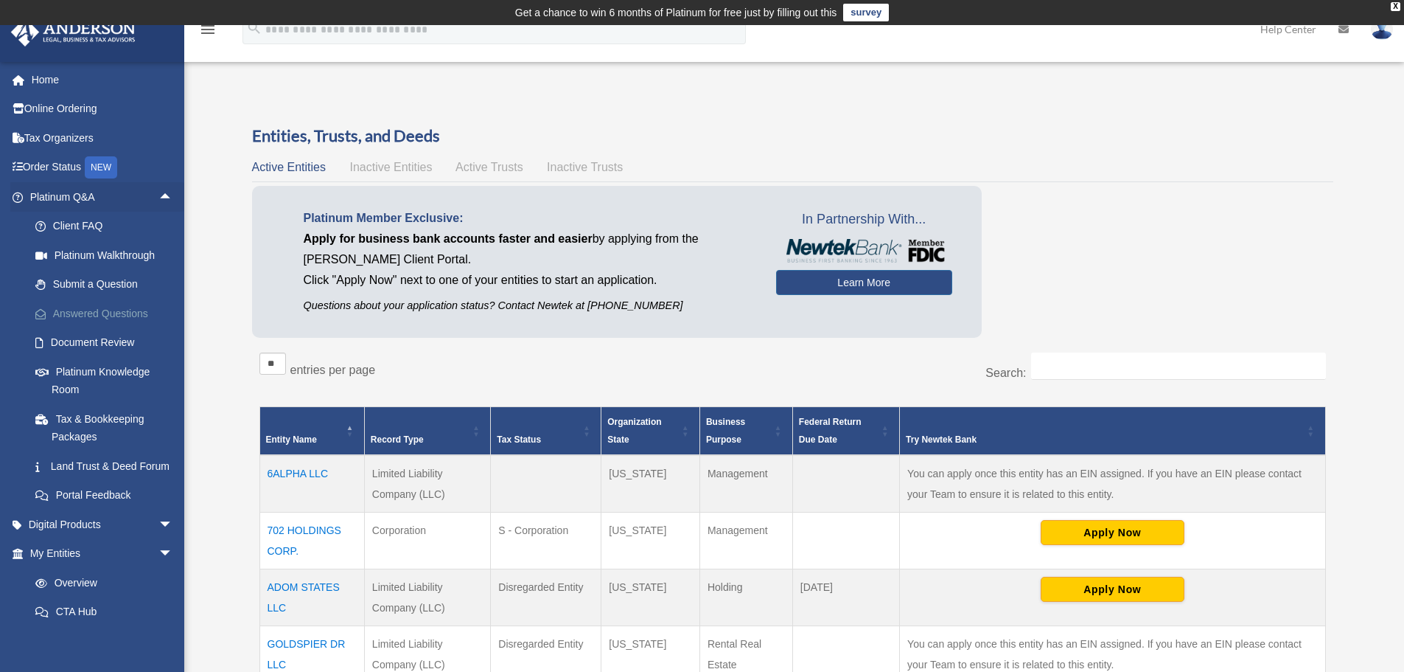
click at [123, 310] on link "Answered Questions" at bounding box center [108, 313] width 175 height 29
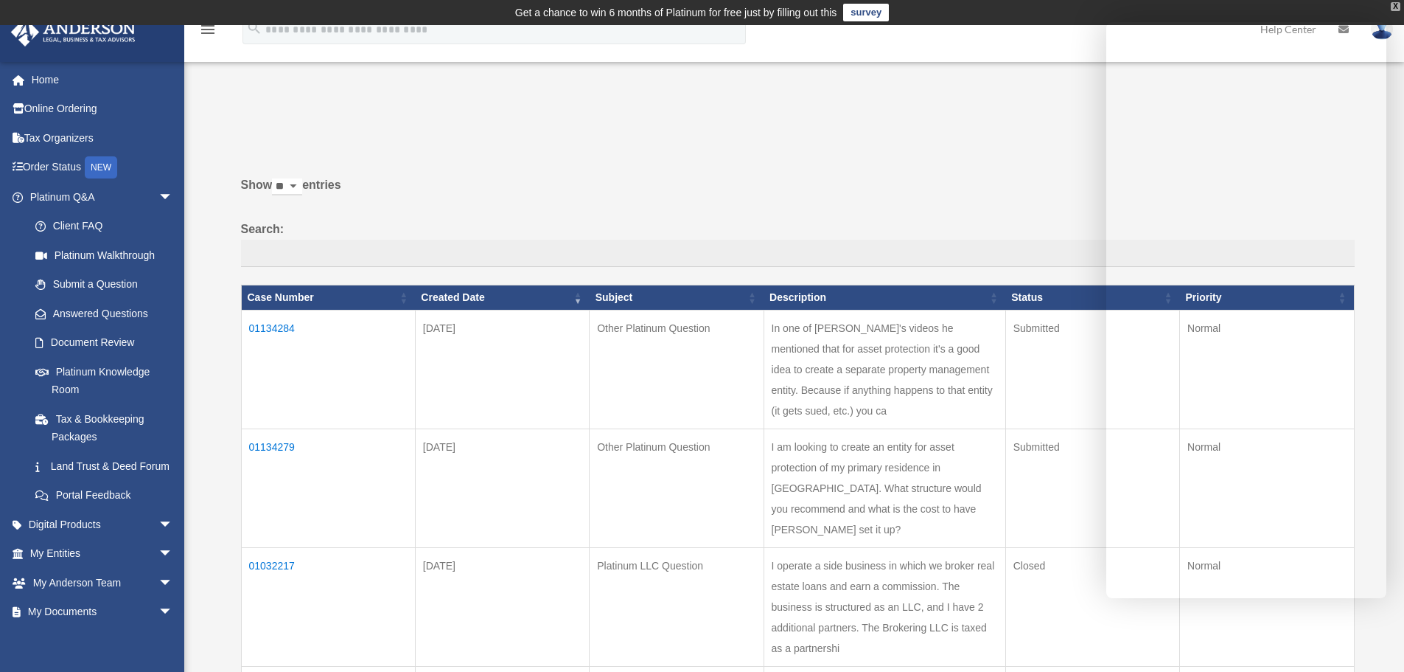
click at [1399, 4] on div "X" at bounding box center [1396, 6] width 10 height 9
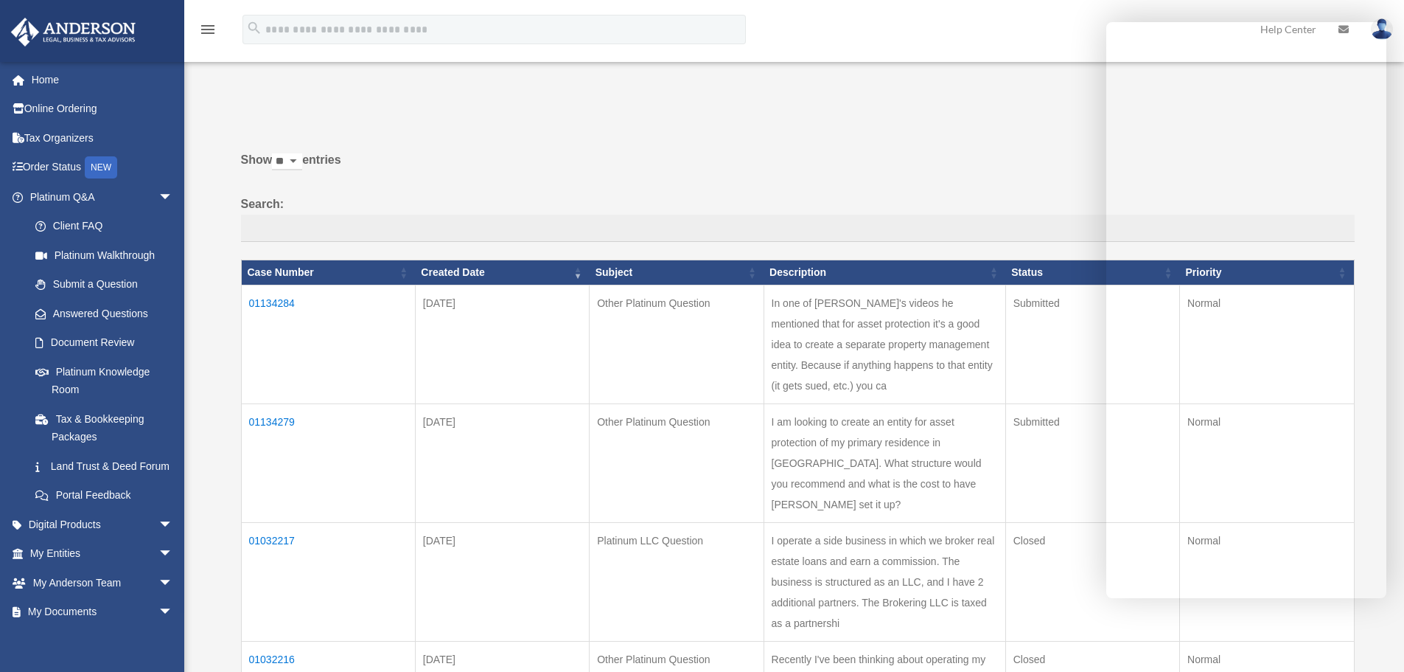
click at [1403, 5] on link at bounding box center [1382, 28] width 44 height 65
